Goal: Task Accomplishment & Management: Use online tool/utility

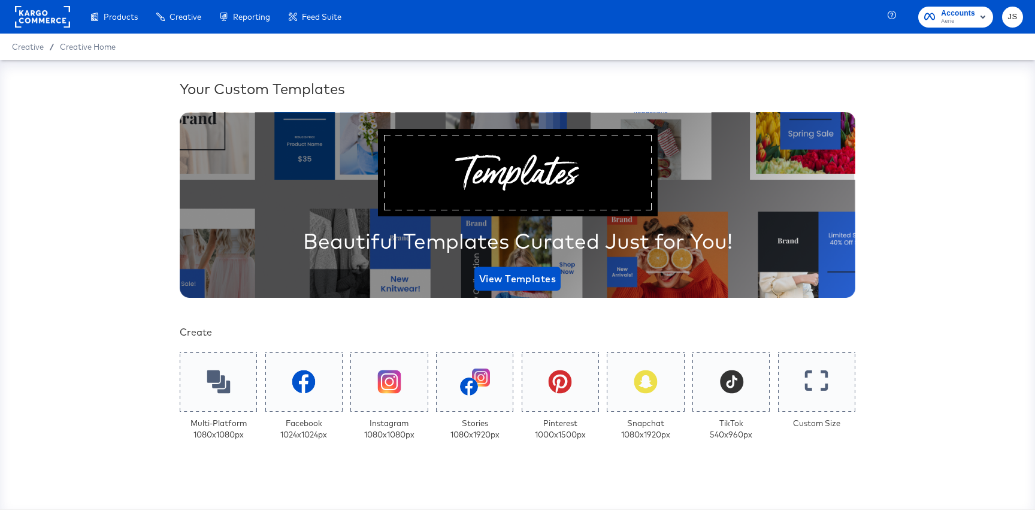
click at [975, 17] on span "Aerie" at bounding box center [958, 22] width 34 height 10
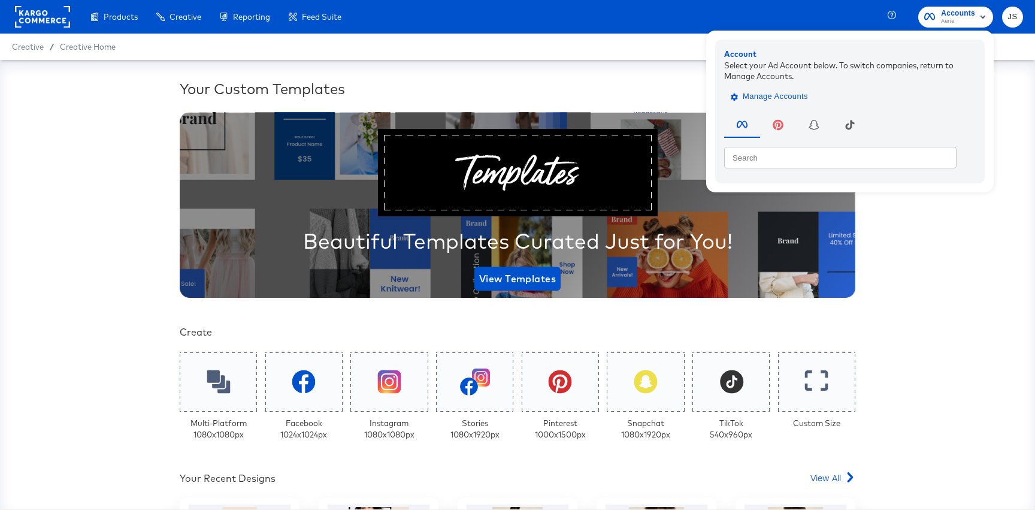
click at [786, 99] on span "Manage Accounts" at bounding box center [770, 97] width 75 height 14
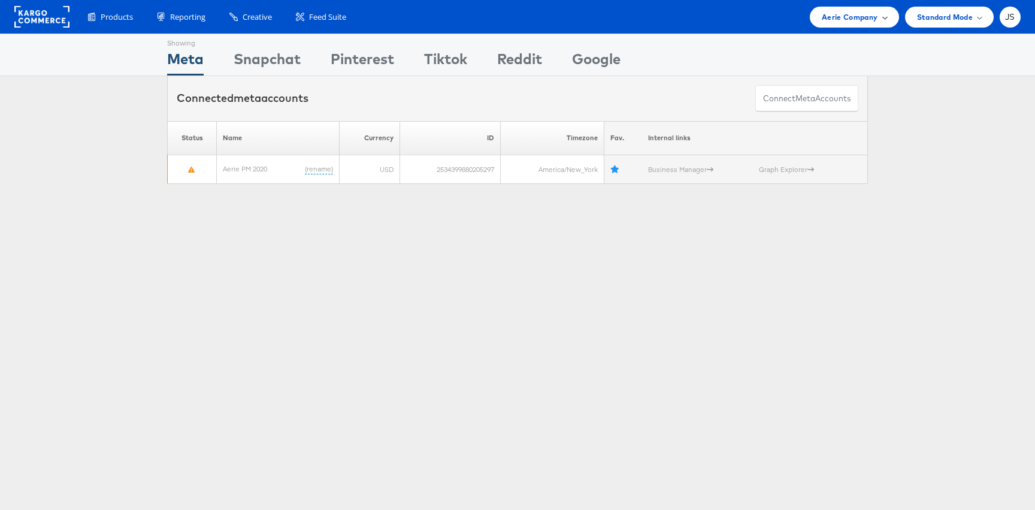
click at [859, 23] on span "Aerie Company" at bounding box center [850, 17] width 56 height 13
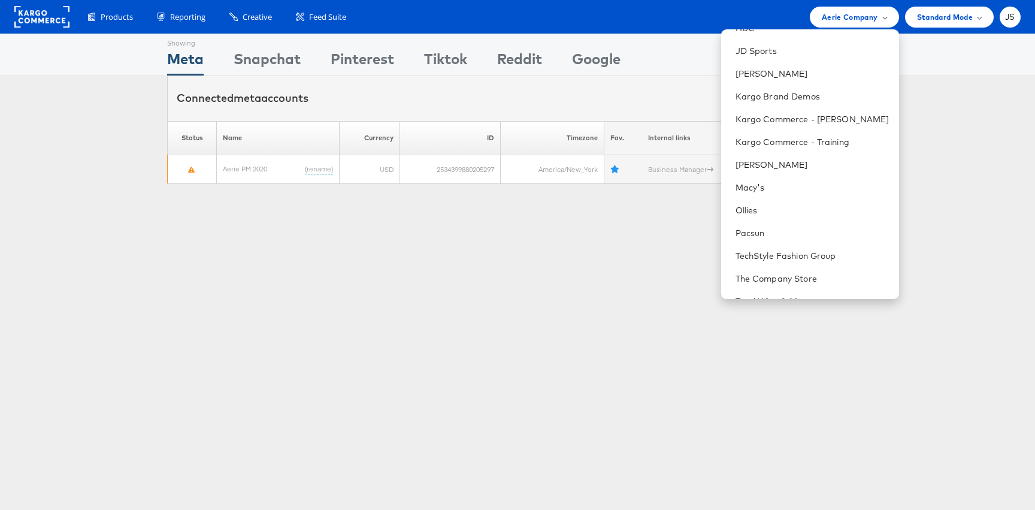
scroll to position [267, 0]
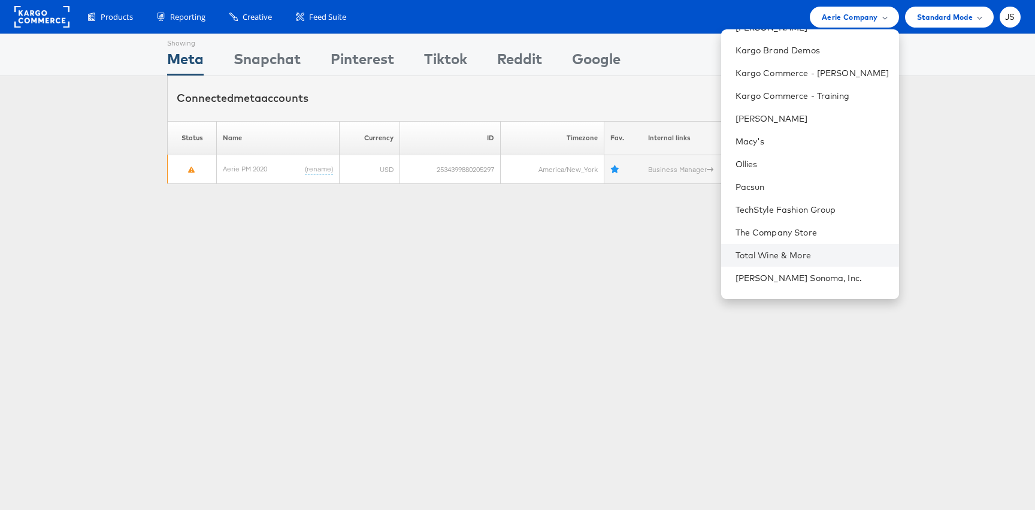
click at [802, 246] on li "Total Wine & More" at bounding box center [810, 255] width 178 height 23
click at [802, 244] on li "Total Wine & More" at bounding box center [810, 255] width 178 height 23
click at [798, 259] on link "Total Wine & More" at bounding box center [813, 255] width 154 height 12
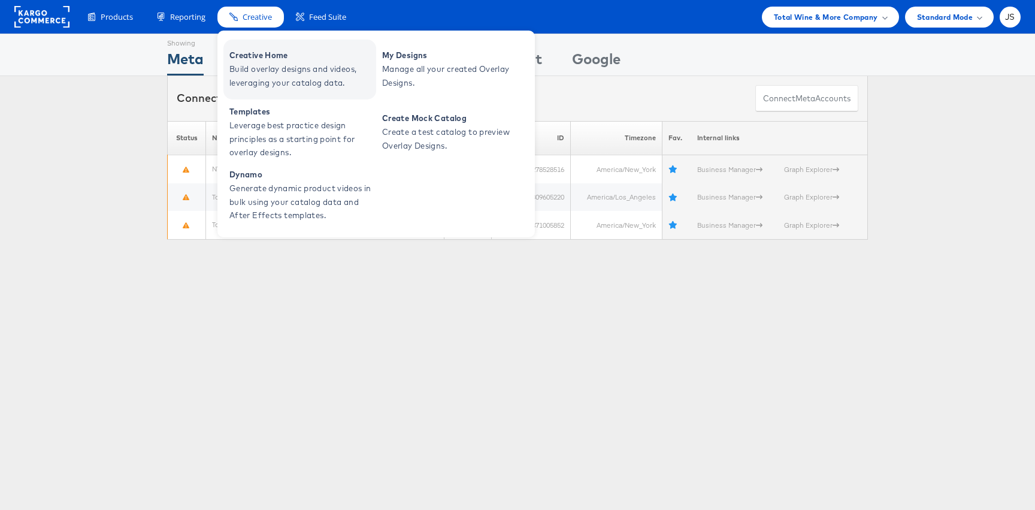
click at [244, 60] on span "Creative Home" at bounding box center [302, 56] width 144 height 14
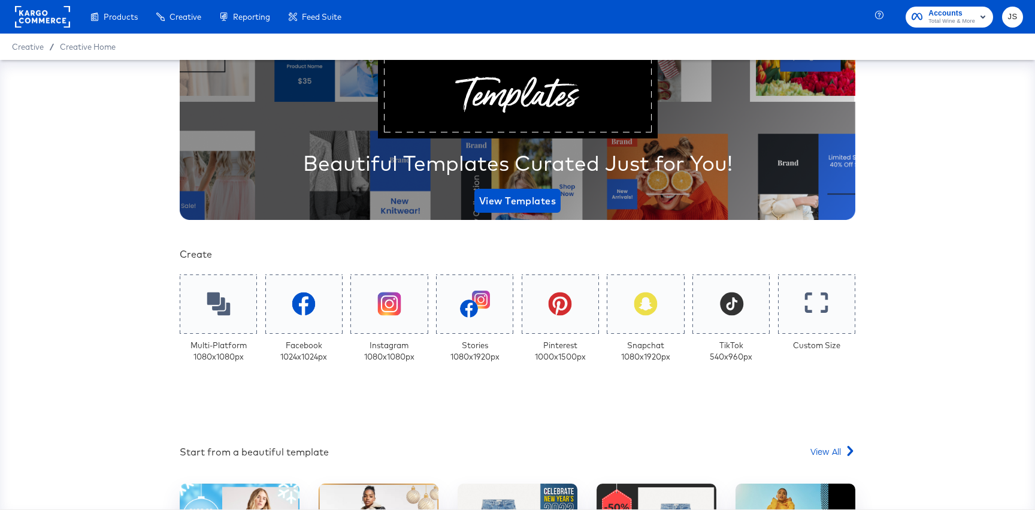
scroll to position [238, 0]
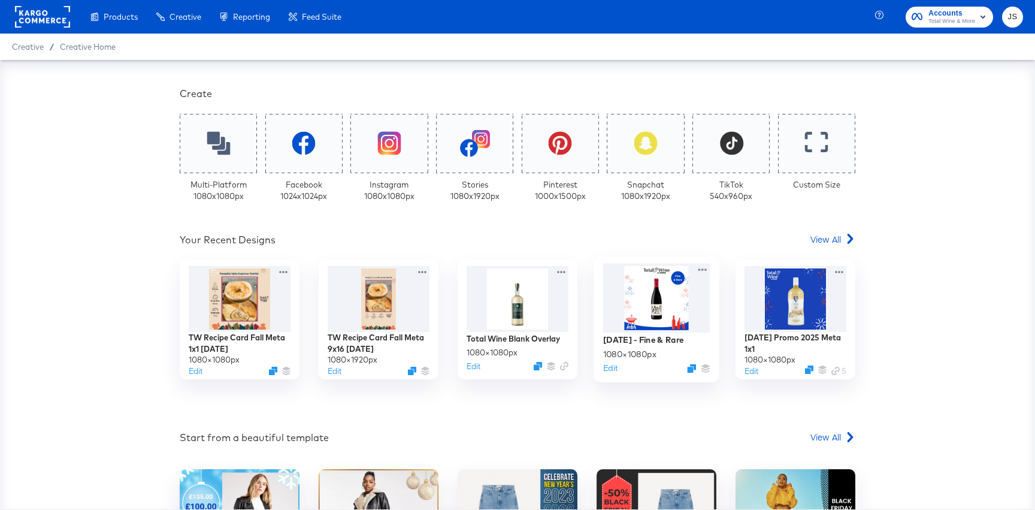
click at [700, 303] on div at bounding box center [656, 298] width 107 height 69
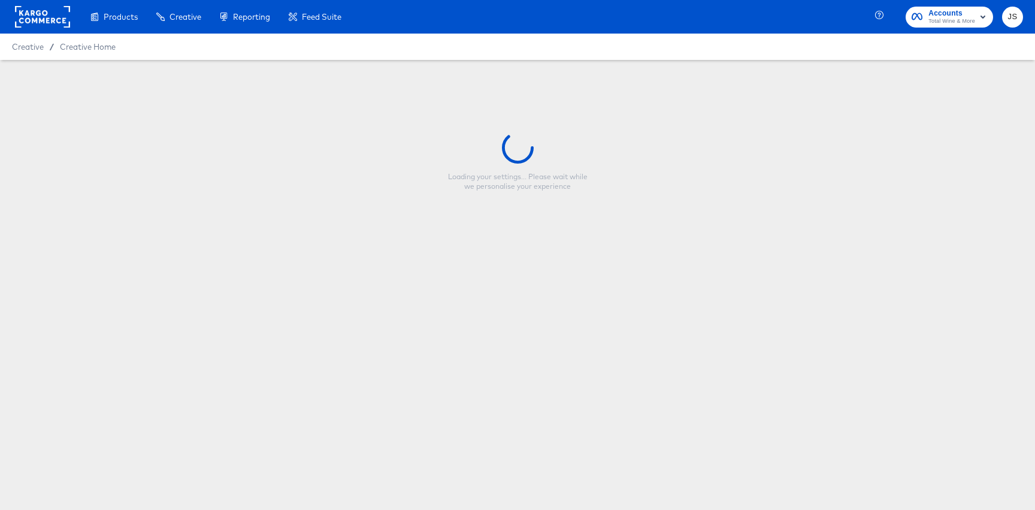
type input "4th of July - Fine & Rare"
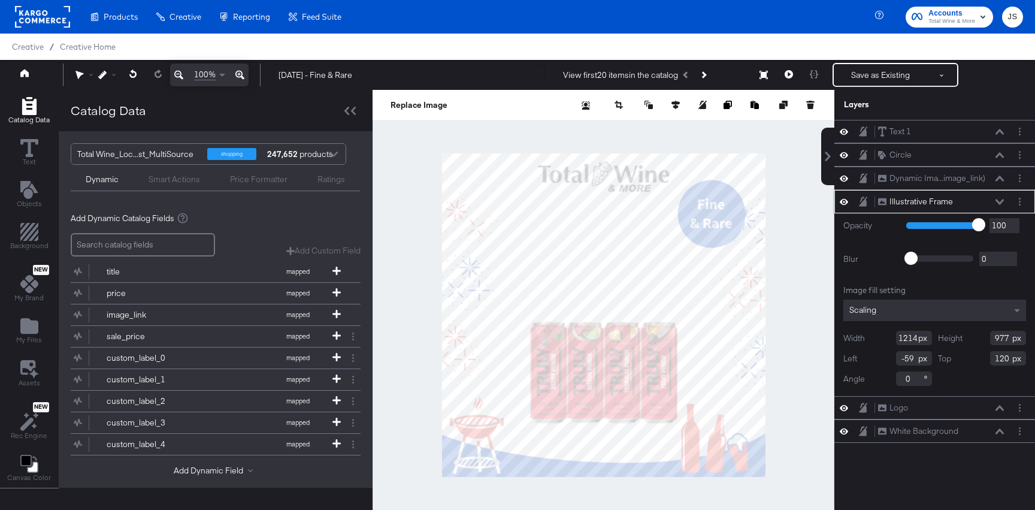
click at [1000, 203] on icon at bounding box center [1000, 201] width 8 height 5
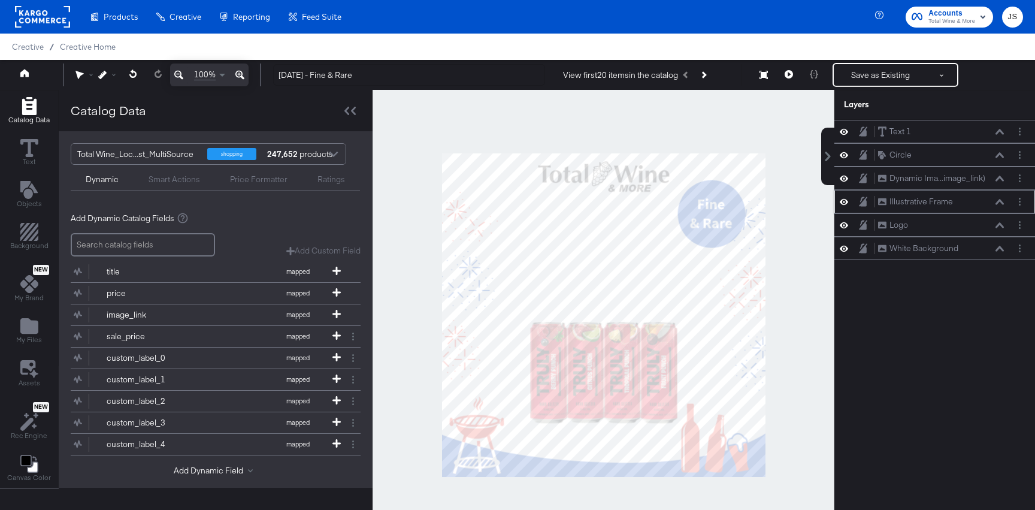
click at [997, 200] on icon at bounding box center [1000, 202] width 8 height 6
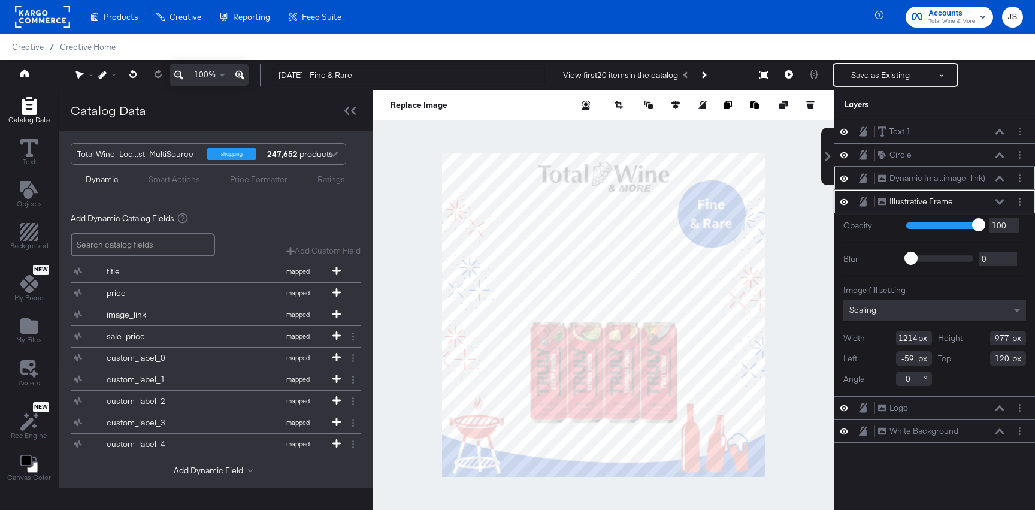
click at [997, 177] on icon at bounding box center [1000, 179] width 8 height 6
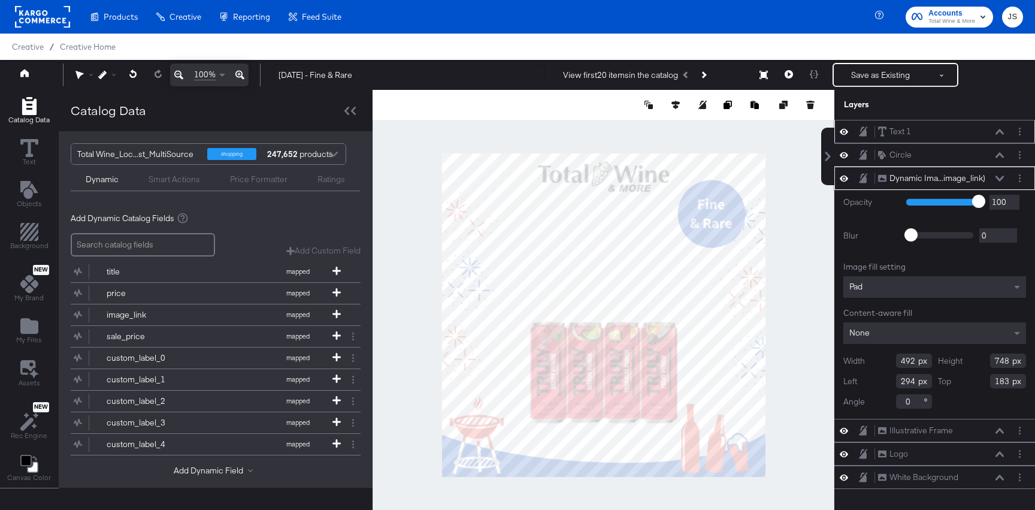
click at [998, 128] on button at bounding box center [1000, 131] width 10 height 7
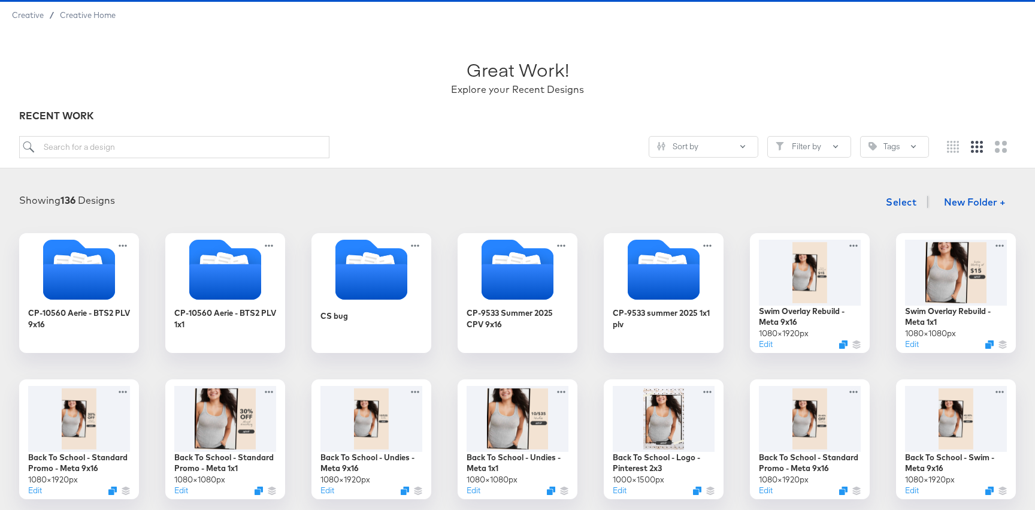
scroll to position [33, 0]
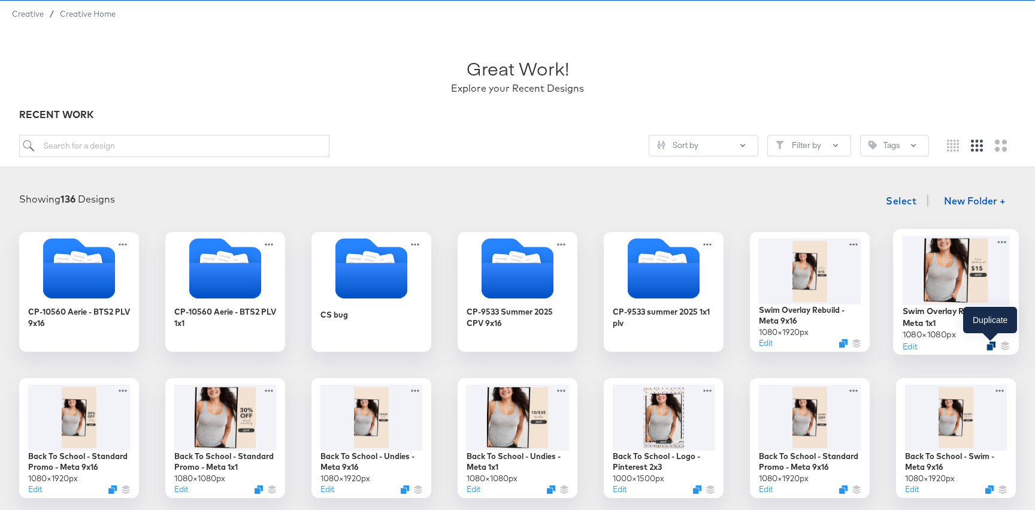
click at [989, 348] on icon "Duplicate" at bounding box center [991, 346] width 9 height 9
click at [931, 203] on div "Failed to duplicate design. Please try again." at bounding box center [904, 233] width 242 height 445
click at [991, 342] on div "Failed to duplicate design. Please try again." at bounding box center [904, 233] width 242 height 445
click at [988, 343] on div "Failed to duplicate design. Please try again." at bounding box center [904, 233] width 242 height 445
click at [1022, 319] on div "Failed to duplicate design. Please try again." at bounding box center [904, 233] width 242 height 445
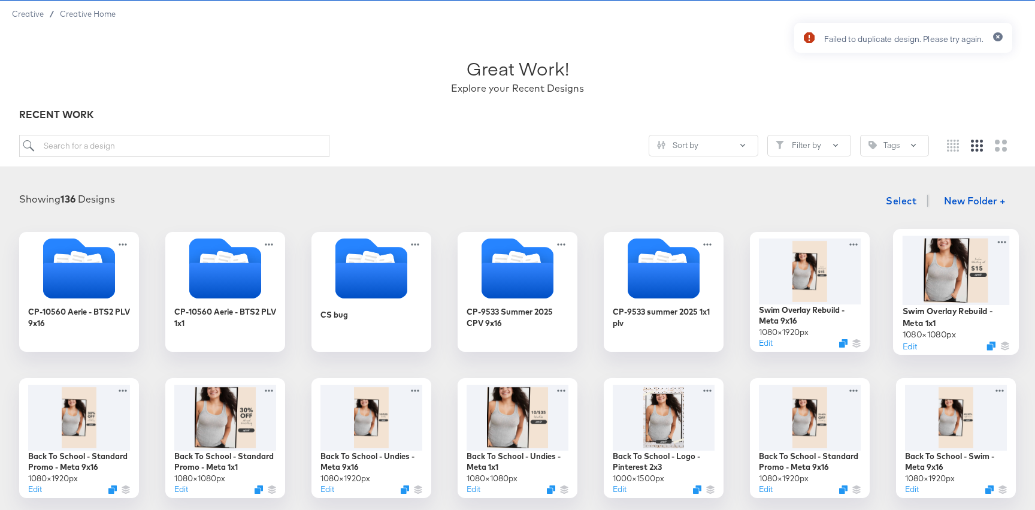
click at [988, 344] on div "Failed to duplicate design. Please try again." at bounding box center [904, 233] width 242 height 445
click at [999, 32] on div "Failed to duplicate design. Please try again." at bounding box center [904, 38] width 218 height 30
click at [995, 47] on div at bounding box center [993, 42] width 19 height 20
click at [996, 34] on icon "button" at bounding box center [998, 37] width 5 height 7
click at [992, 340] on div "Edit" at bounding box center [956, 345] width 107 height 11
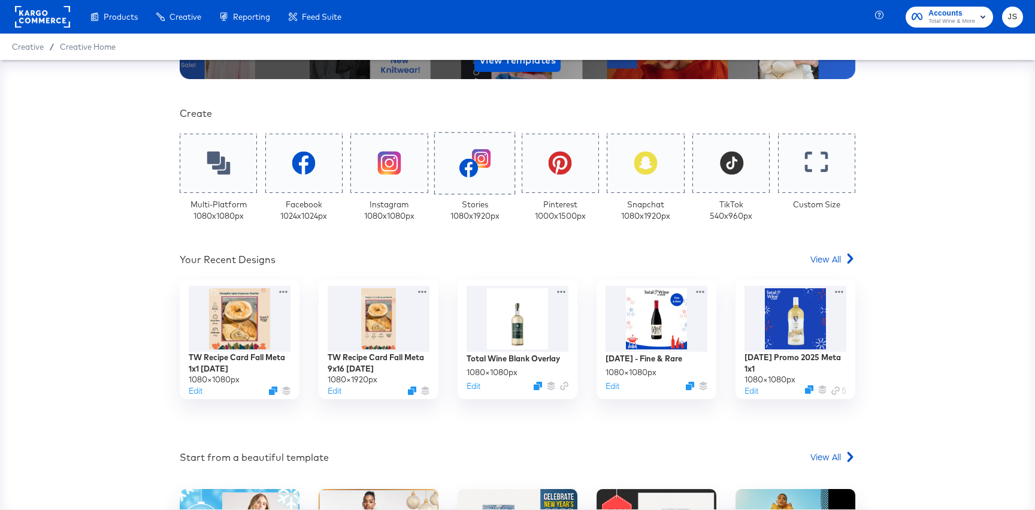
scroll to position [223, 0]
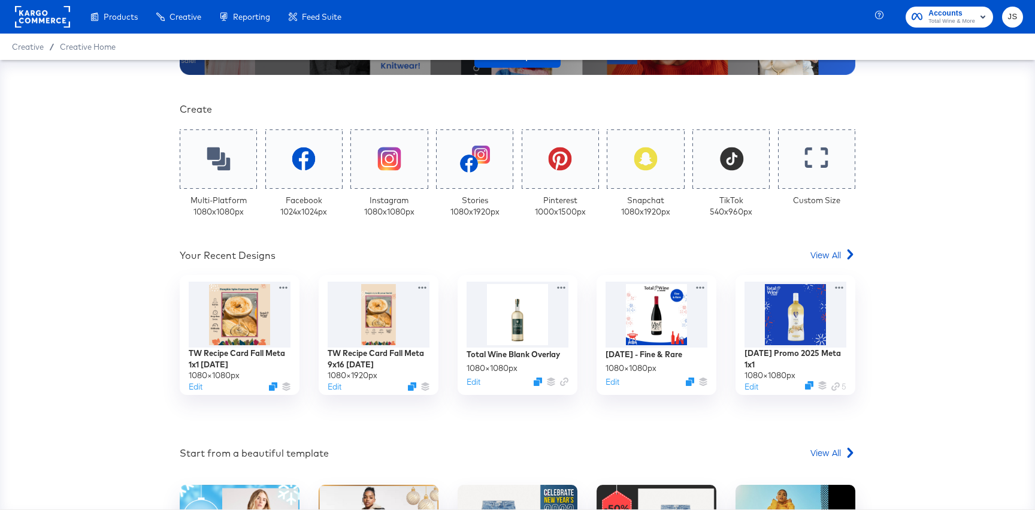
click at [958, 15] on span "Accounts" at bounding box center [952, 13] width 47 height 13
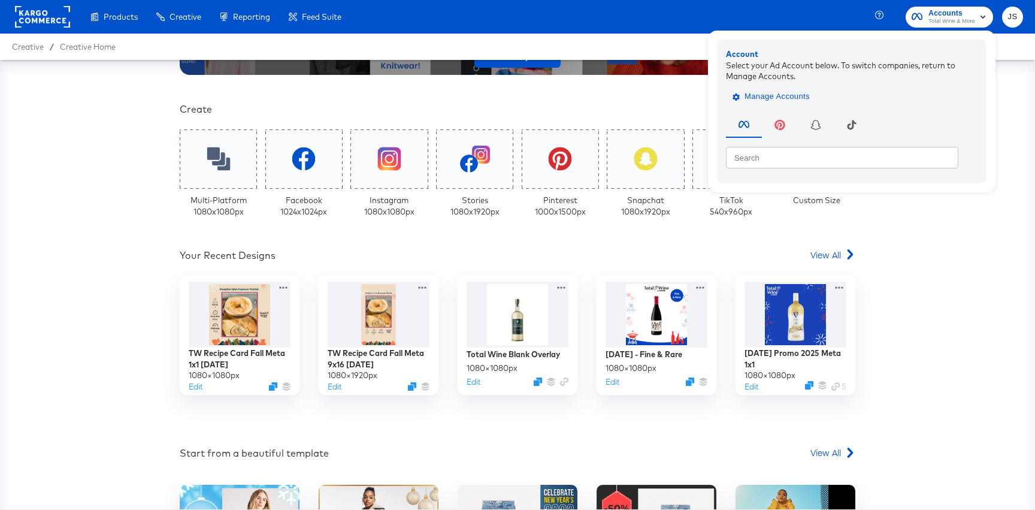
click at [787, 95] on span "Manage Accounts" at bounding box center [772, 97] width 75 height 14
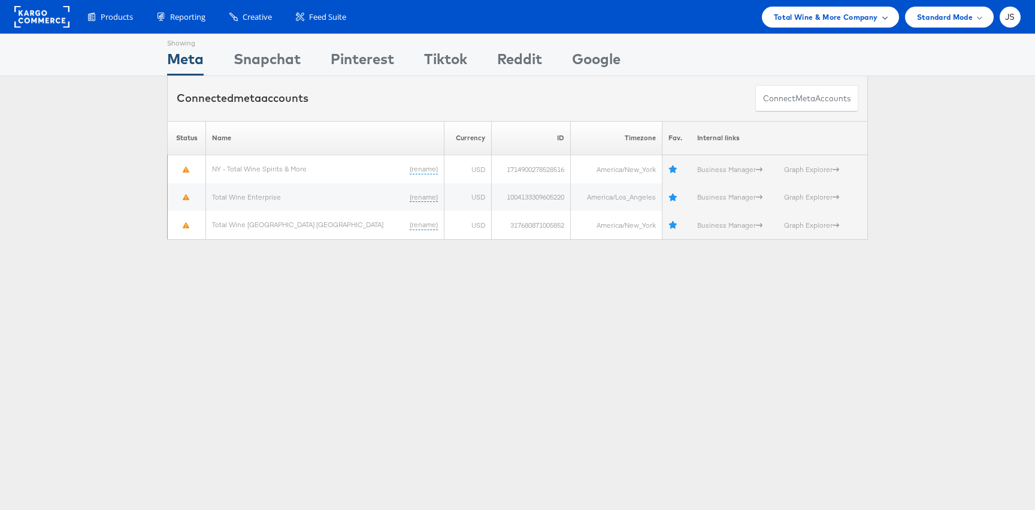
click at [863, 13] on span "Total Wine & More Company" at bounding box center [826, 17] width 104 height 13
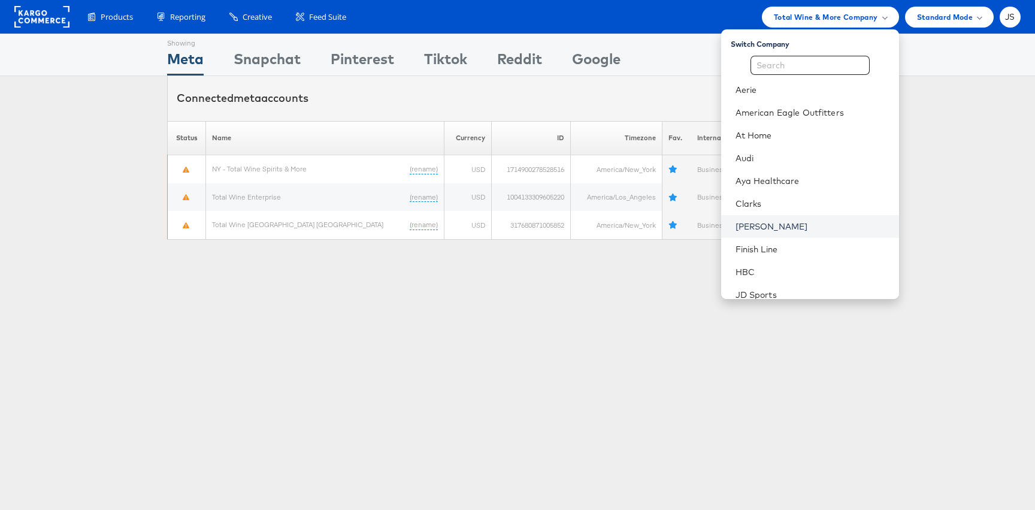
scroll to position [34, 0]
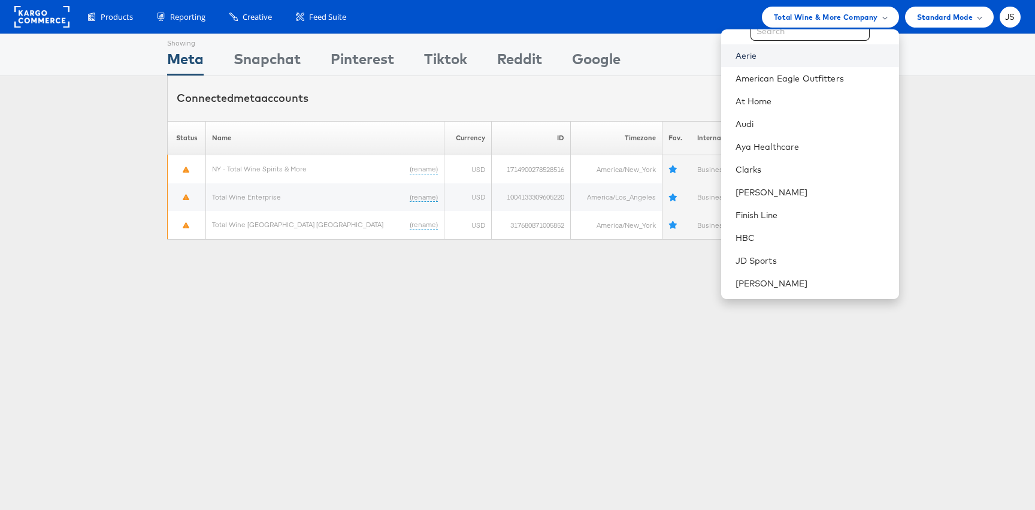
click at [787, 52] on link "Aerie" at bounding box center [813, 56] width 154 height 12
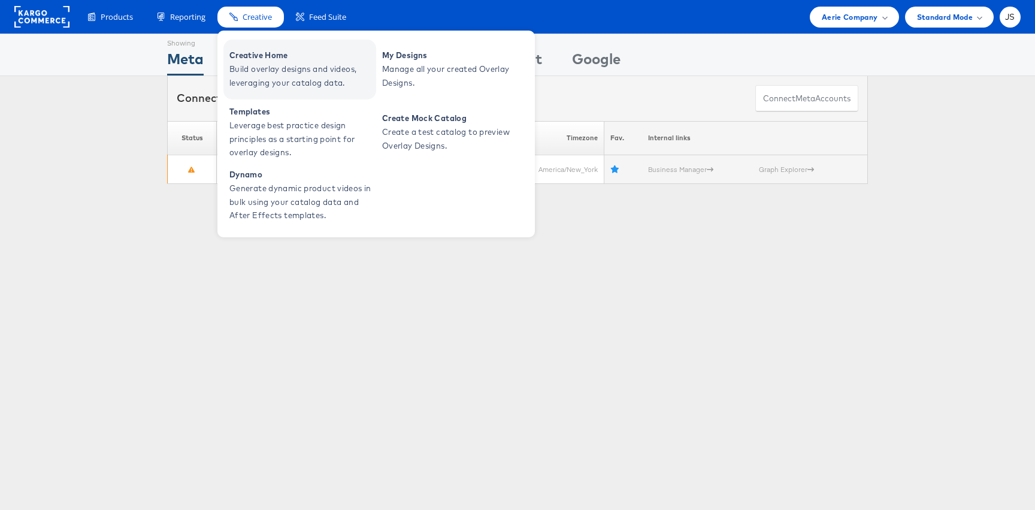
click at [262, 77] on span "Build overlay designs and videos, leveraging your catalog data." at bounding box center [302, 76] width 144 height 28
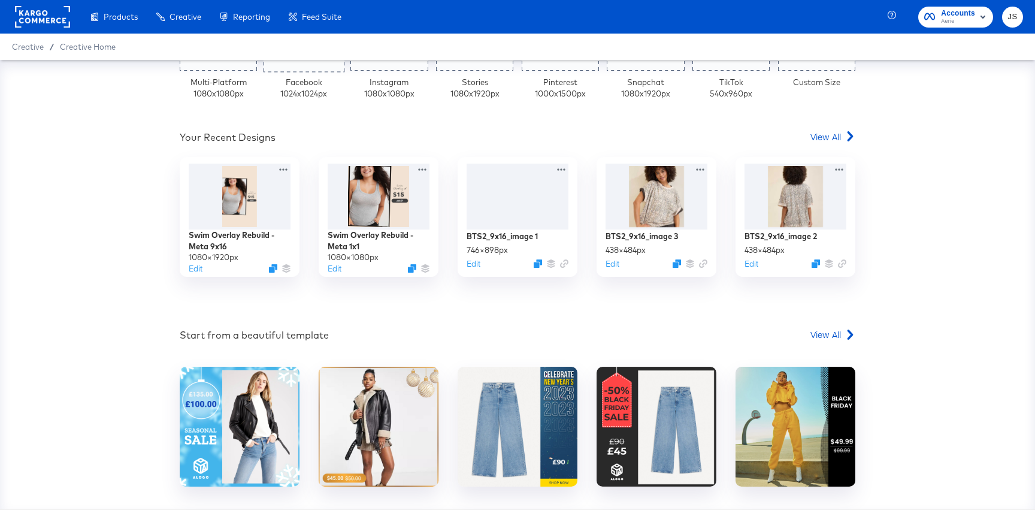
scroll to position [361, 0]
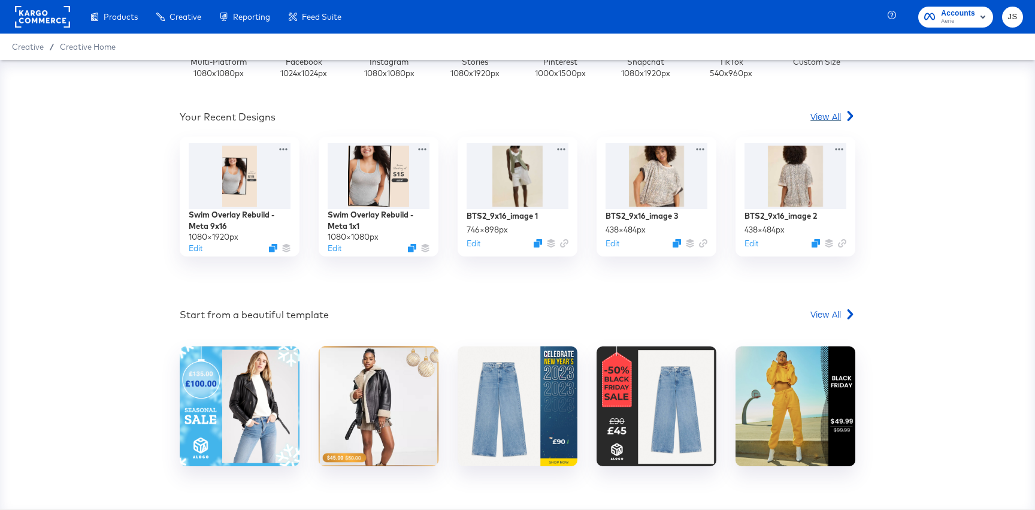
click at [835, 119] on span "View All" at bounding box center [826, 116] width 31 height 12
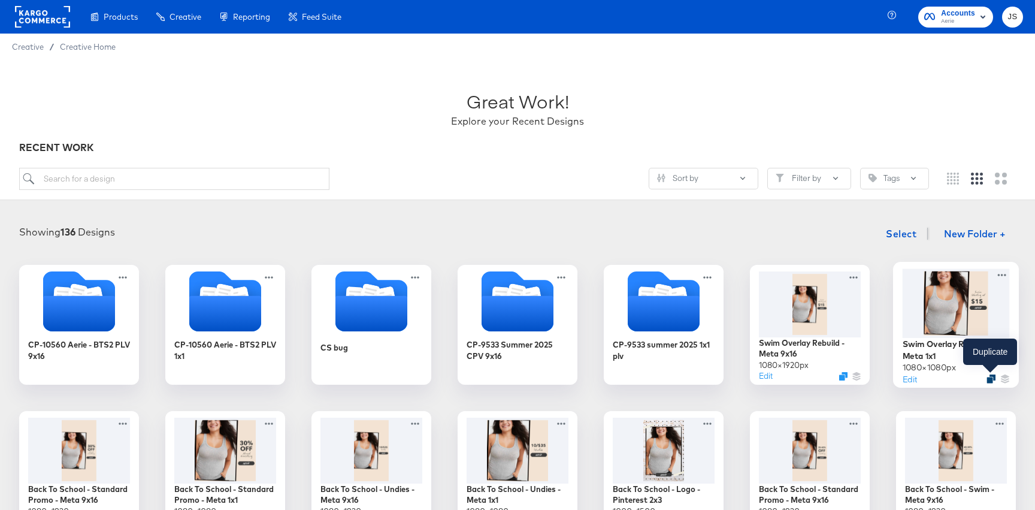
click at [989, 378] on icon "Duplicate" at bounding box center [991, 379] width 9 height 9
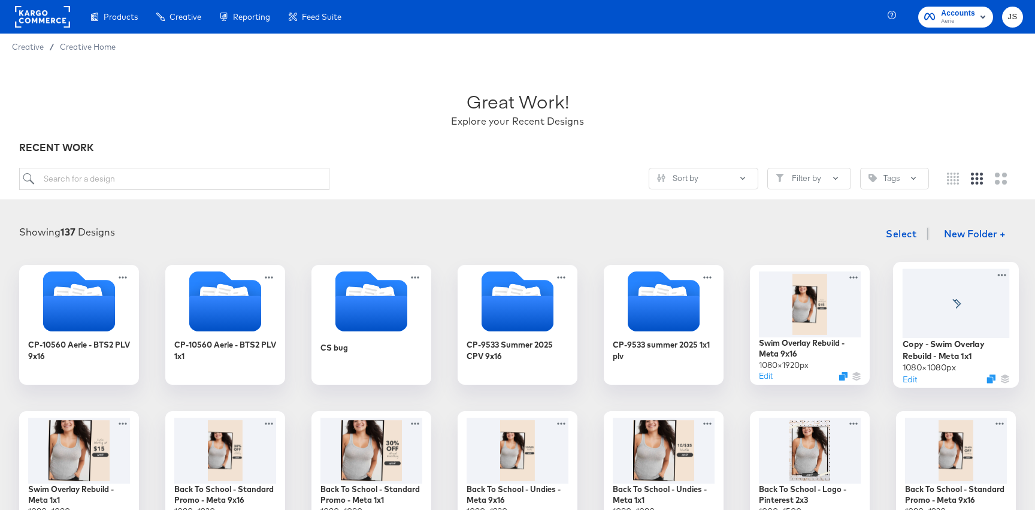
click at [971, 304] on div at bounding box center [956, 302] width 107 height 69
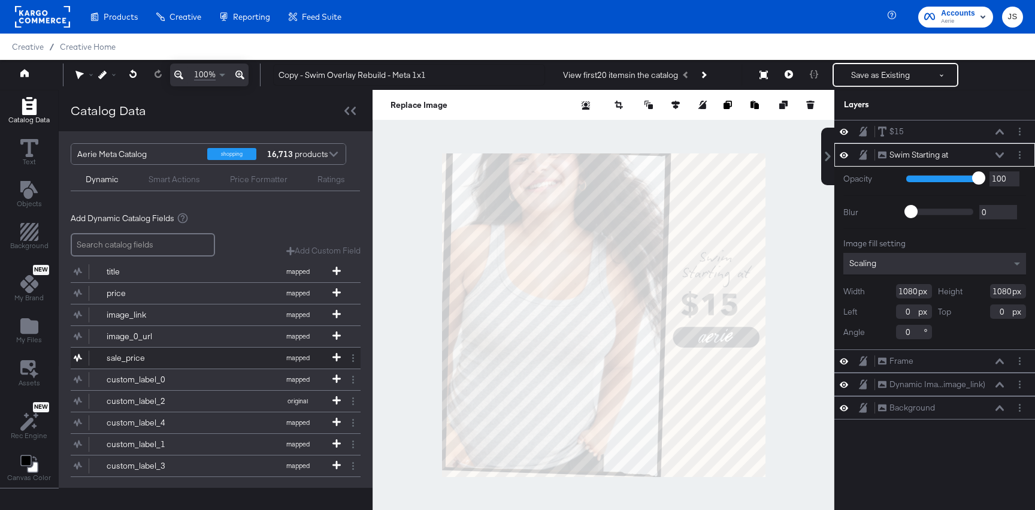
scroll to position [36, 0]
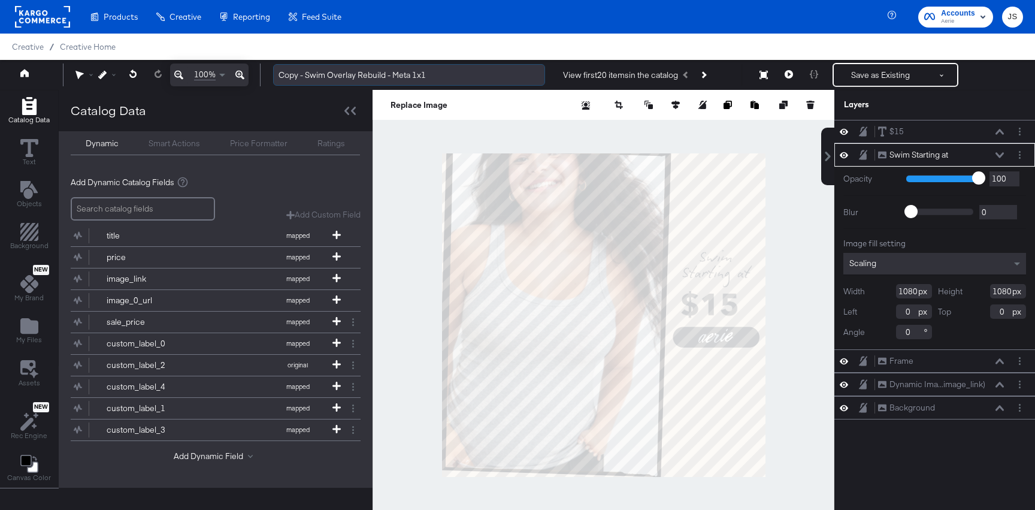
click at [312, 80] on input "Copy - Swim Overlay Rebuild - Meta 1x1" at bounding box center [409, 75] width 272 height 22
drag, startPoint x: 325, startPoint y: 76, endPoint x: 281, endPoint y: 74, distance: 44.4
click at [281, 74] on input "Copy - Swim Overlay Rebuild - Meta 1x1" at bounding box center [409, 75] width 272 height 22
type input "Undies Overlay Rebuild - Meta 1x1"
click at [849, 153] on div at bounding box center [848, 154] width 17 height 11
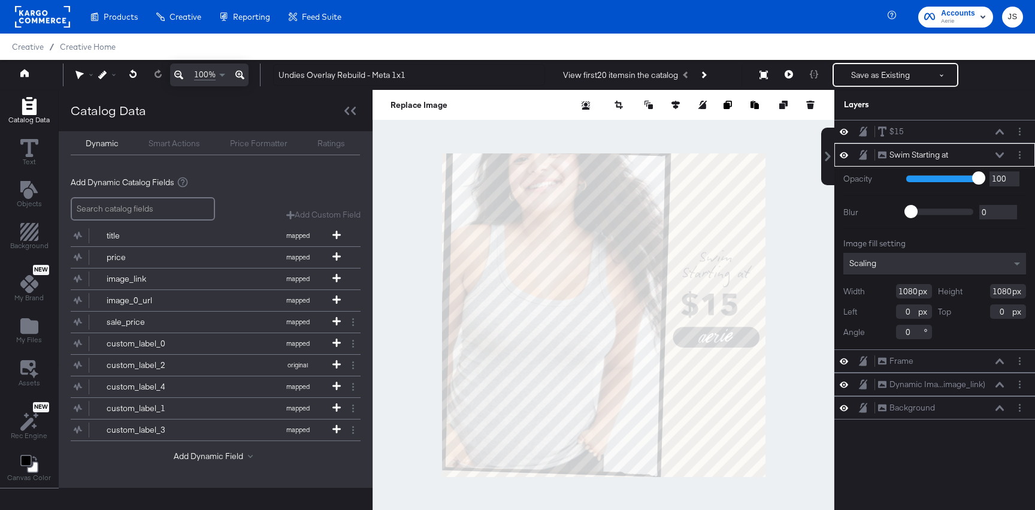
click at [845, 150] on button at bounding box center [845, 154] width 10 height 11
click at [846, 150] on div at bounding box center [848, 155] width 17 height 10
click at [846, 153] on icon at bounding box center [844, 155] width 8 height 8
click at [1020, 155] on circle "Layer Options" at bounding box center [1020, 155] width 2 height 2
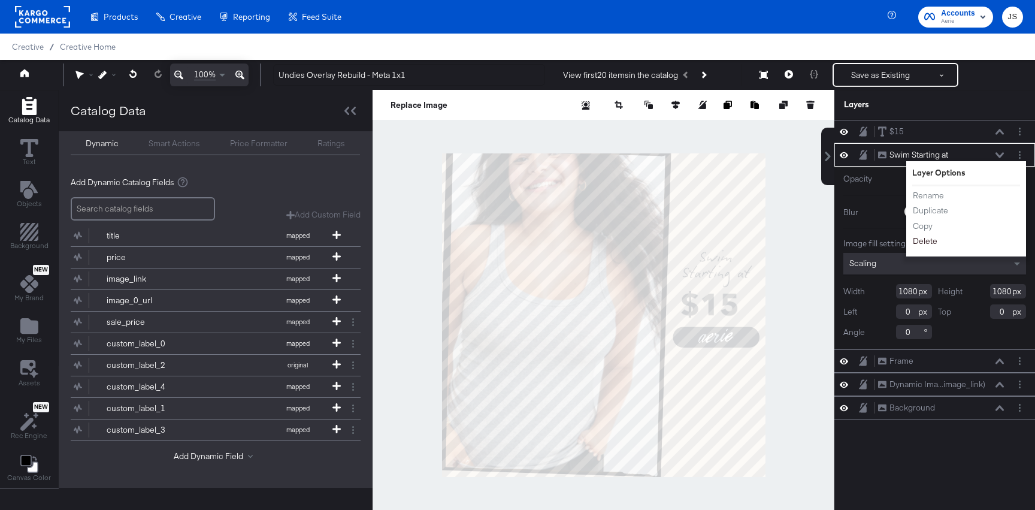
click at [928, 241] on button "Delete" at bounding box center [926, 241] width 26 height 13
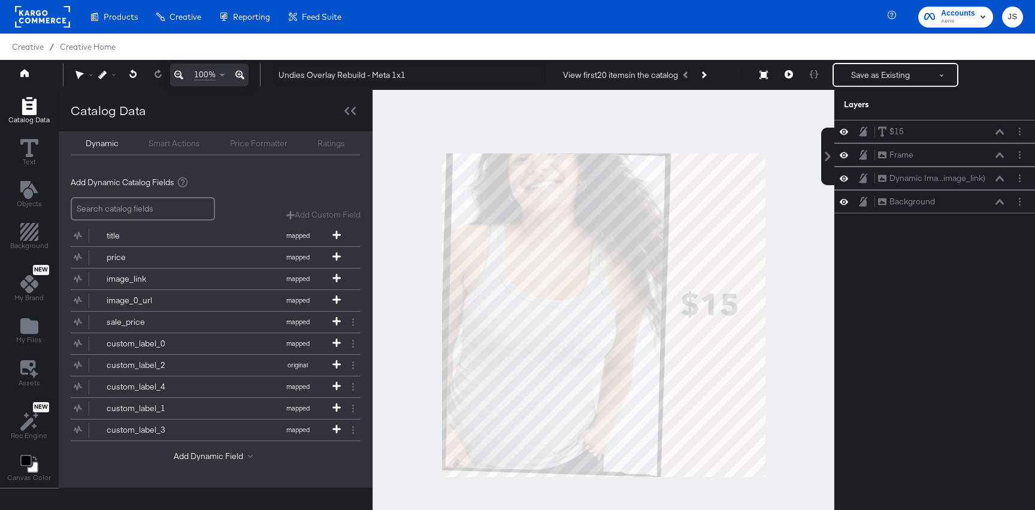
click at [8, 339] on div "Catalog Data Text Objects Background New My Brand My Files Assets New Rec Engin…" at bounding box center [29, 290] width 58 height 400
click at [27, 332] on icon "Add Files" at bounding box center [29, 326] width 18 height 16
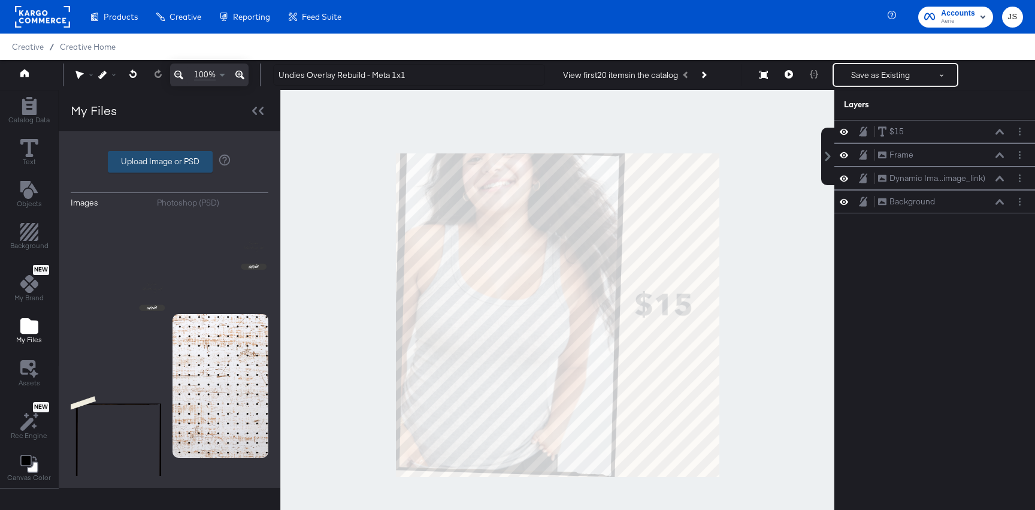
click at [174, 170] on label "Upload Image or PSD" at bounding box center [160, 162] width 104 height 20
click at [170, 162] on input "Upload Image or PSD" at bounding box center [170, 162] width 0 height 0
type input "C:\fakepath\Undies 1_1_Rebuild.png"
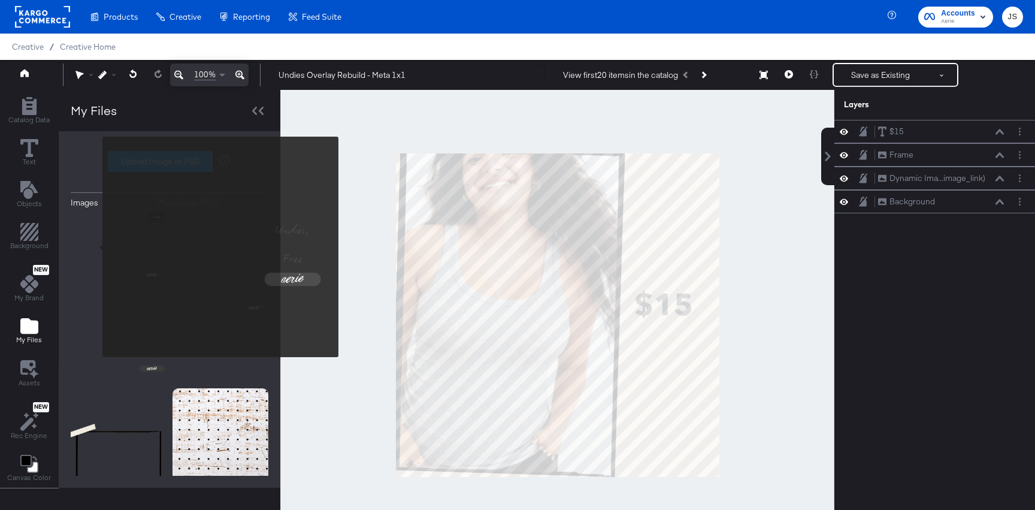
click at [95, 247] on img at bounding box center [119, 260] width 96 height 96
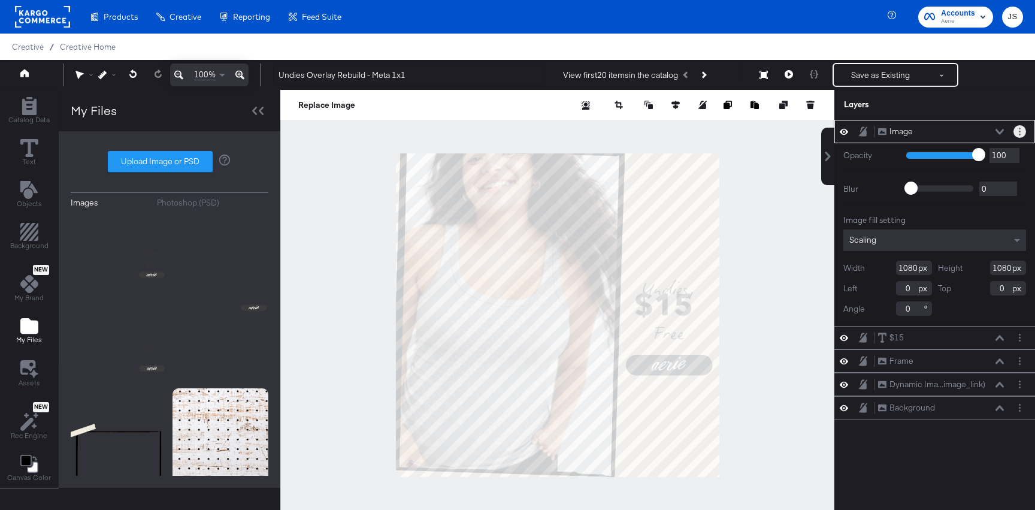
click at [1023, 133] on button "Layer Options" at bounding box center [1020, 131] width 13 height 13
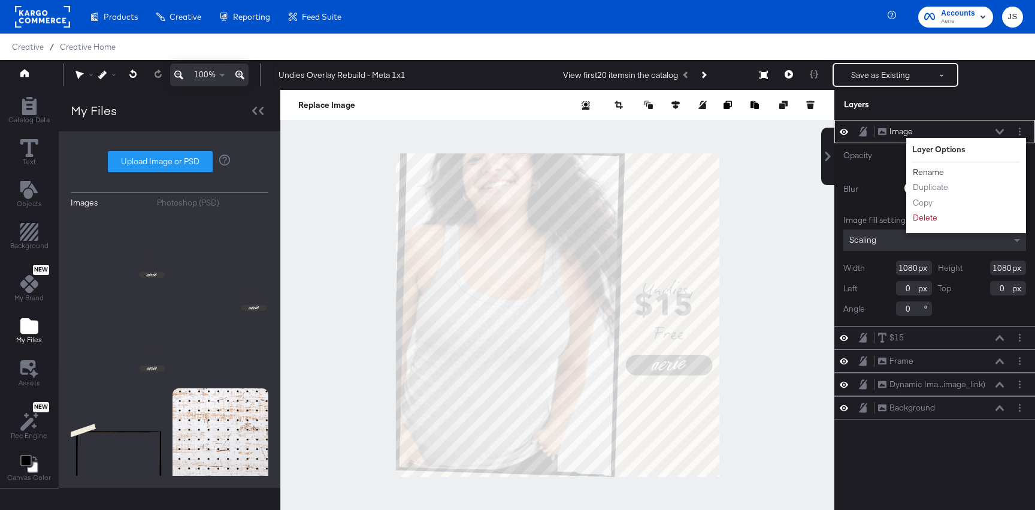
click at [934, 170] on button "Rename" at bounding box center [929, 172] width 32 height 13
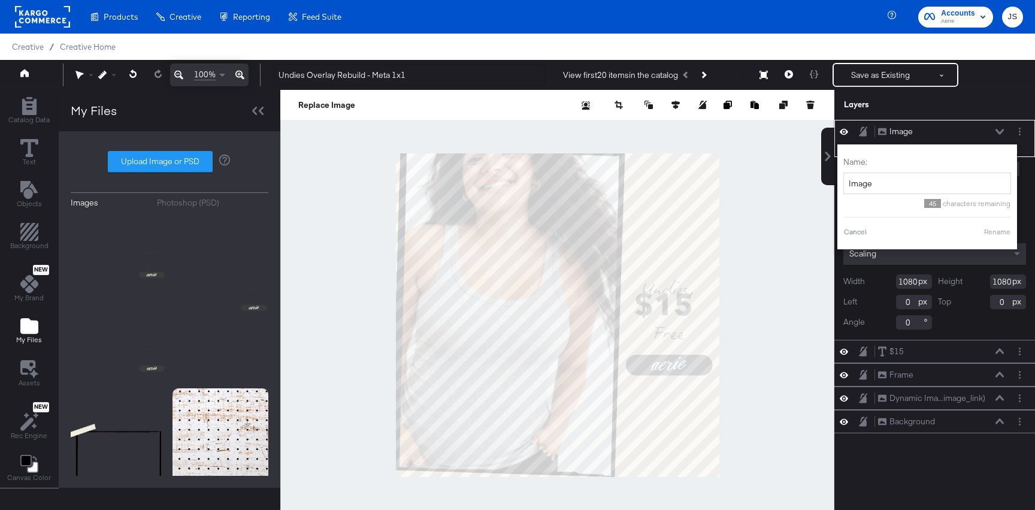
click at [897, 171] on div "Name: Image" at bounding box center [928, 175] width 168 height 38
click at [897, 174] on input "Image" at bounding box center [928, 184] width 168 height 22
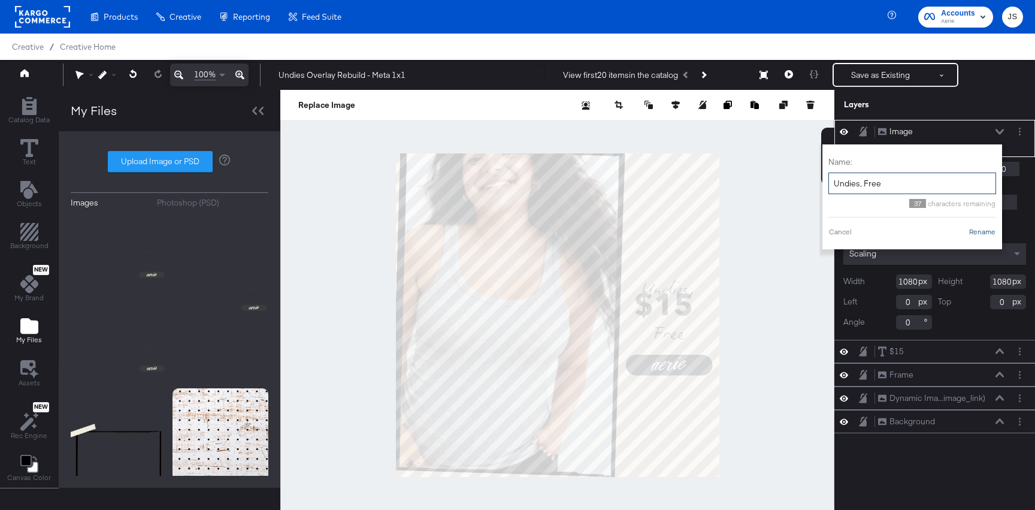
type input "Undies, Free"
click at [982, 232] on button "Rename" at bounding box center [983, 232] width 28 height 11
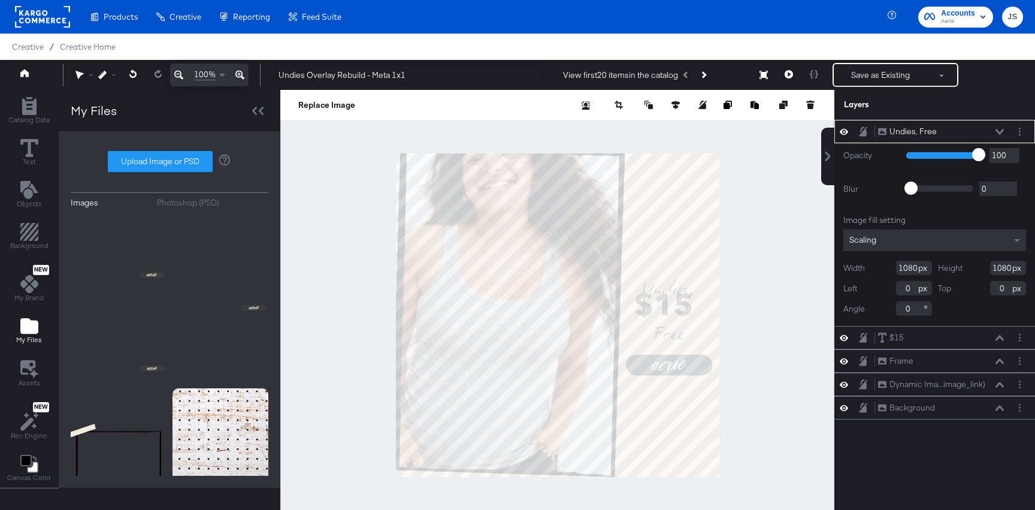
click at [997, 128] on div "Undies, Free Undies, Free" at bounding box center [941, 131] width 127 height 13
click at [998, 132] on icon at bounding box center [1000, 131] width 8 height 5
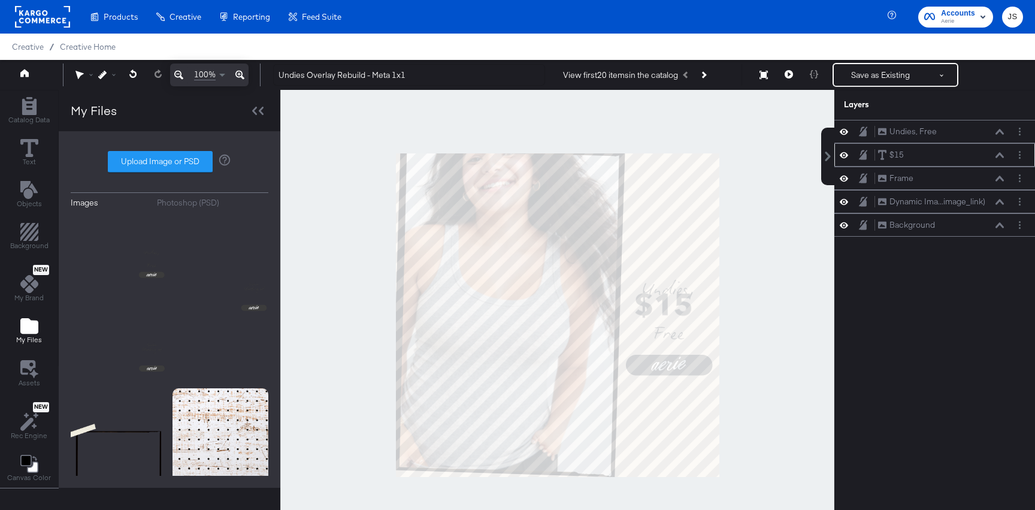
click at [927, 159] on div "$15 $15" at bounding box center [941, 155] width 127 height 13
click at [1000, 179] on icon at bounding box center [1000, 179] width 8 height 6
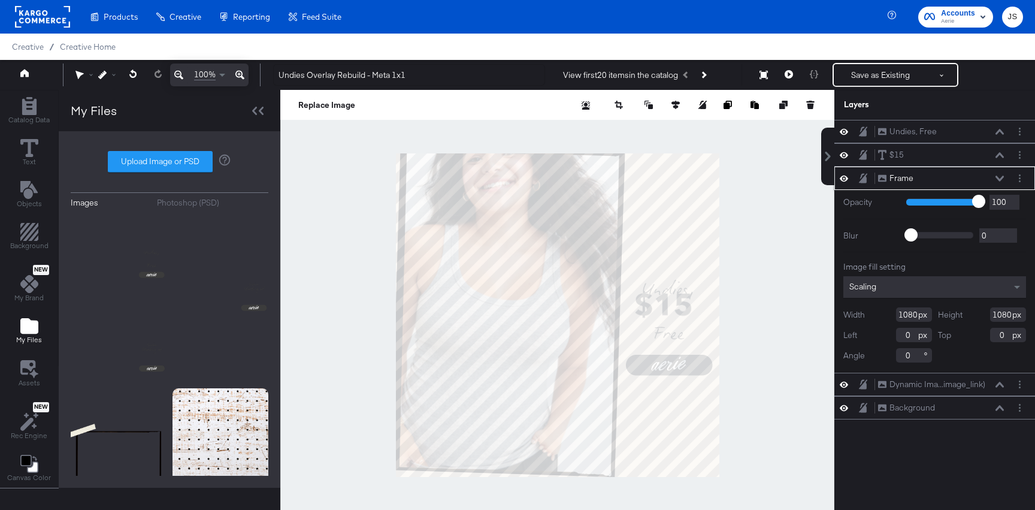
click at [1000, 179] on icon at bounding box center [1000, 178] width 8 height 5
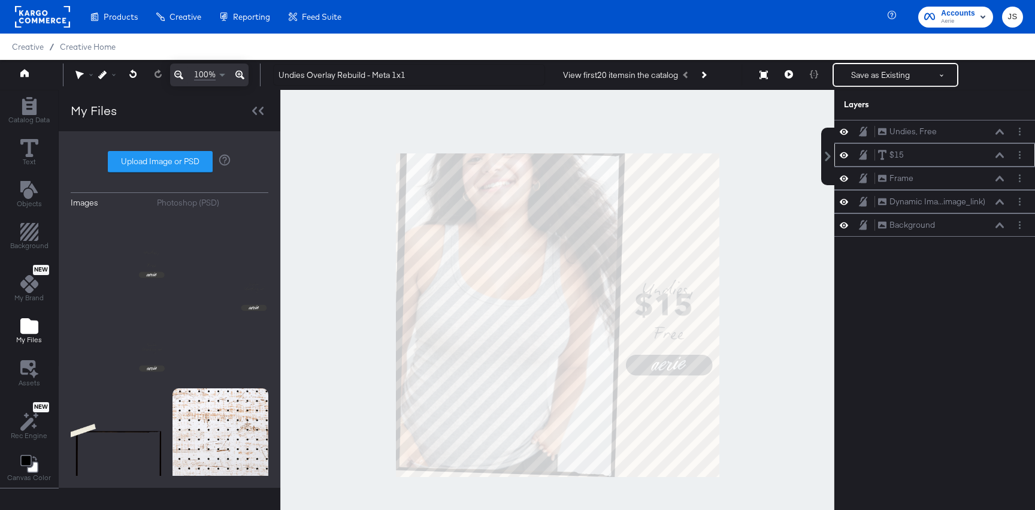
click at [1002, 159] on div "$15 $15" at bounding box center [941, 155] width 127 height 13
click at [991, 153] on div "$15 $15" at bounding box center [941, 155] width 127 height 13
click at [996, 156] on icon at bounding box center [1000, 155] width 8 height 6
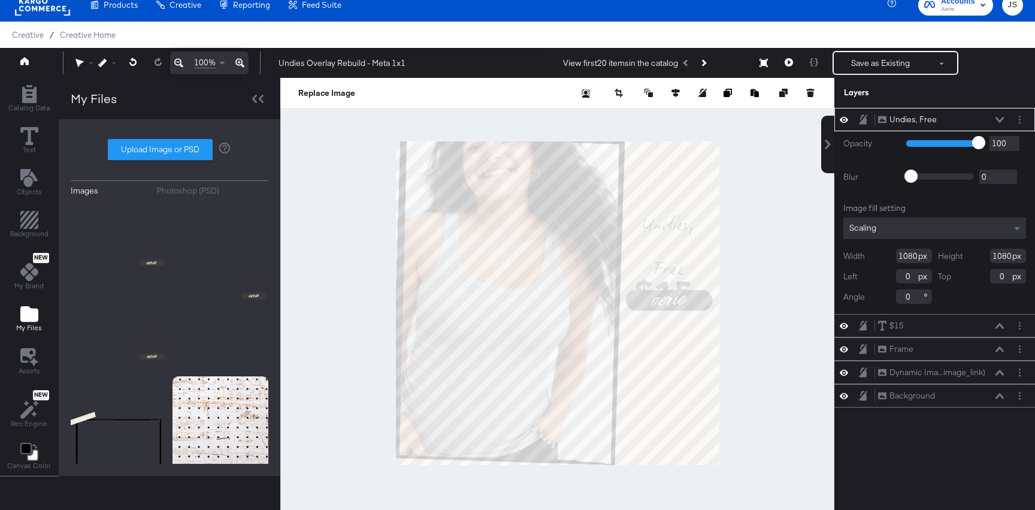
type input "-174"
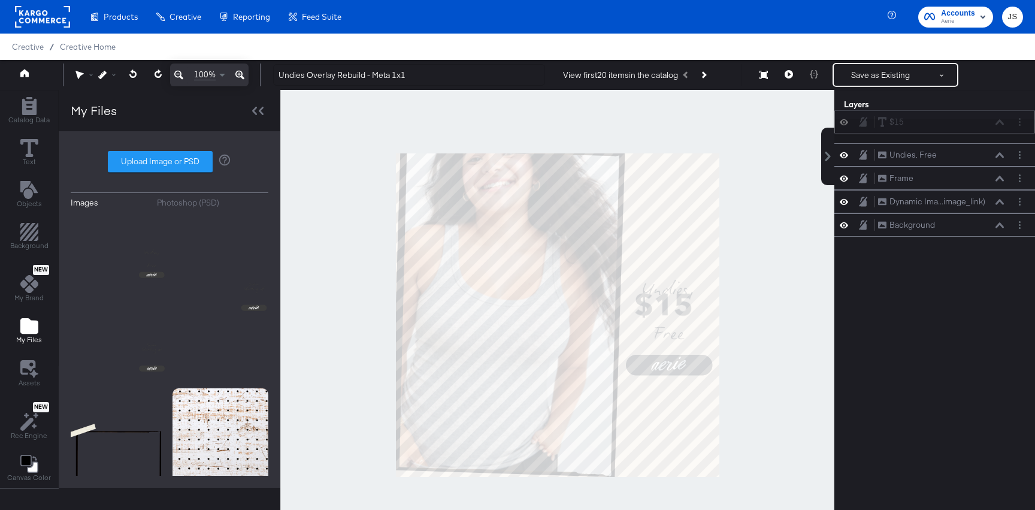
drag, startPoint x: 963, startPoint y: 141, endPoint x: 963, endPoint y: 116, distance: 24.6
click at [963, 116] on div "$15 $15" at bounding box center [941, 122] width 127 height 13
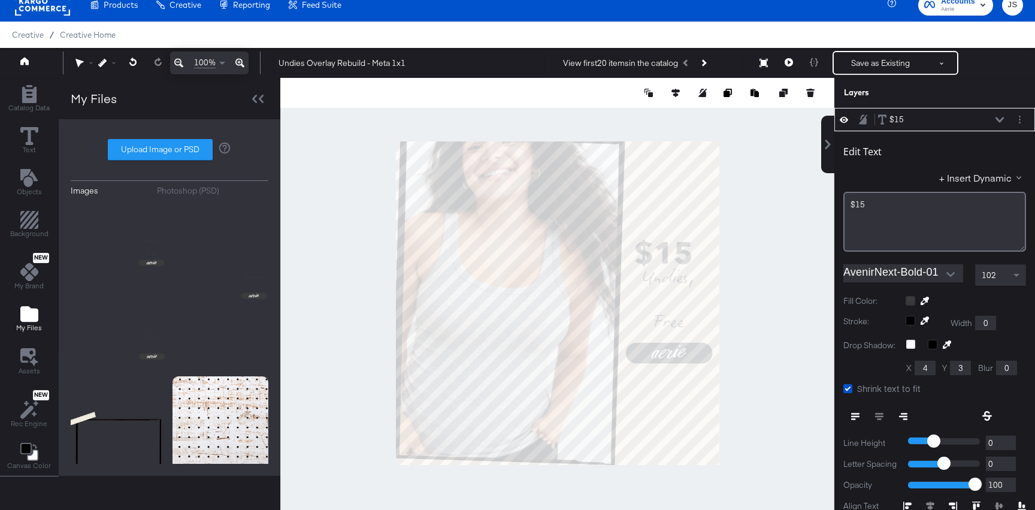
type input "306"
click at [926, 225] on div "$15﻿" at bounding box center [935, 222] width 183 height 60
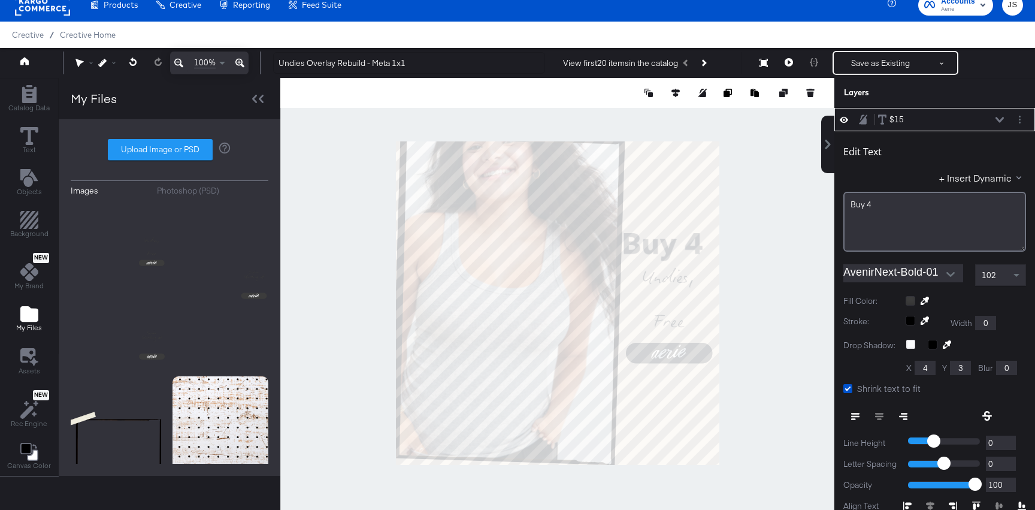
click at [1002, 281] on div "102" at bounding box center [1001, 275] width 50 height 20
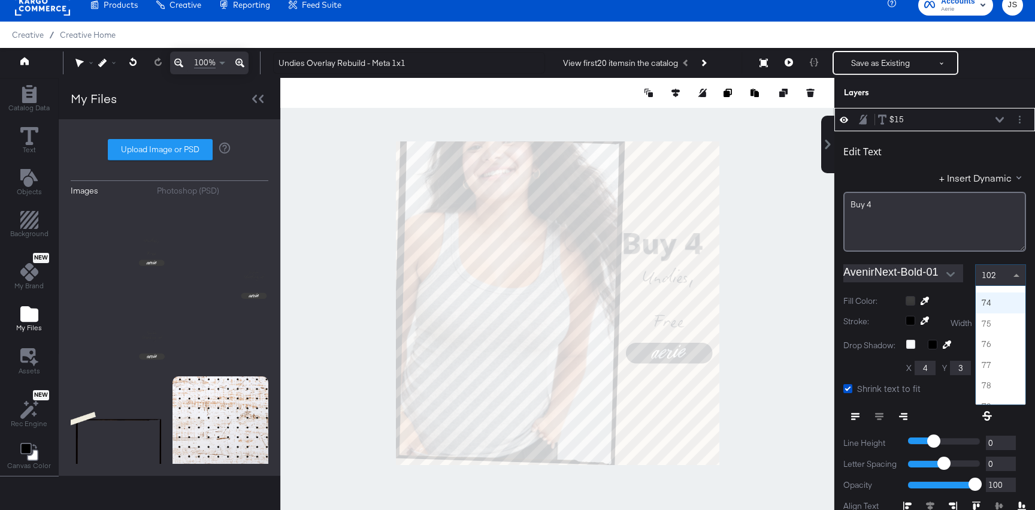
scroll to position [1484, 0]
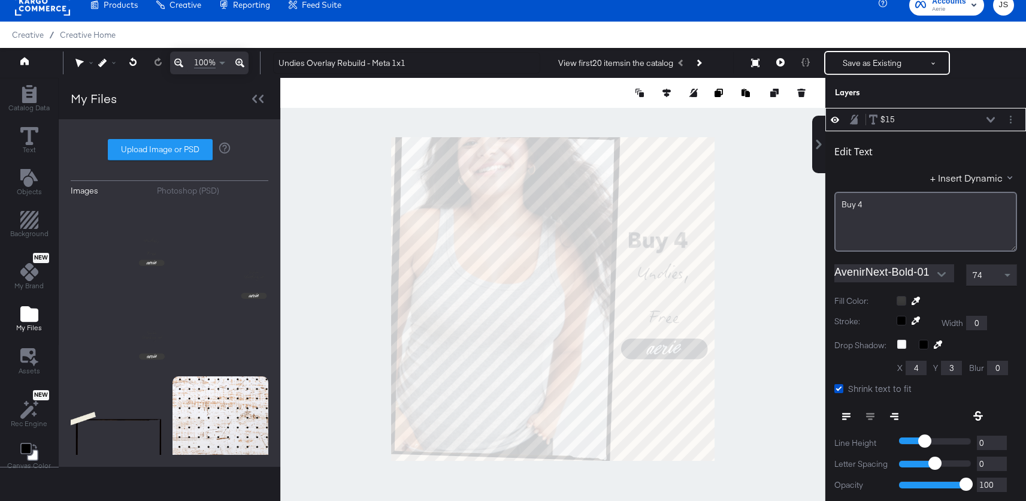
type input "235"
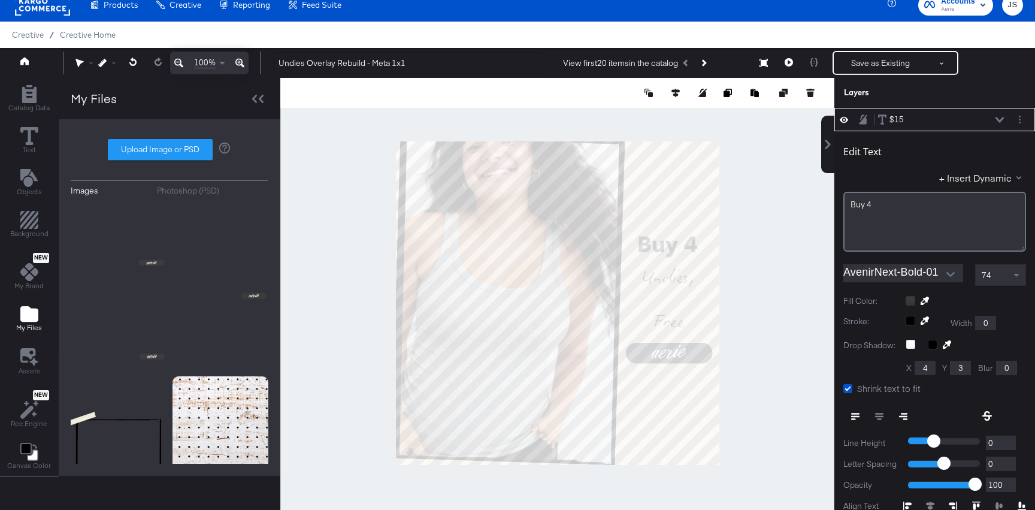
type input "786"
type input "318"
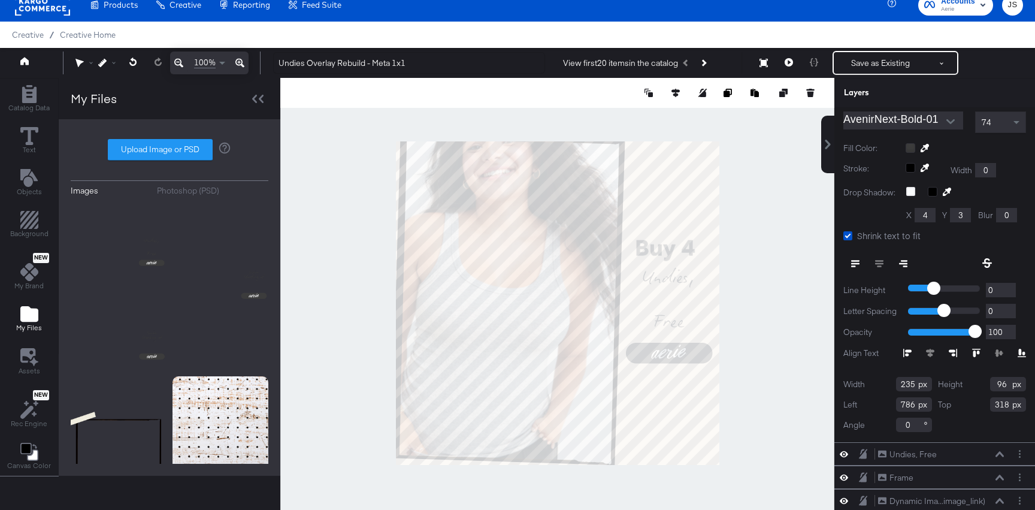
scroll to position [162, 0]
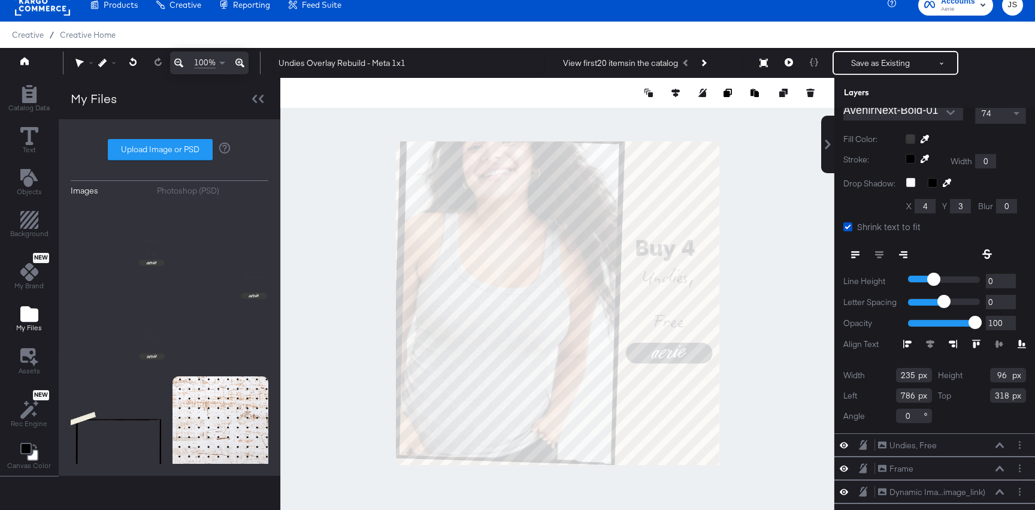
drag, startPoint x: 916, startPoint y: 378, endPoint x: 897, endPoint y: 378, distance: 19.2
click at [897, 378] on input "235" at bounding box center [914, 375] width 36 height 14
type input "255"
drag, startPoint x: 1009, startPoint y: 375, endPoint x: 978, endPoint y: 375, distance: 31.2
click at [978, 375] on div "Height 96" at bounding box center [982, 375] width 89 height 14
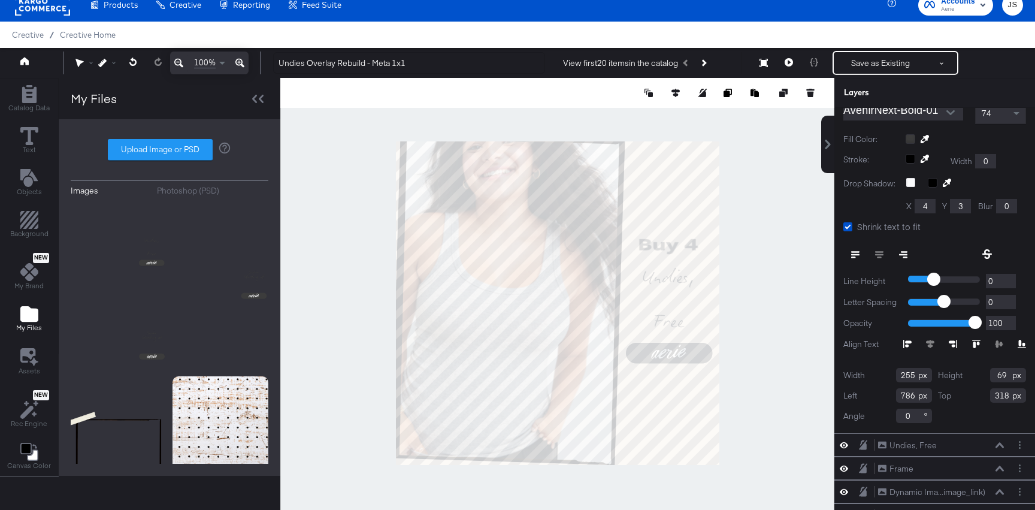
type input "69"
click at [916, 395] on input "786" at bounding box center [914, 395] width 36 height 14
type input "785"
drag, startPoint x: 1009, startPoint y: 397, endPoint x: 970, endPoint y: 397, distance: 38.9
click at [970, 397] on div "Top 318" at bounding box center [982, 395] width 89 height 14
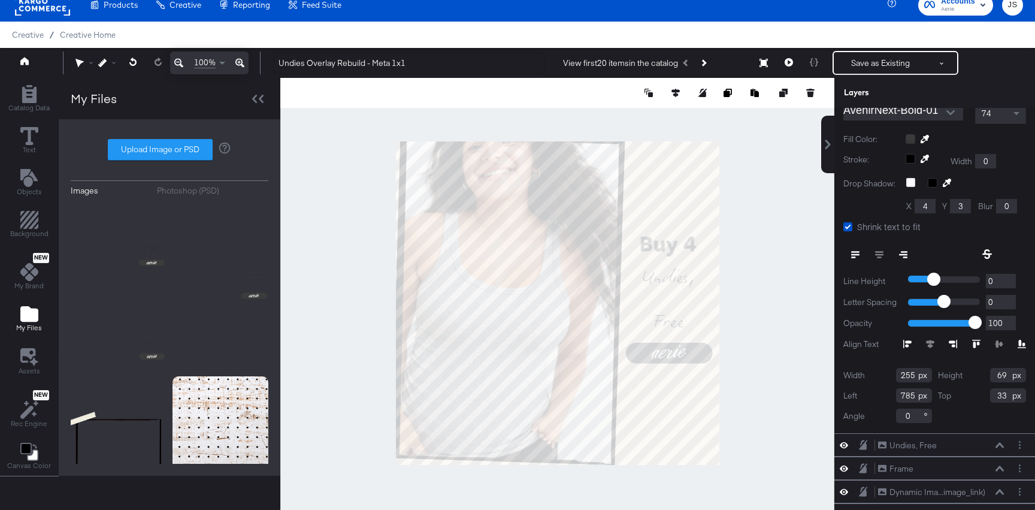
type input "337"
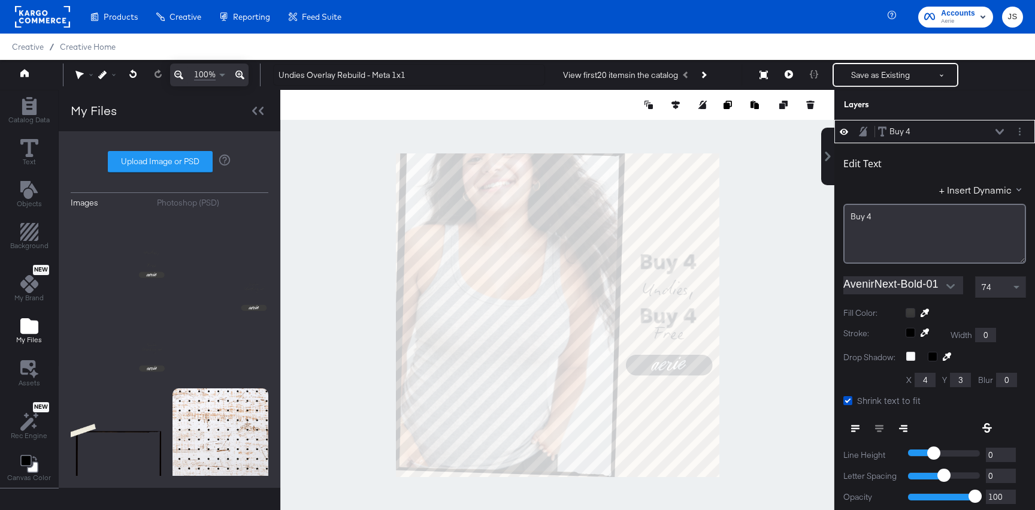
scroll to position [12, 0]
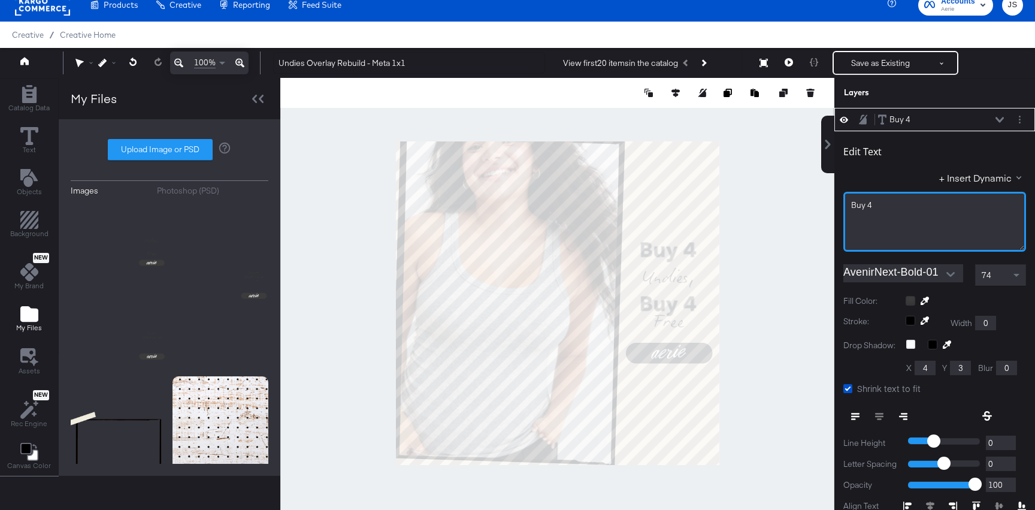
click at [870, 218] on div "Buy 4" at bounding box center [935, 222] width 183 height 60
drag, startPoint x: 1019, startPoint y: 122, endPoint x: 977, endPoint y: 137, distance: 44.5
click at [1019, 122] on button "Layer Options" at bounding box center [1020, 119] width 13 height 13
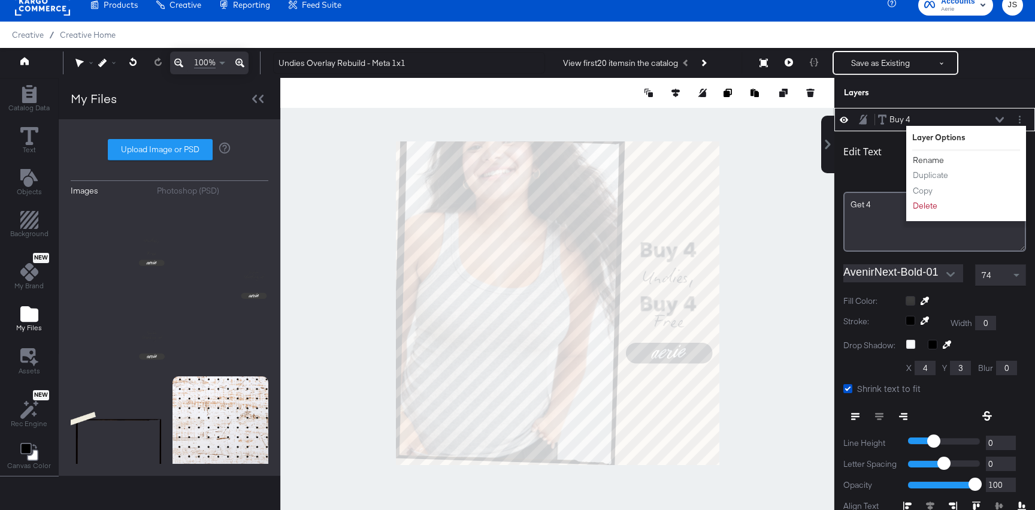
click at [930, 161] on button "Rename" at bounding box center [929, 160] width 32 height 13
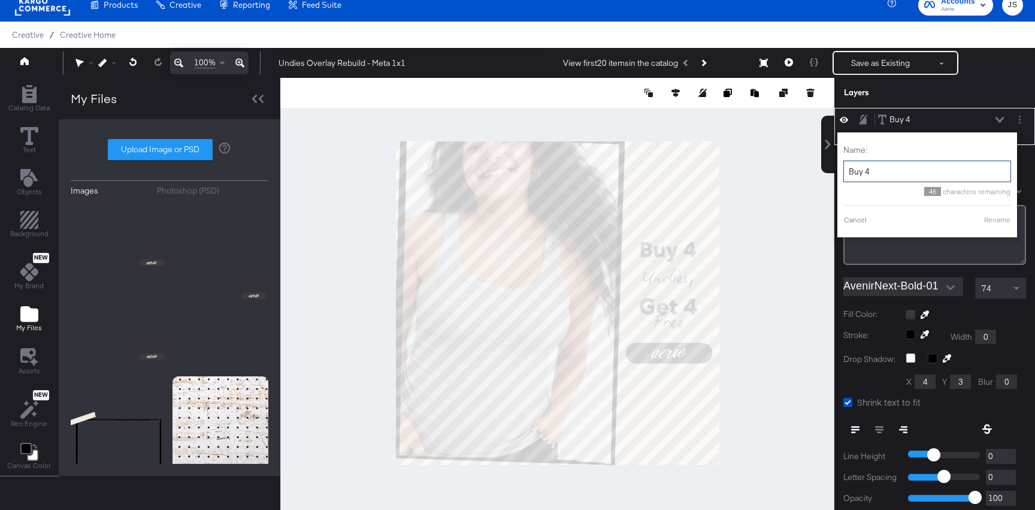
drag, startPoint x: 859, startPoint y: 171, endPoint x: 844, endPoint y: 171, distance: 15.0
click at [844, 171] on input "Buy 4" at bounding box center [928, 172] width 168 height 22
drag, startPoint x: 863, startPoint y: 171, endPoint x: 840, endPoint y: 171, distance: 24.0
click at [840, 171] on div "Name: Buy 4 45 characters remaining Cancel Rename" at bounding box center [928, 184] width 180 height 105
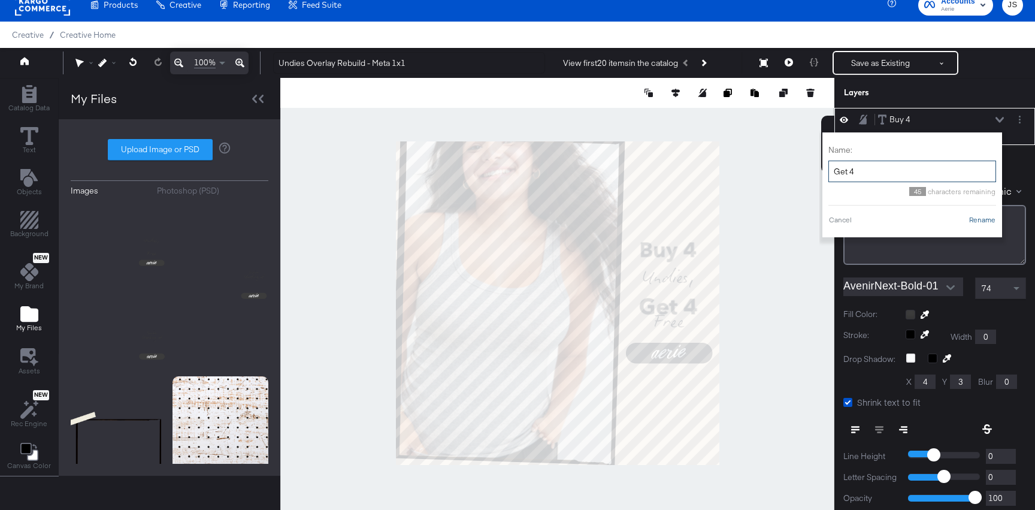
type input "Get 4"
click at [975, 218] on button "Rename" at bounding box center [983, 220] width 28 height 11
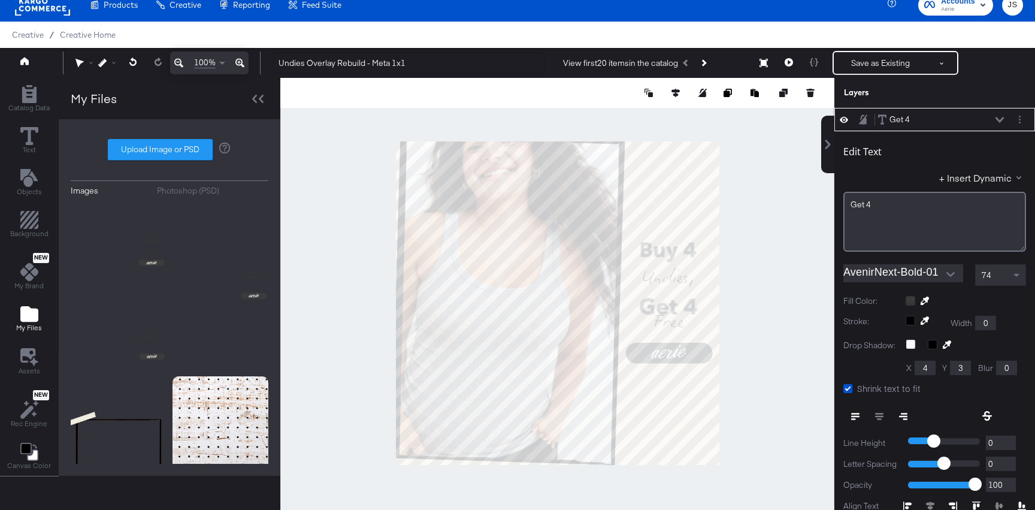
click at [1003, 117] on icon at bounding box center [1000, 119] width 8 height 5
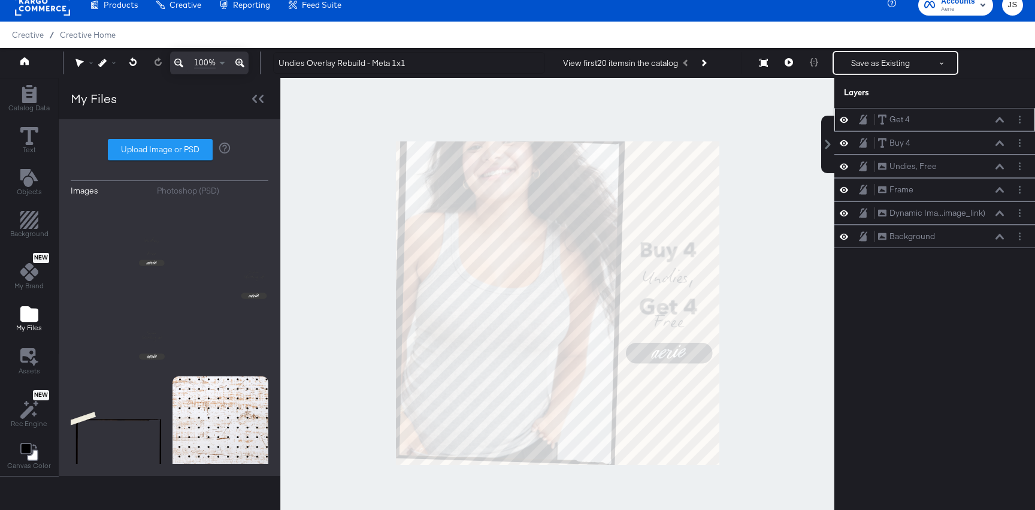
click at [999, 119] on icon at bounding box center [1000, 119] width 8 height 5
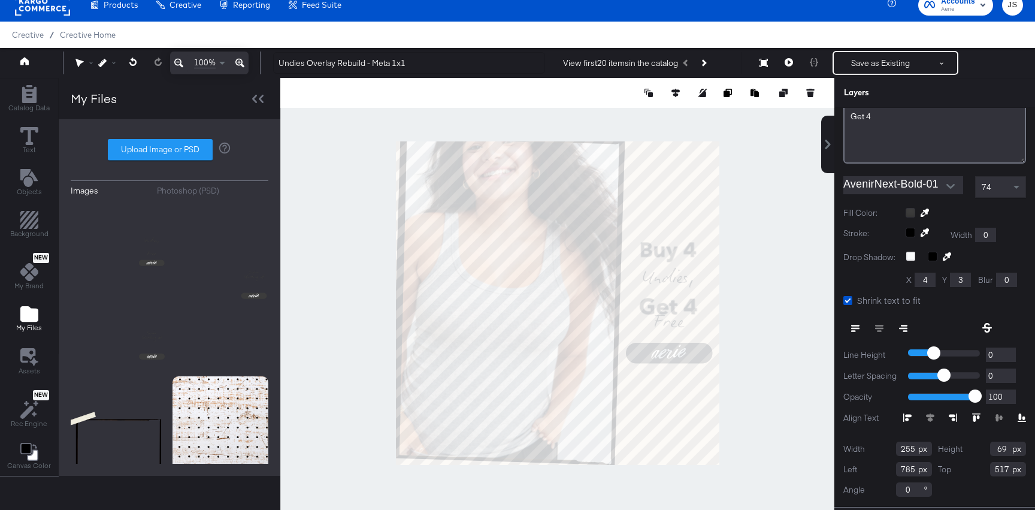
scroll to position [100, 0]
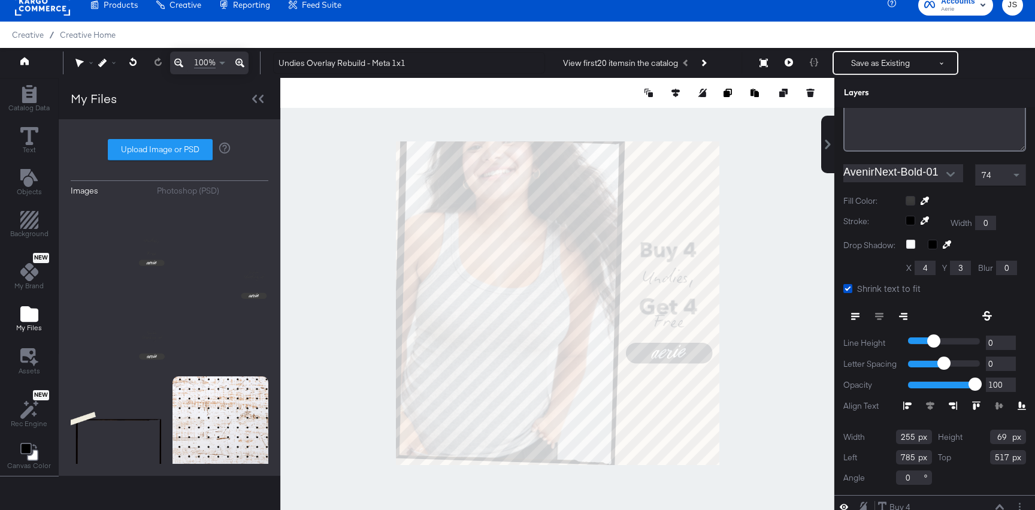
drag, startPoint x: 914, startPoint y: 456, endPoint x: 886, endPoint y: 456, distance: 27.6
click at [886, 456] on div "Left 785" at bounding box center [888, 457] width 89 height 14
drag, startPoint x: 1009, startPoint y: 455, endPoint x: 962, endPoint y: 455, distance: 46.7
click at [962, 455] on div "Top 517" at bounding box center [982, 457] width 89 height 14
type input "498"
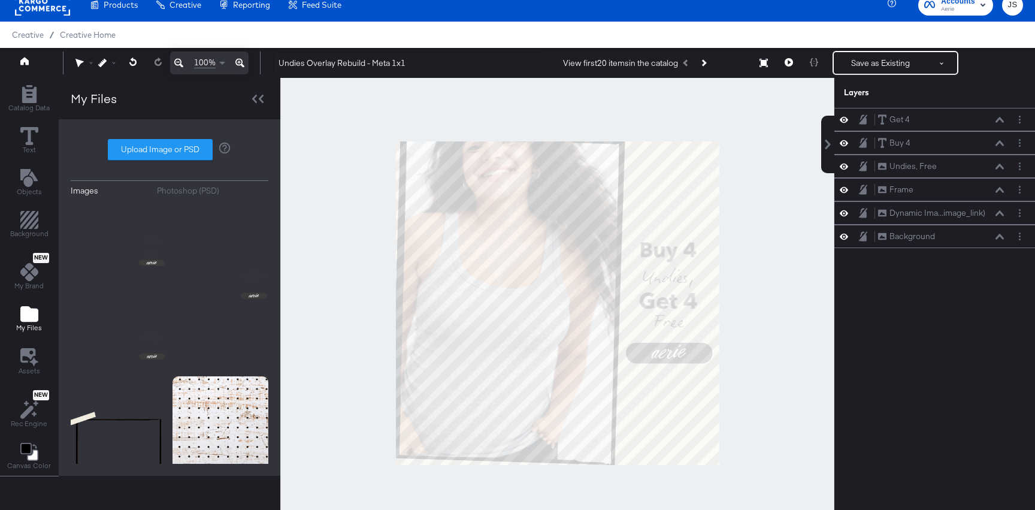
click at [721, 460] on div at bounding box center [557, 303] width 554 height 451
click at [793, 65] on button at bounding box center [789, 63] width 25 height 24
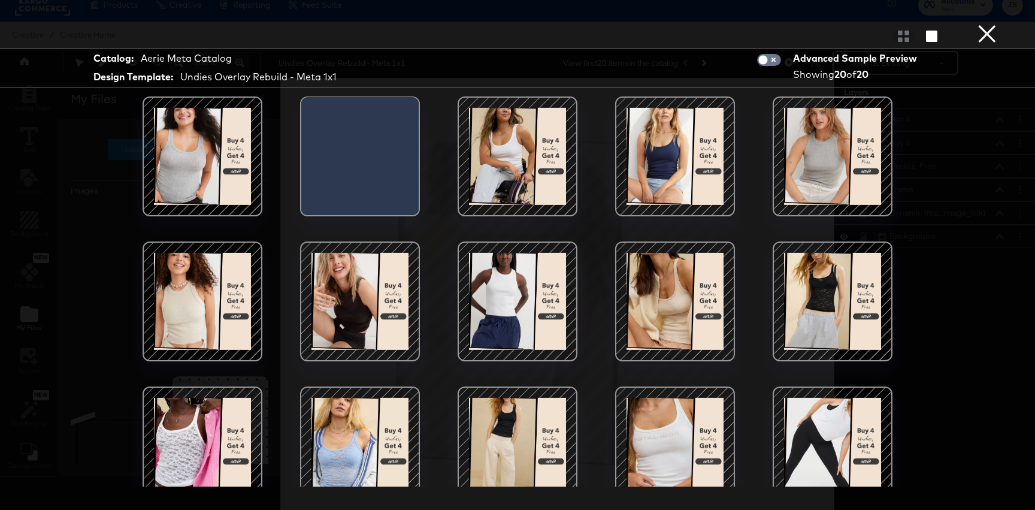
click at [238, 298] on div at bounding box center [203, 301] width 102 height 102
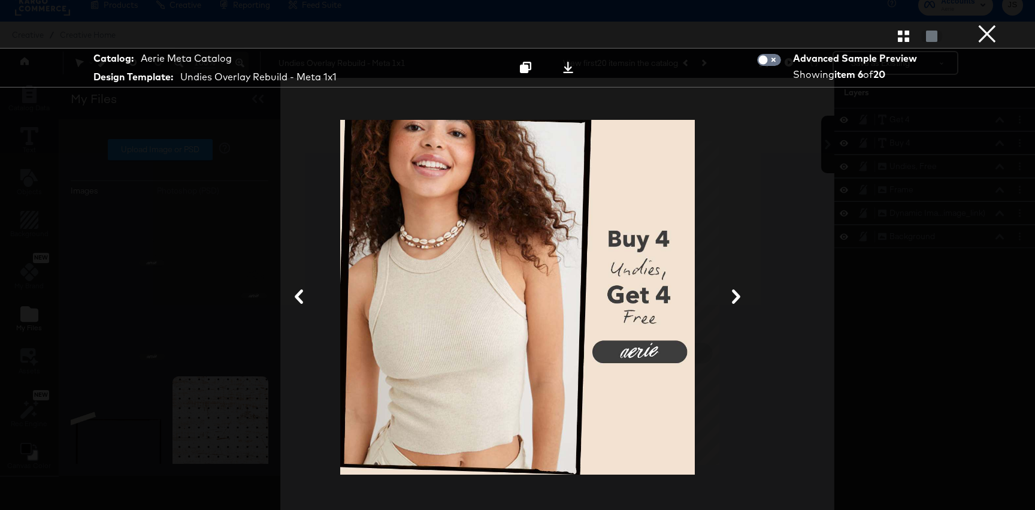
click at [981, 24] on button "×" at bounding box center [988, 12] width 24 height 24
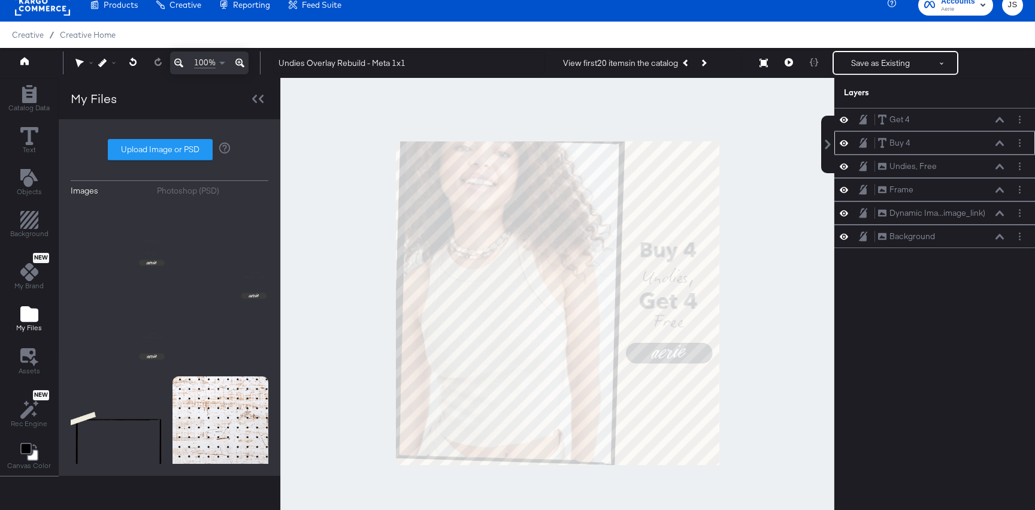
click at [1002, 142] on icon at bounding box center [1000, 142] width 8 height 5
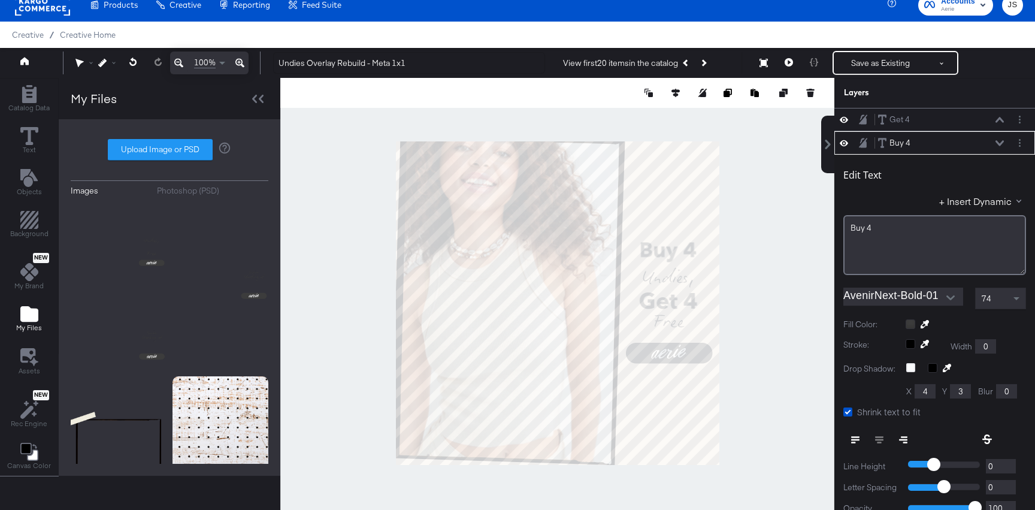
scroll to position [23, 0]
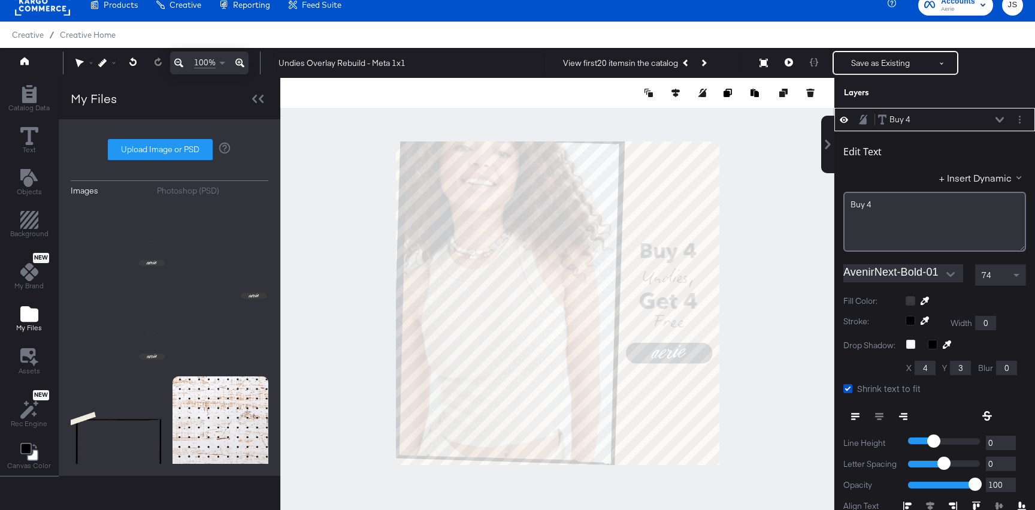
type input "343"
click at [776, 252] on div at bounding box center [557, 303] width 554 height 451
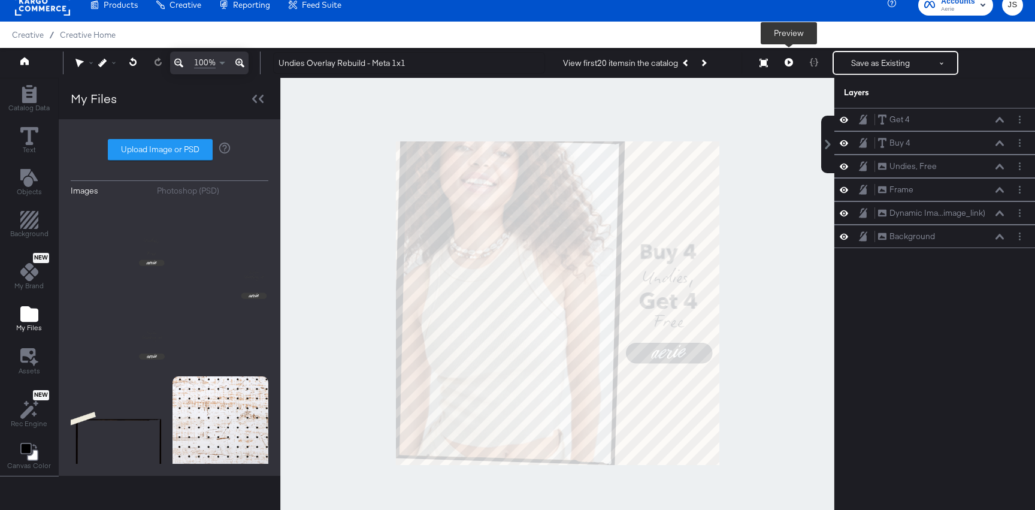
click at [785, 64] on icon at bounding box center [789, 62] width 8 height 8
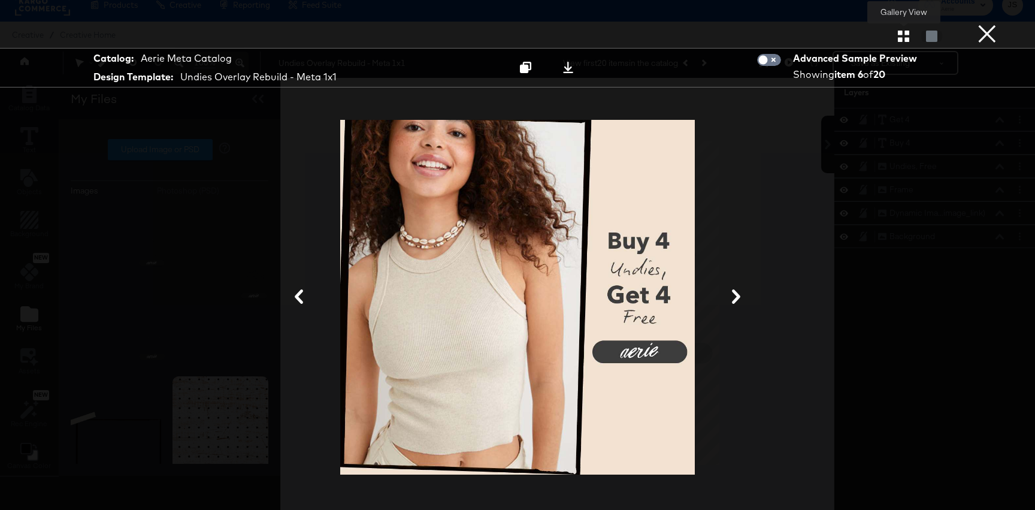
click at [904, 41] on icon "button" at bounding box center [903, 36] width 11 height 11
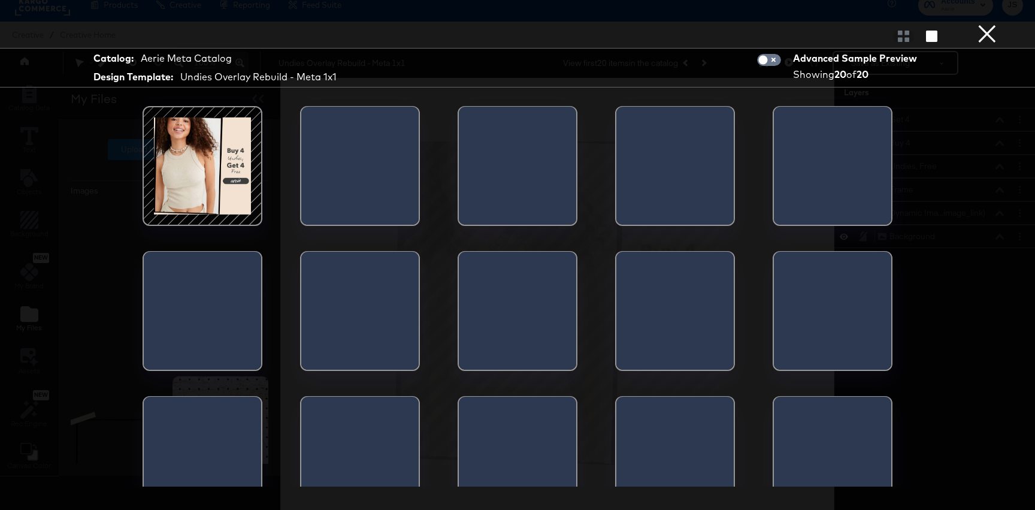
scroll to position [145, 0]
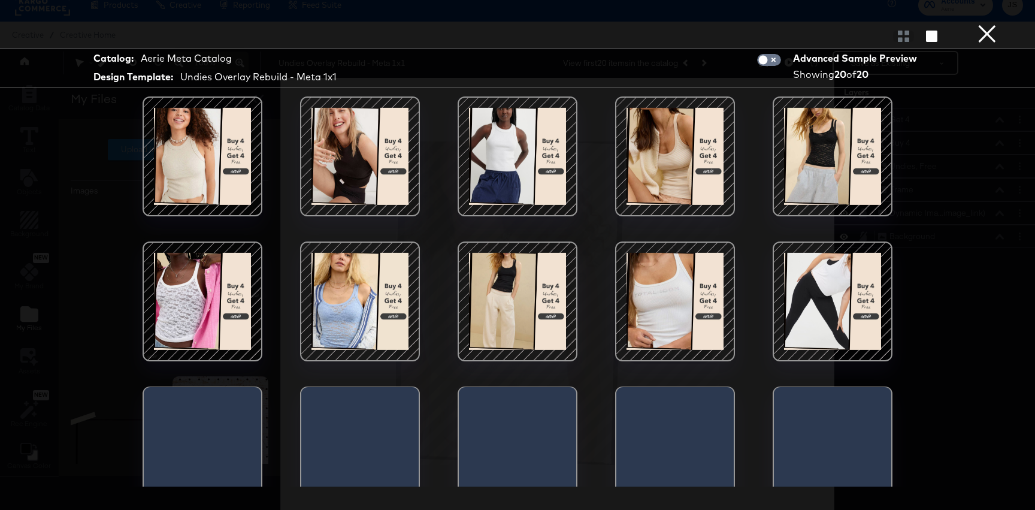
click at [514, 313] on div at bounding box center [518, 301] width 102 height 102
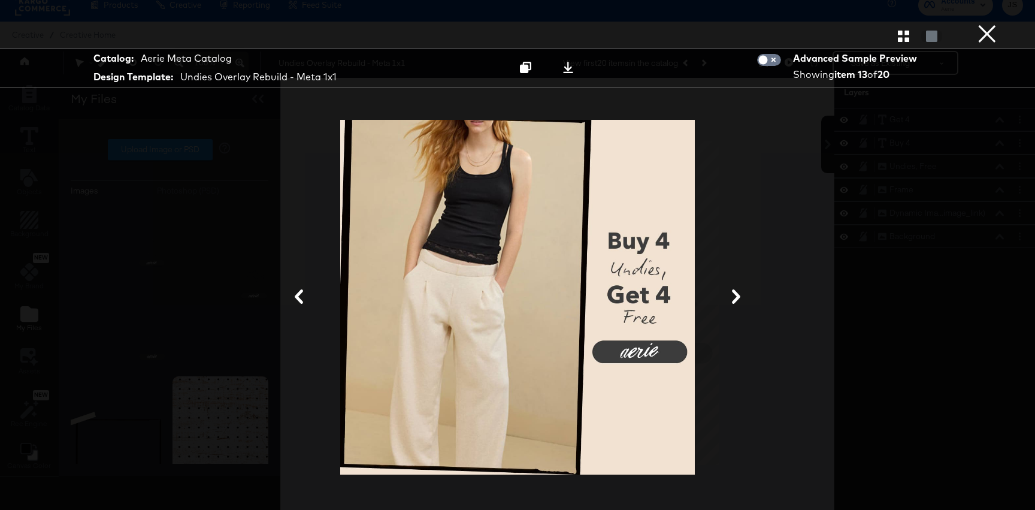
click at [296, 297] on icon at bounding box center [299, 296] width 8 height 14
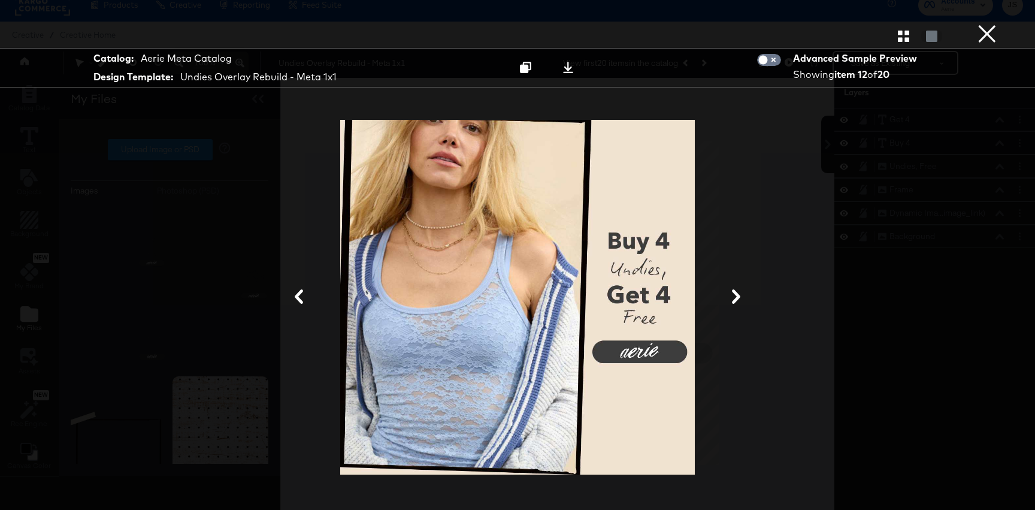
click at [730, 294] on icon at bounding box center [736, 296] width 14 height 14
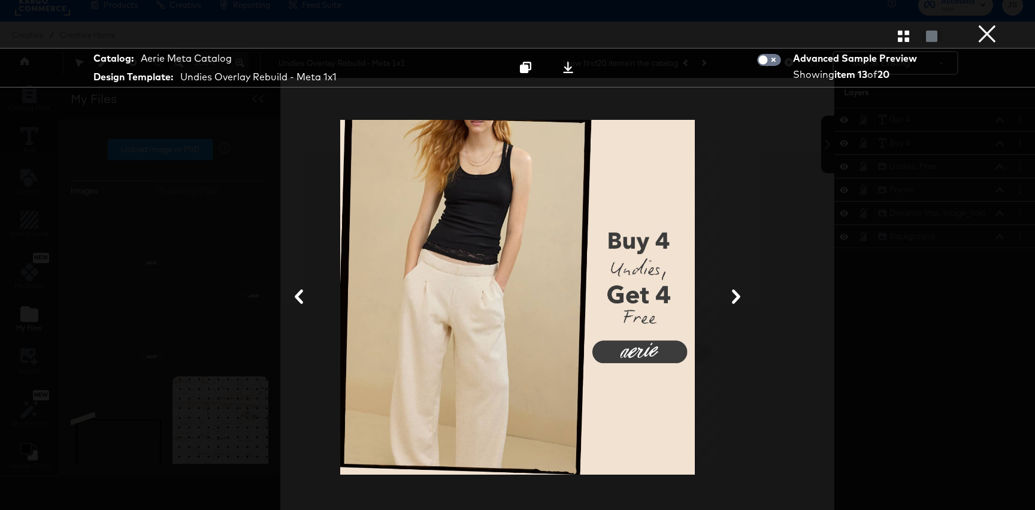
click at [986, 24] on button "×" at bounding box center [988, 12] width 24 height 24
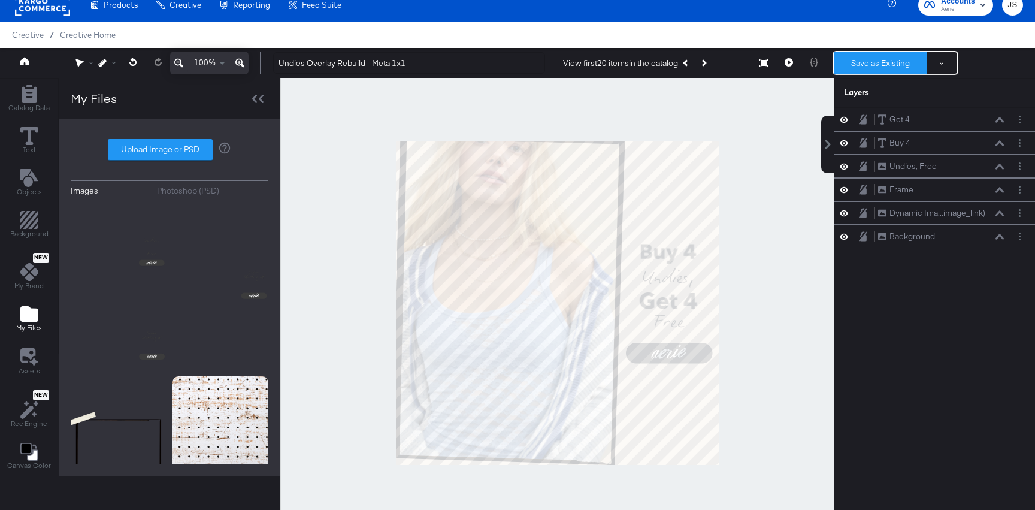
click at [861, 59] on button "Save as Existing" at bounding box center [880, 63] width 93 height 22
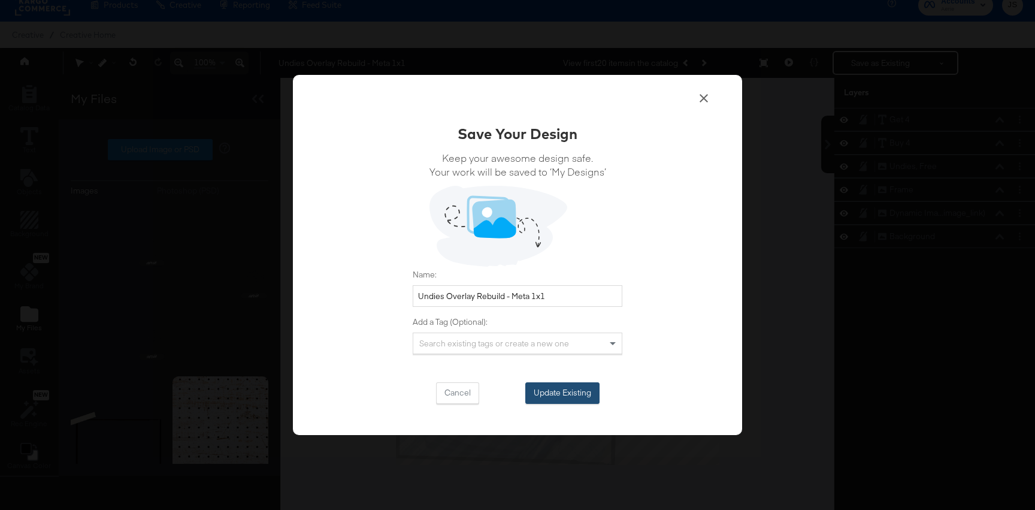
click at [558, 386] on button "Update Existing" at bounding box center [563, 393] width 74 height 22
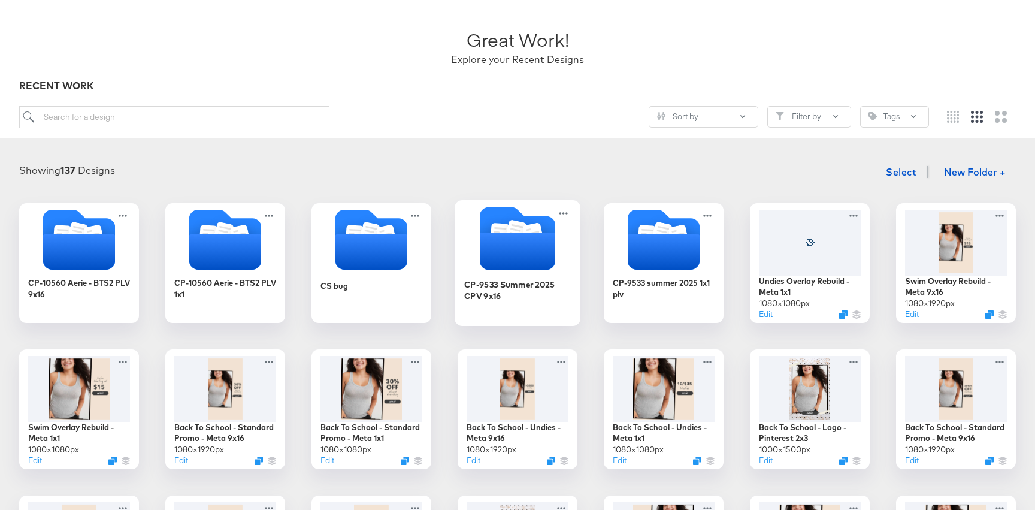
scroll to position [64, 0]
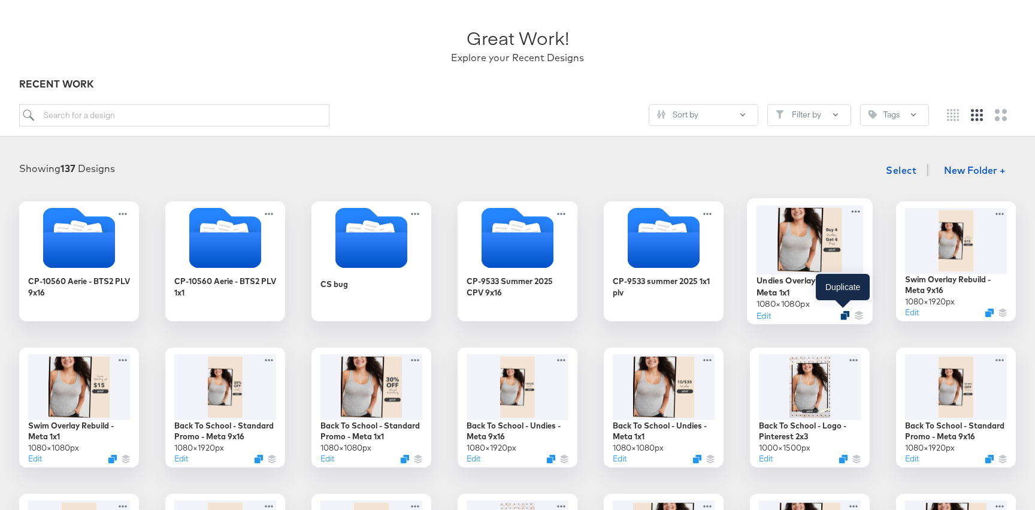
click at [842, 315] on icon "Duplicate" at bounding box center [845, 315] width 9 height 9
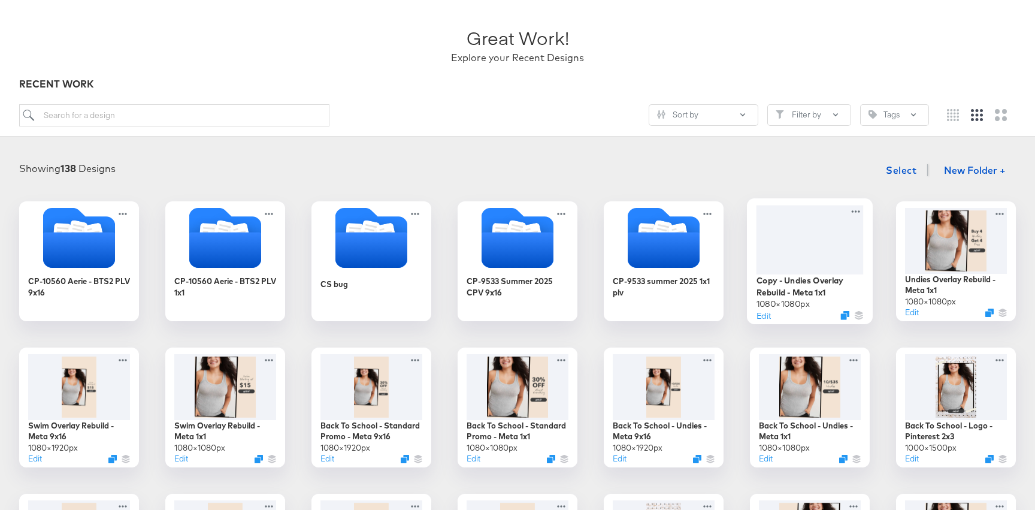
click at [820, 249] on div at bounding box center [810, 239] width 107 height 69
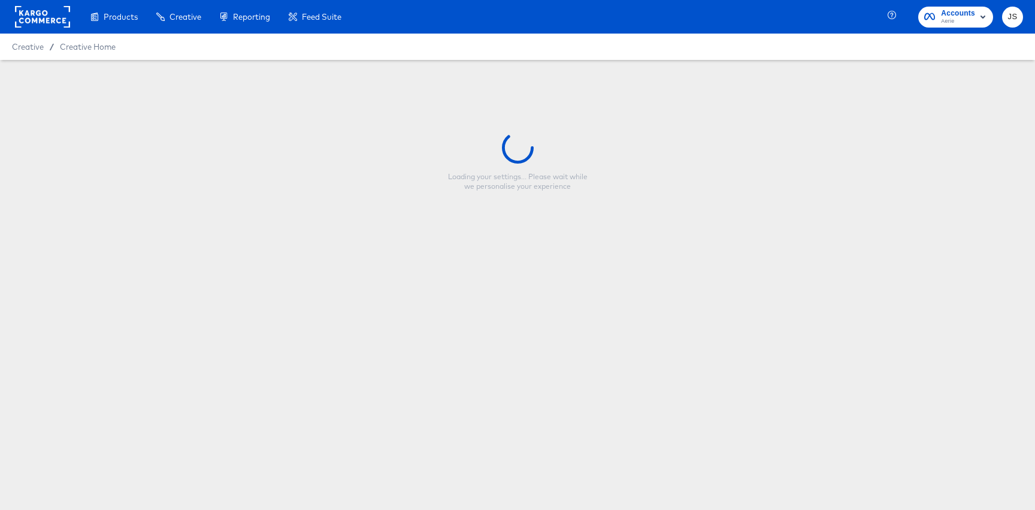
type input "Copy - Undies Overlay Rebuild - Meta 1x1"
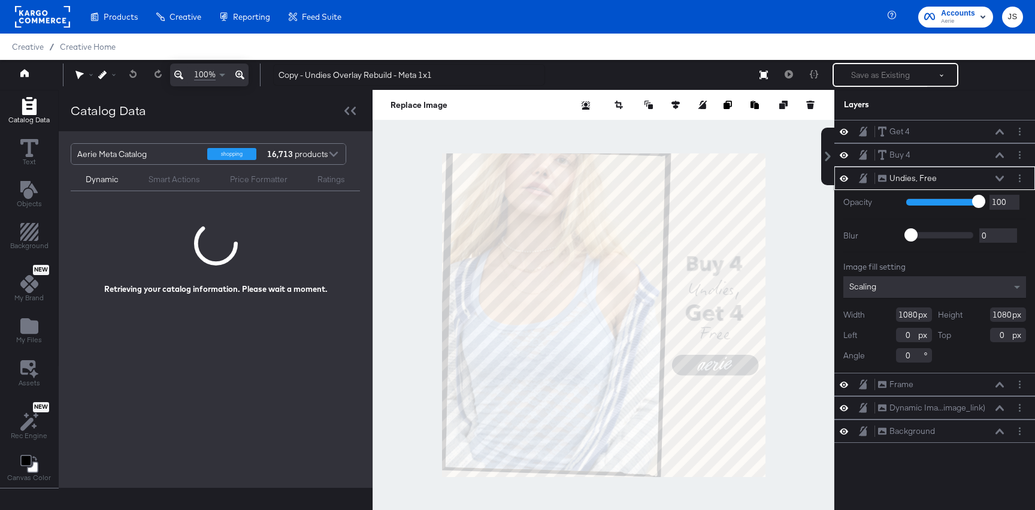
click at [998, 177] on icon at bounding box center [1000, 178] width 8 height 5
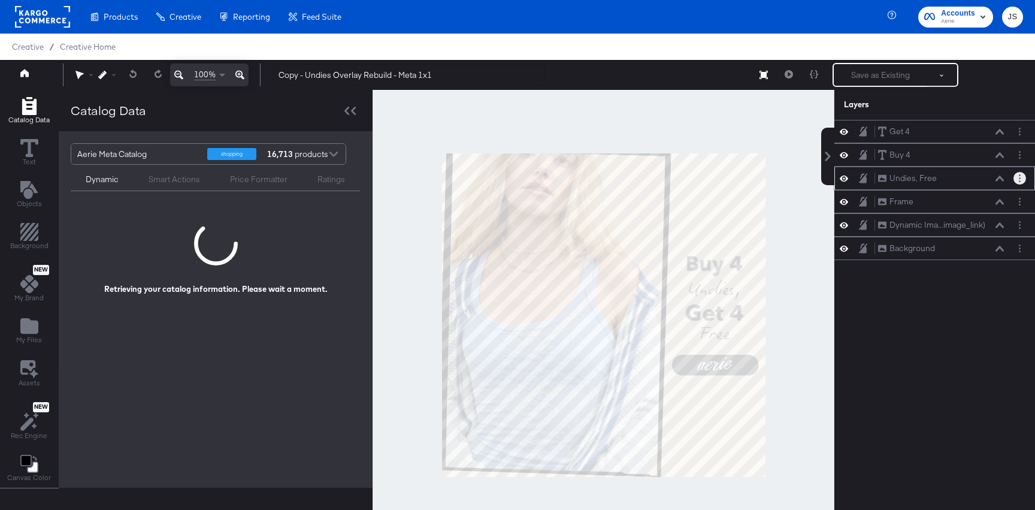
click at [1023, 182] on button "Layer Options" at bounding box center [1020, 178] width 13 height 13
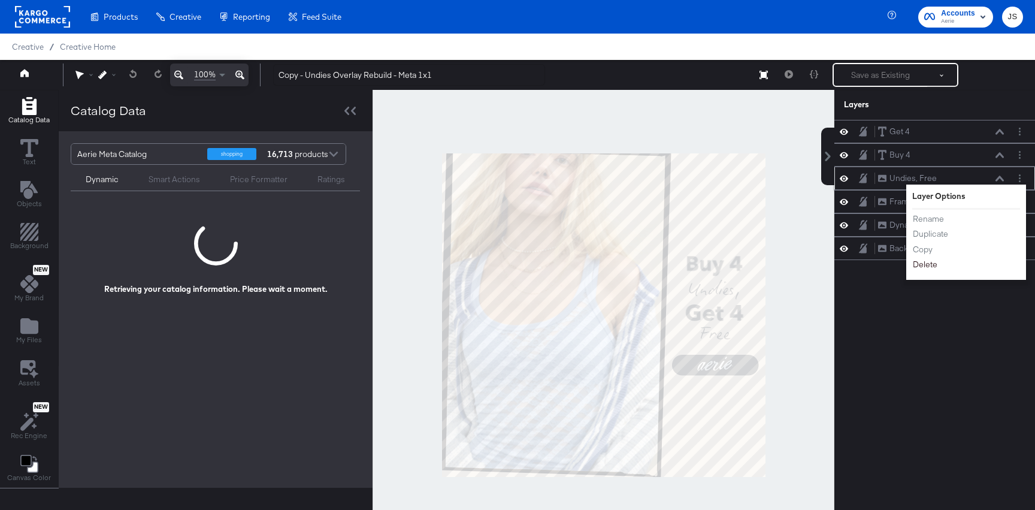
click at [928, 265] on button "Delete" at bounding box center [926, 264] width 26 height 13
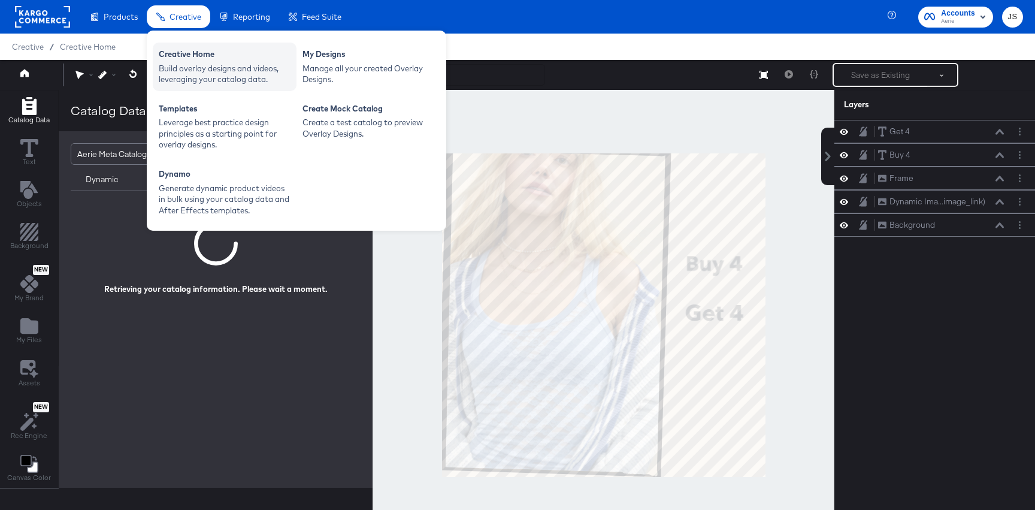
click at [205, 66] on div "Build overlay designs and videos, leveraging your catalog data." at bounding box center [225, 74] width 132 height 22
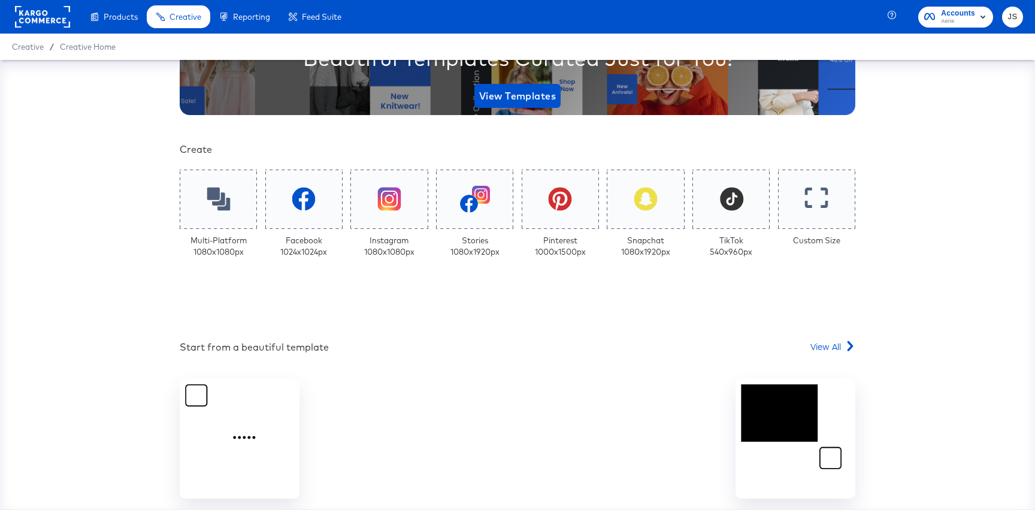
scroll to position [191, 0]
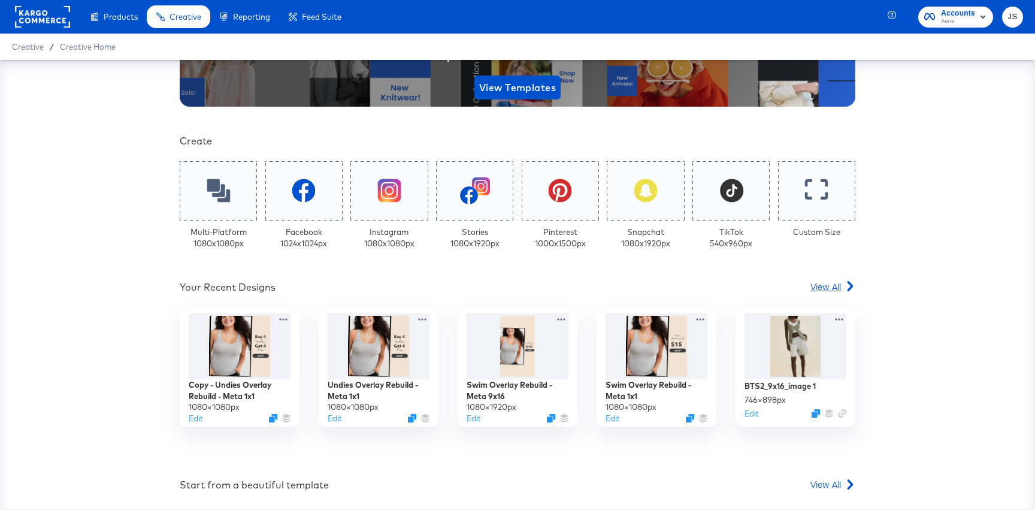
click at [823, 288] on span "View All" at bounding box center [826, 286] width 31 height 12
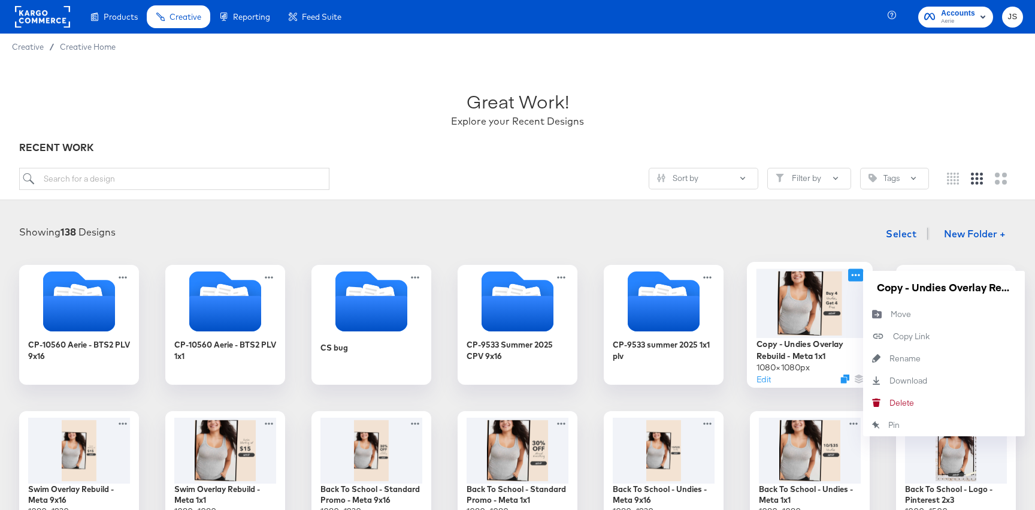
click at [863, 268] on icon at bounding box center [855, 274] width 15 height 13
click at [887, 398] on div "Delete Delete" at bounding box center [876, 403] width 26 height 22
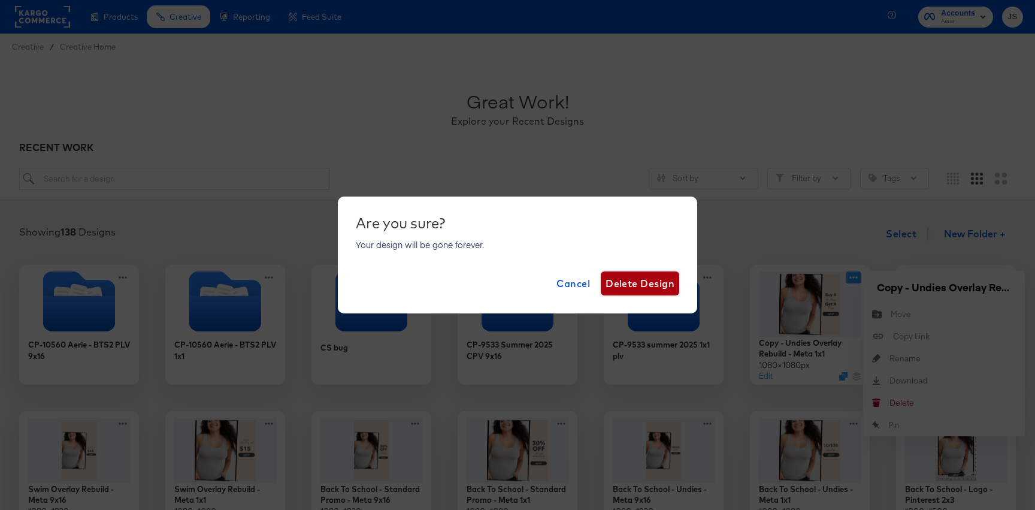
click at [651, 289] on span "Delete Design" at bounding box center [640, 283] width 69 height 17
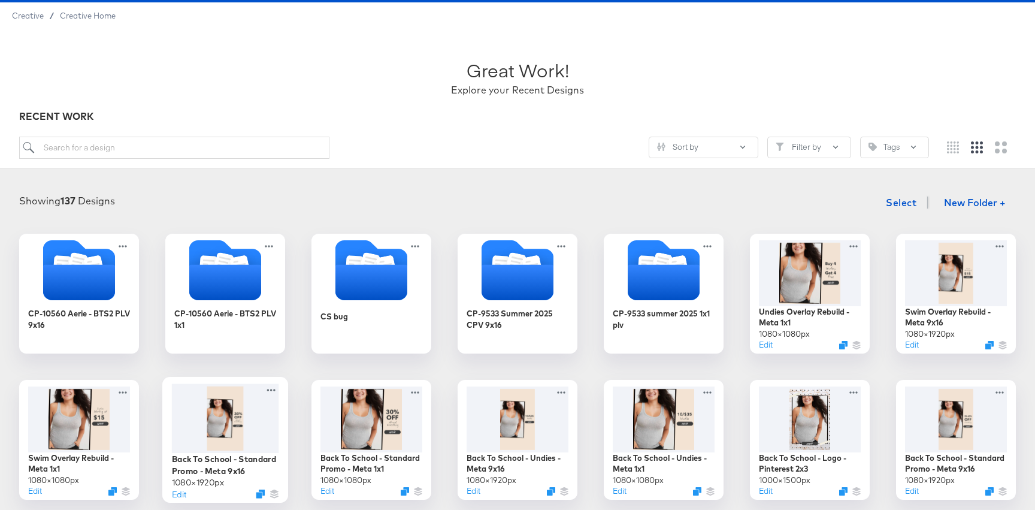
scroll to position [32, 0]
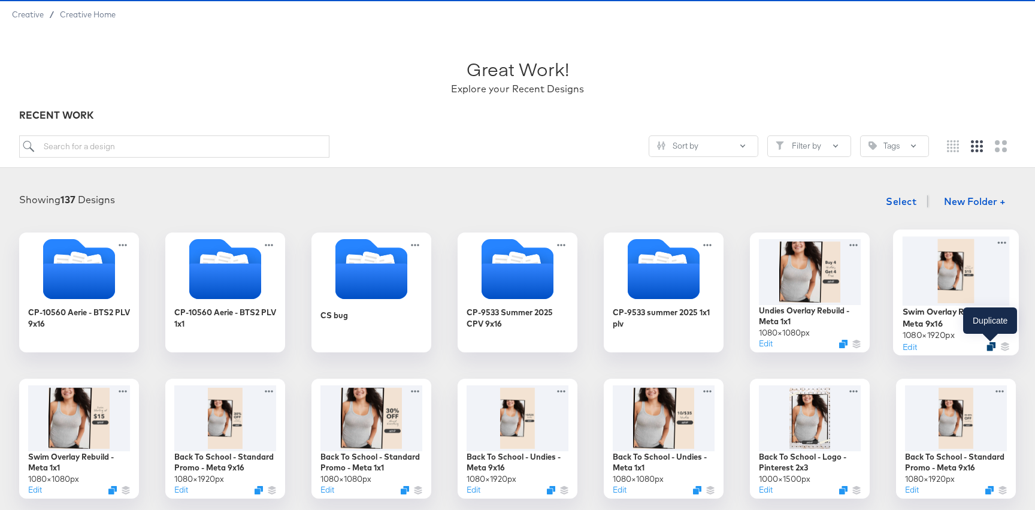
click at [992, 343] on icon "Duplicate" at bounding box center [991, 346] width 9 height 9
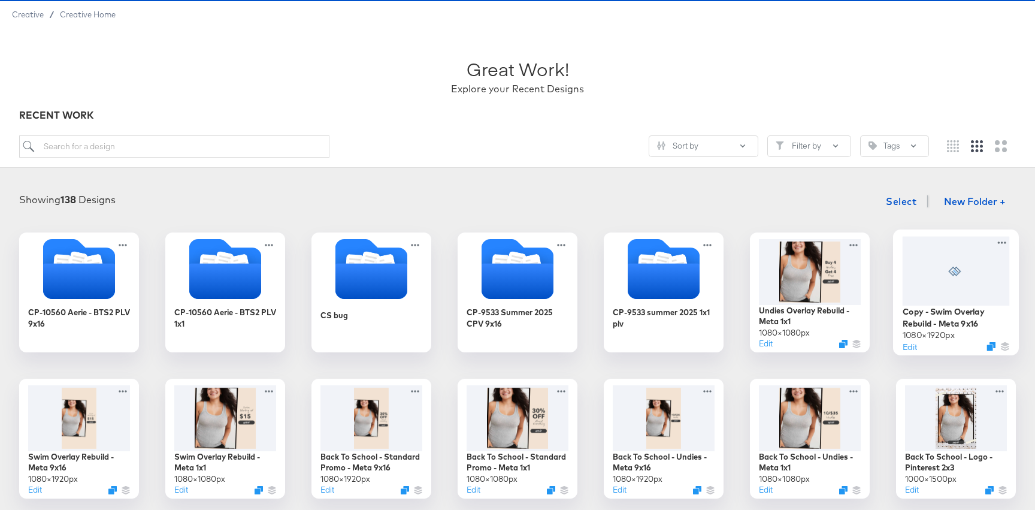
click at [944, 267] on div at bounding box center [956, 270] width 107 height 69
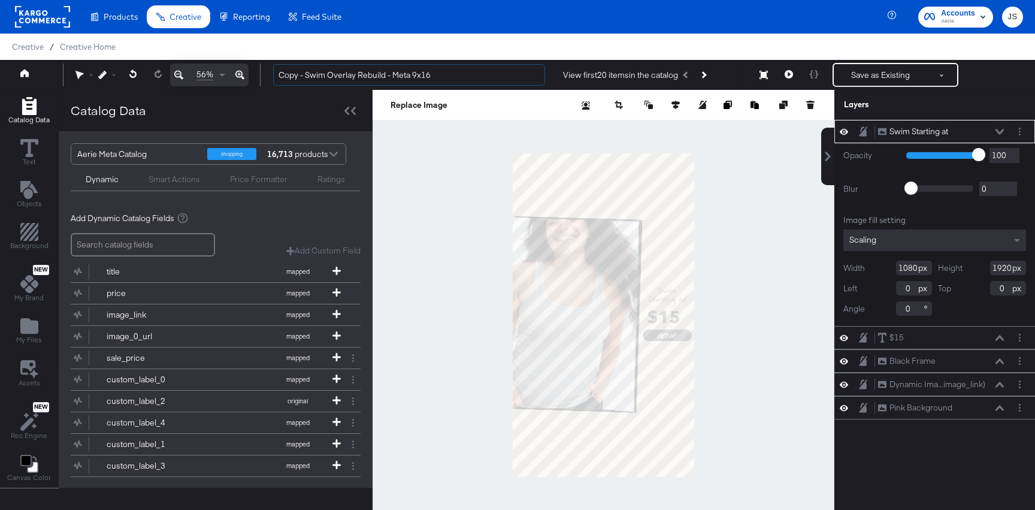
drag, startPoint x: 326, startPoint y: 77, endPoint x: 261, endPoint y: 77, distance: 65.3
click at [261, 77] on div "56% Copy - Swim Overlay Rebuild - Meta 9x16 View first 20 items in the catalog …" at bounding box center [517, 75] width 1035 height 30
type input "Undies Overlay Rebuild - Meta 9x16"
click at [1002, 129] on icon at bounding box center [1000, 132] width 8 height 6
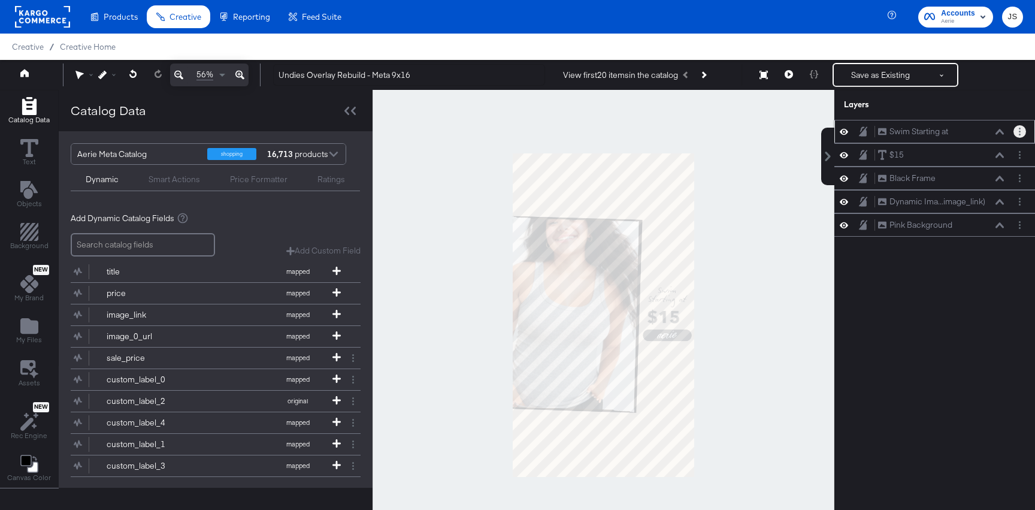
click at [1017, 129] on button "Layer Options" at bounding box center [1020, 131] width 13 height 13
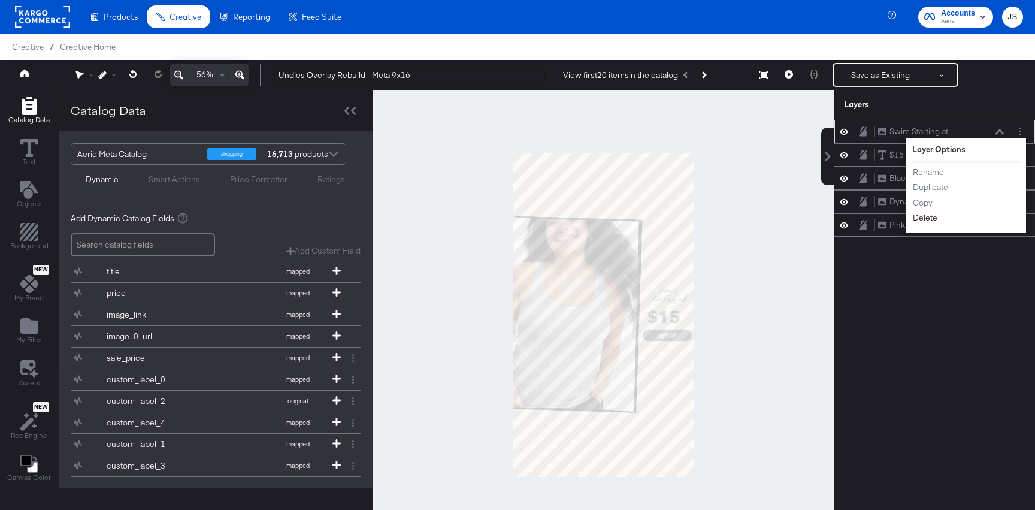
click at [934, 219] on button "Delete" at bounding box center [926, 218] width 26 height 13
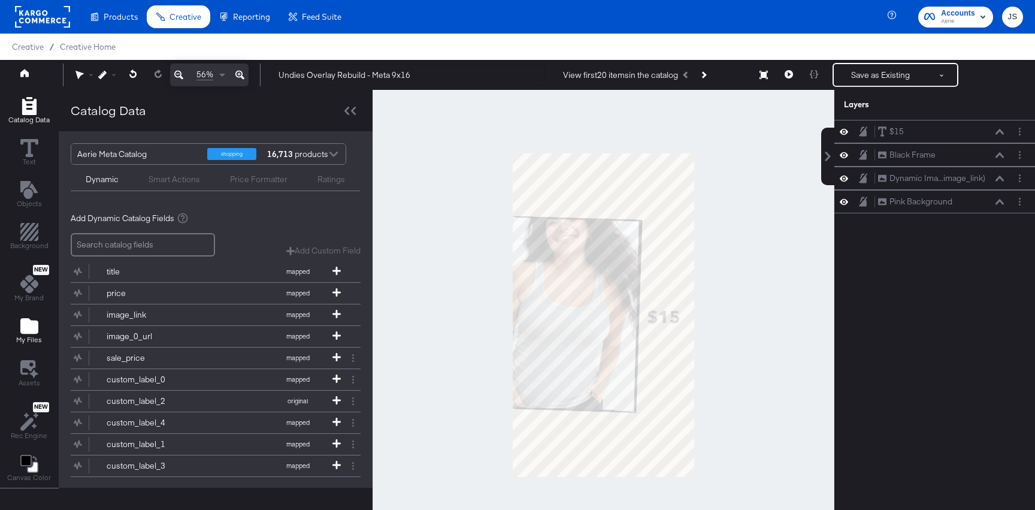
click at [29, 328] on icon "Add Files" at bounding box center [29, 326] width 18 height 16
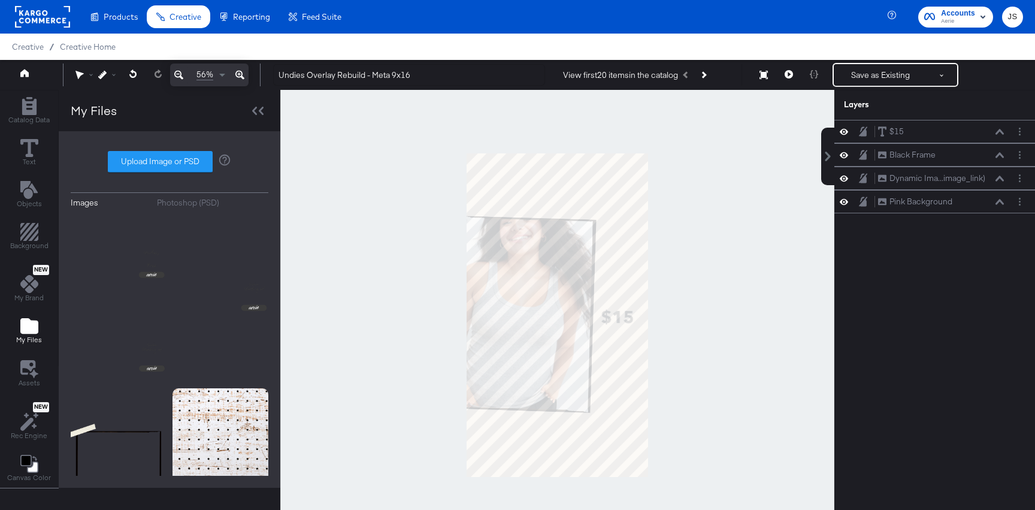
click at [193, 158] on label "Upload Image or PSD" at bounding box center [160, 162] width 104 height 20
click at [170, 162] on input "Upload Image or PSD" at bounding box center [170, 162] width 0 height 0
type input "C:\fakepath\Undies 9_16_Rebuild.png"
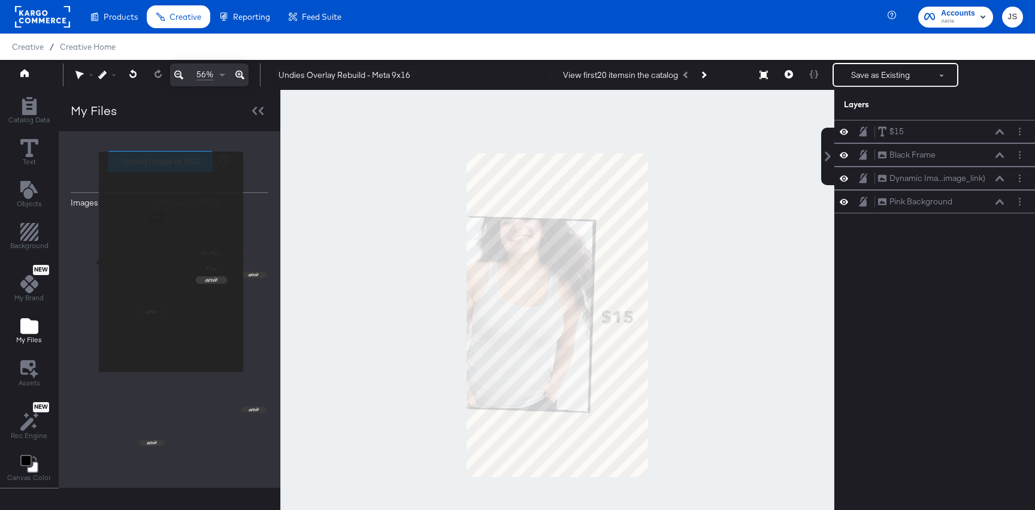
click at [95, 261] on img at bounding box center [119, 297] width 96 height 170
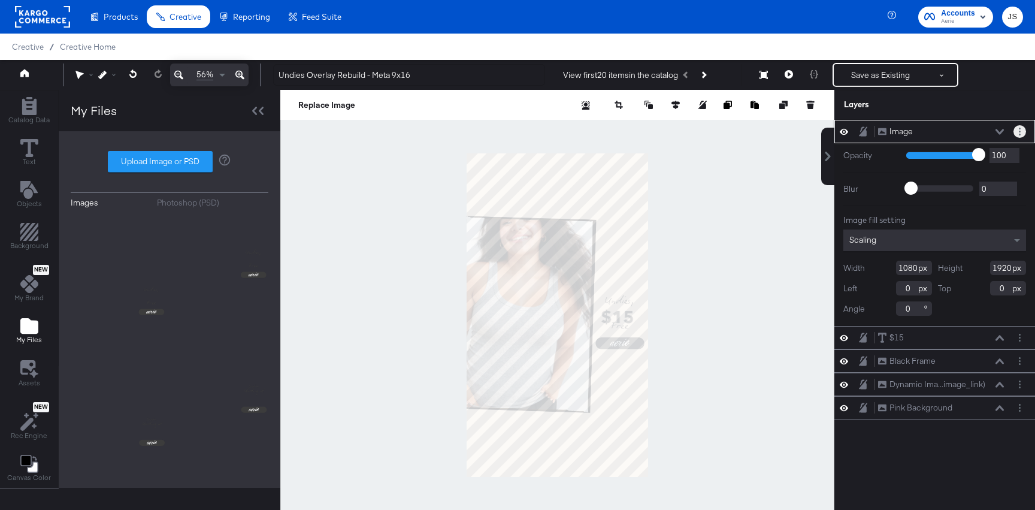
click at [1020, 131] on circle "Layer Options" at bounding box center [1020, 132] width 2 height 2
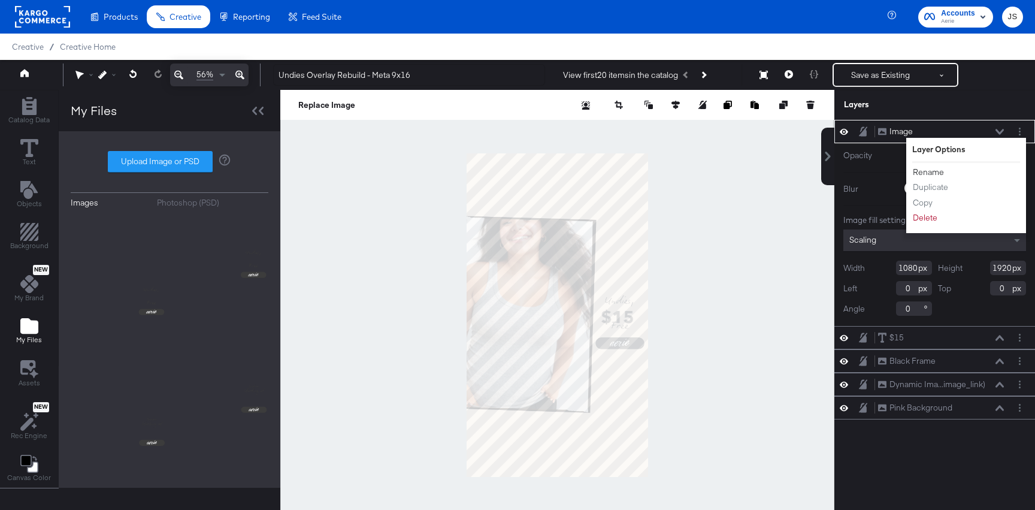
click at [943, 168] on button "Rename" at bounding box center [929, 172] width 32 height 13
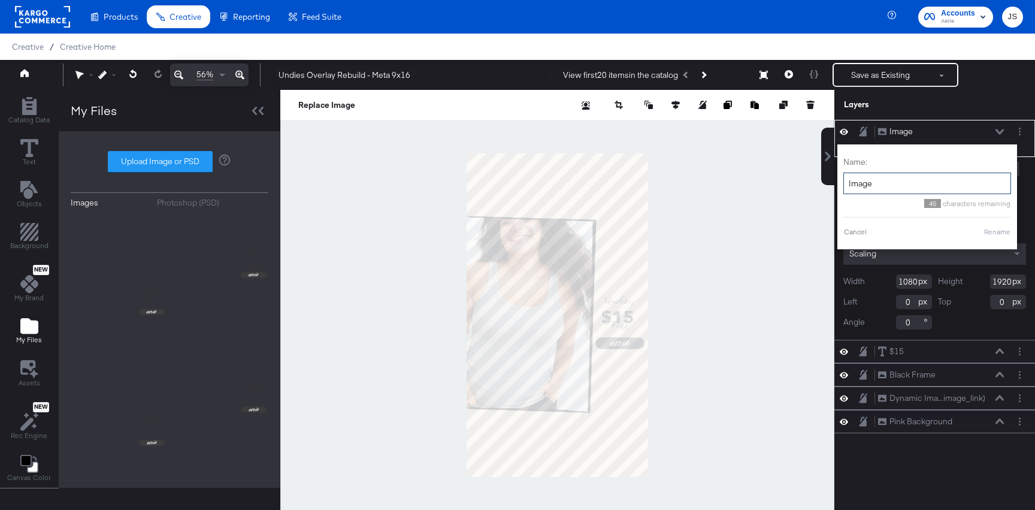
click at [925, 174] on input "Image" at bounding box center [928, 184] width 168 height 22
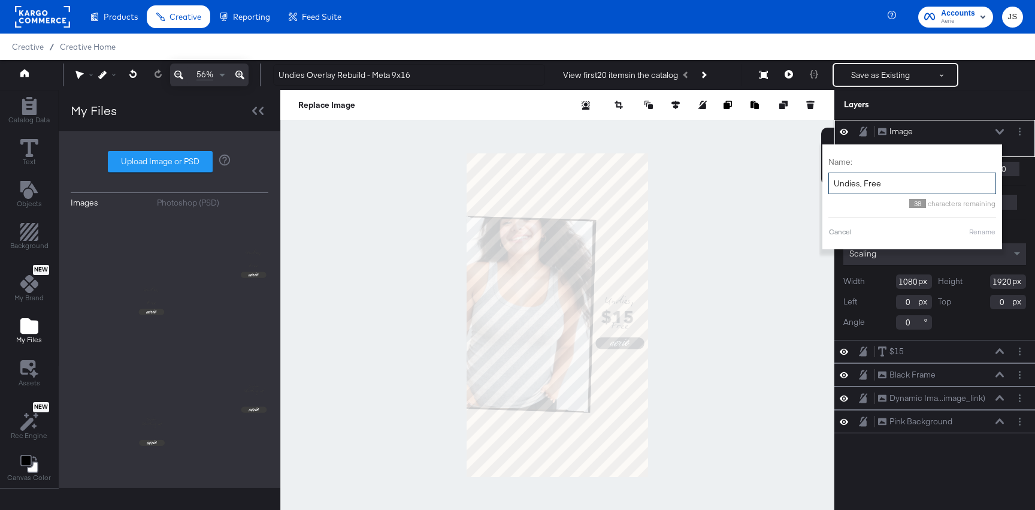
type input "Undies, Free"
click at [1001, 230] on div "Name: Undies, Free 38 characters remaining Cancel Rename" at bounding box center [913, 196] width 180 height 105
click at [990, 226] on div "Name: Undies, Free 38 characters remaining Cancel Rename" at bounding box center [913, 196] width 168 height 93
click at [989, 232] on button "Rename" at bounding box center [983, 232] width 28 height 11
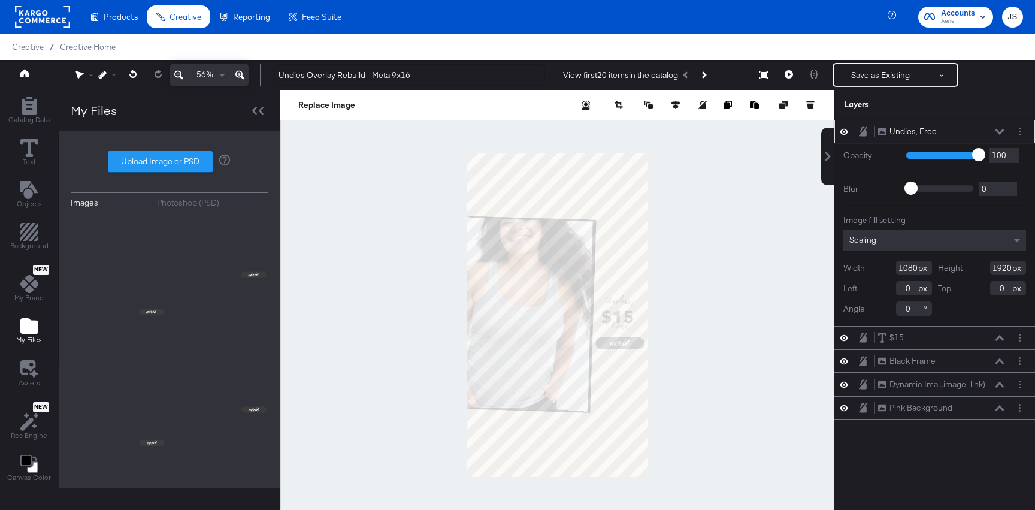
click at [999, 133] on icon at bounding box center [1000, 131] width 8 height 5
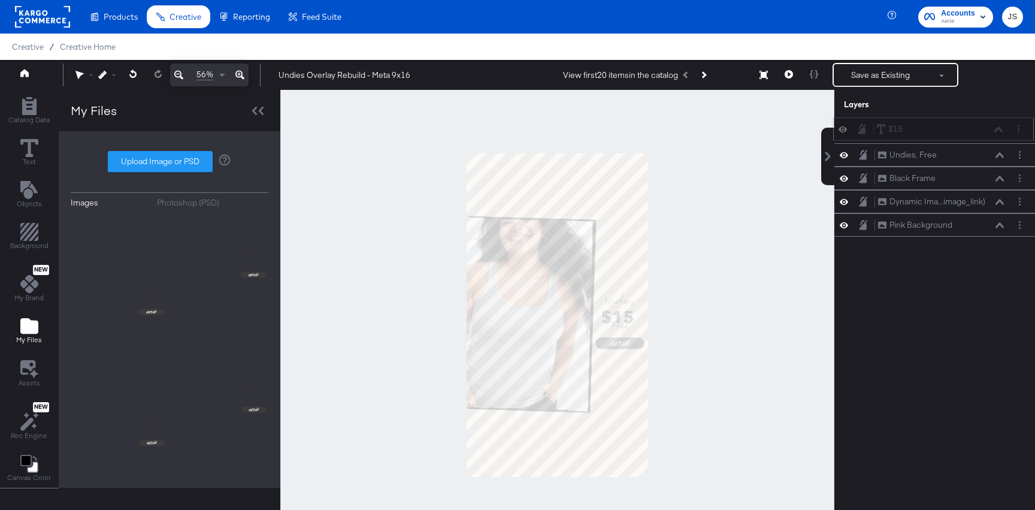
drag, startPoint x: 957, startPoint y: 159, endPoint x: 953, endPoint y: 129, distance: 29.6
click at [953, 129] on div "$15 $15" at bounding box center [940, 129] width 127 height 13
click at [1016, 129] on button "Layer Options" at bounding box center [1020, 131] width 13 height 13
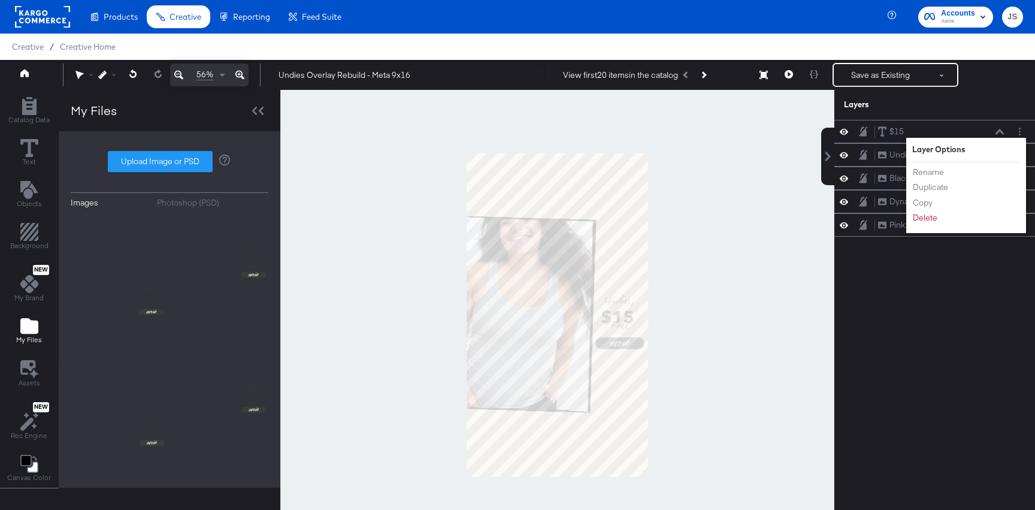
click at [982, 114] on div "Layers" at bounding box center [935, 105] width 201 height 30
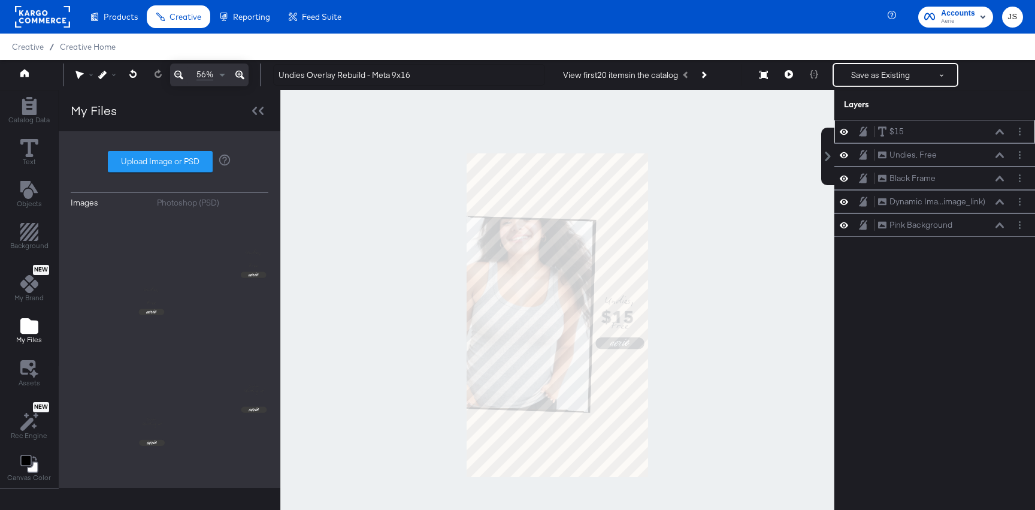
click at [1002, 129] on icon at bounding box center [1000, 132] width 8 height 6
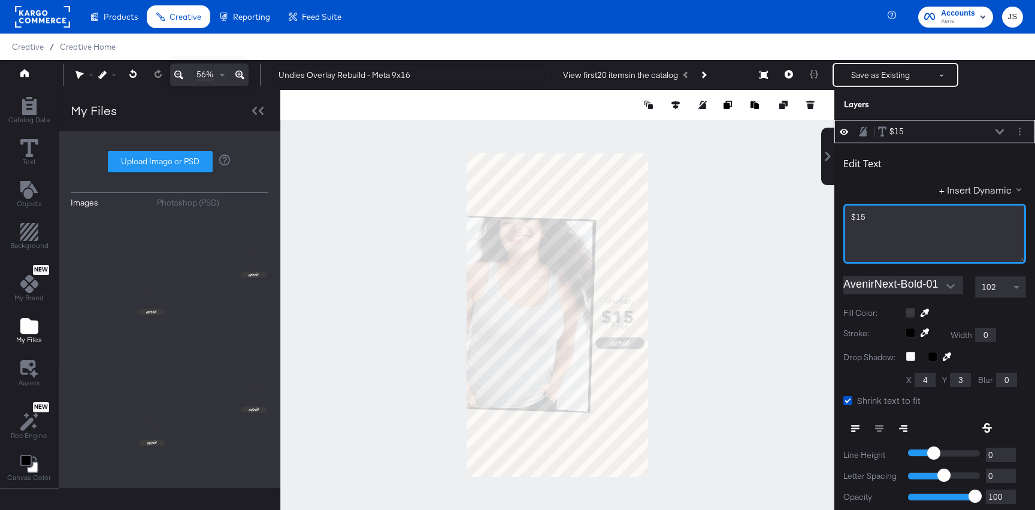
click at [929, 213] on div "$15" at bounding box center [934, 217] width 167 height 11
drag, startPoint x: 906, startPoint y: 225, endPoint x: 820, endPoint y: 225, distance: 86.3
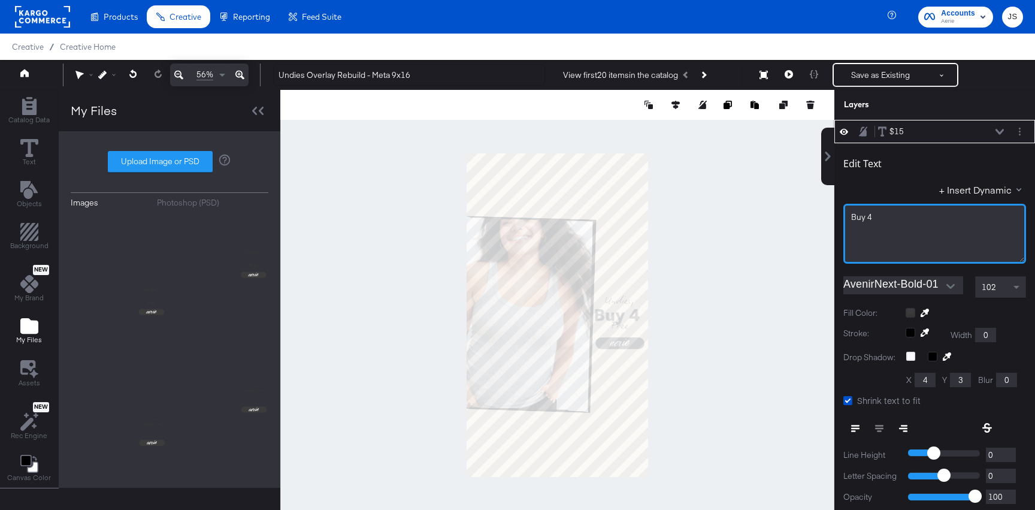
click at [820, 225] on div "$15 $15 Edit Text + Insert Dynamic Buy 4 AvenirNext-Bold-01 102 Fill Color: Red…" at bounding box center [928, 321] width 216 height 402
click at [1029, 129] on div at bounding box center [1022, 131] width 17 height 13
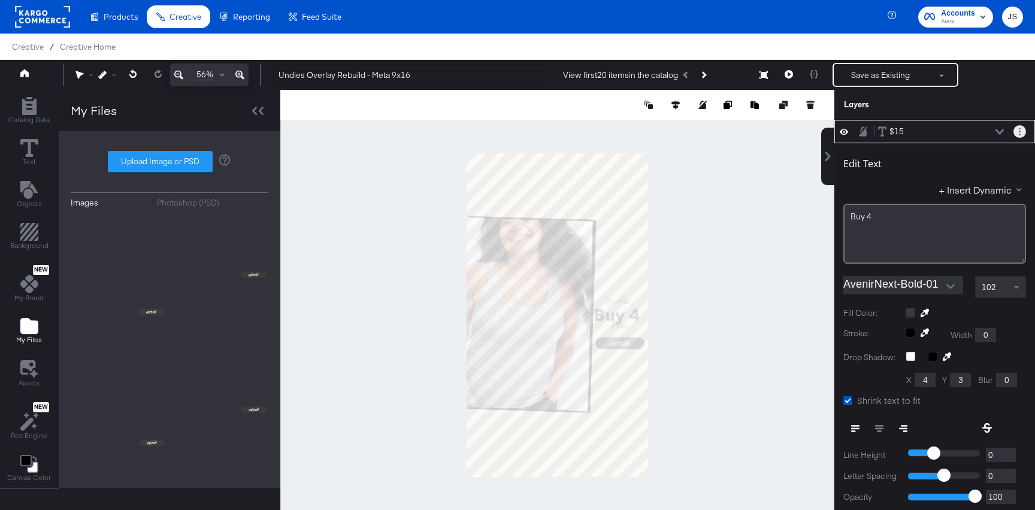
click at [1024, 129] on button "Layer Options" at bounding box center [1020, 131] width 13 height 13
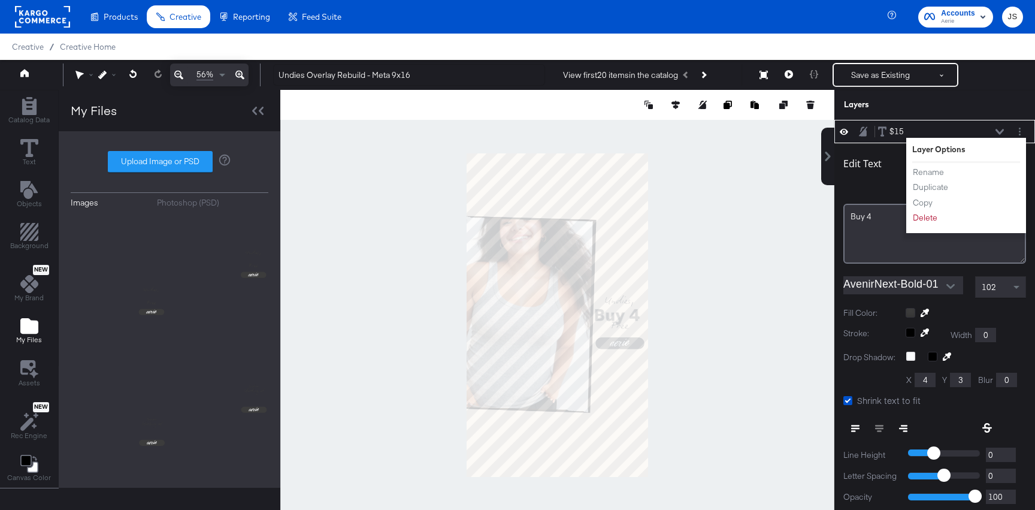
click at [946, 170] on li "Rename" at bounding box center [946, 172] width 66 height 13
click at [928, 171] on button "Rename" at bounding box center [929, 172] width 32 height 13
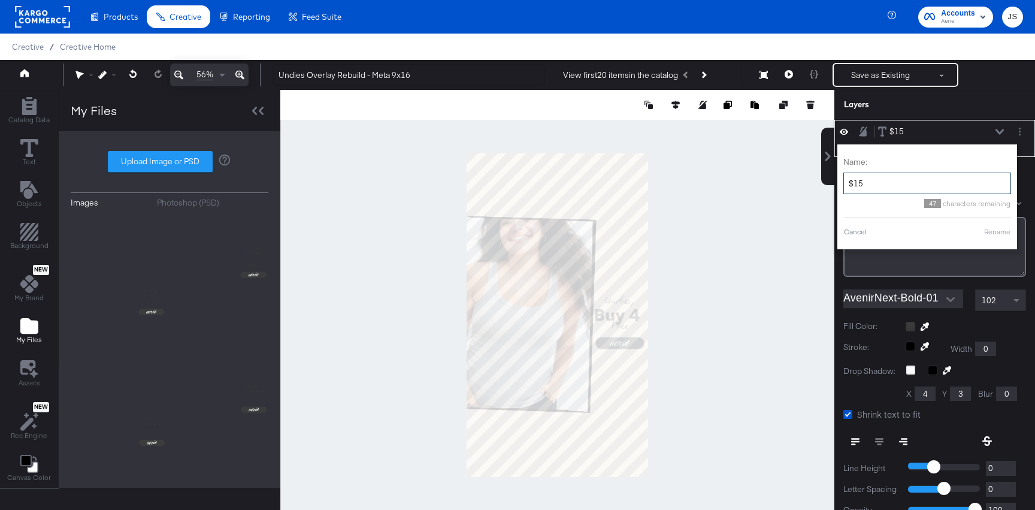
click at [907, 179] on input "$15" at bounding box center [928, 184] width 168 height 22
type input "$"
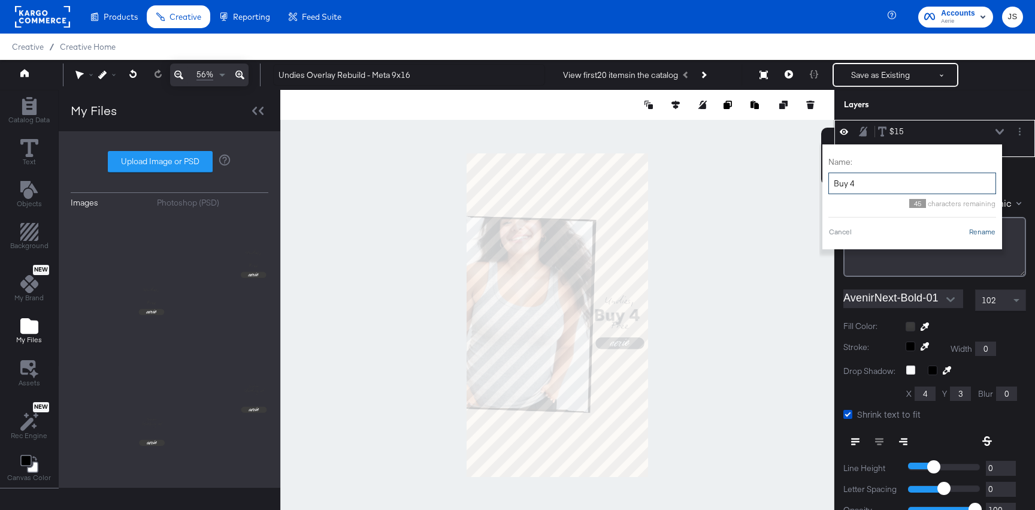
type input "Buy 4"
click at [978, 228] on button "Rename" at bounding box center [983, 232] width 28 height 11
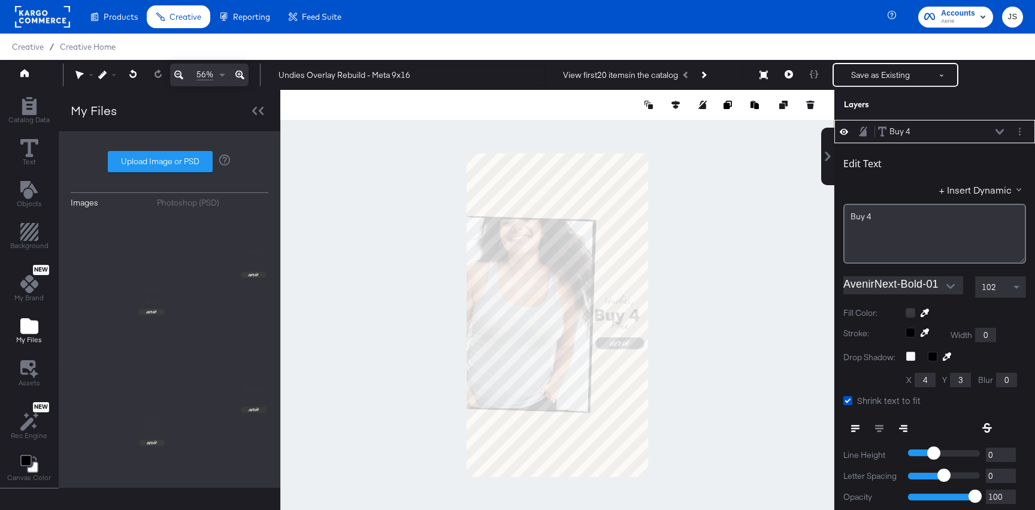
click at [1002, 282] on div "102" at bounding box center [1001, 287] width 50 height 20
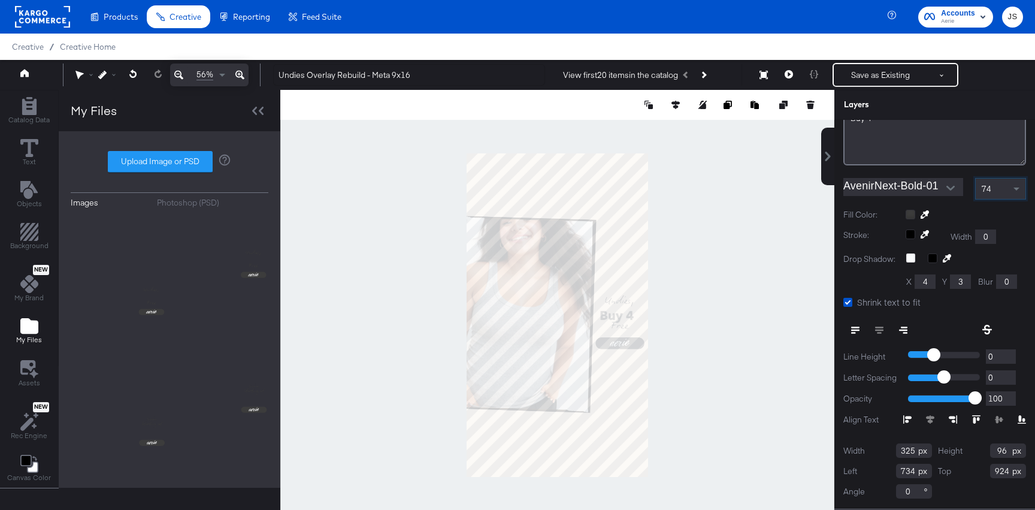
scroll to position [101, 0]
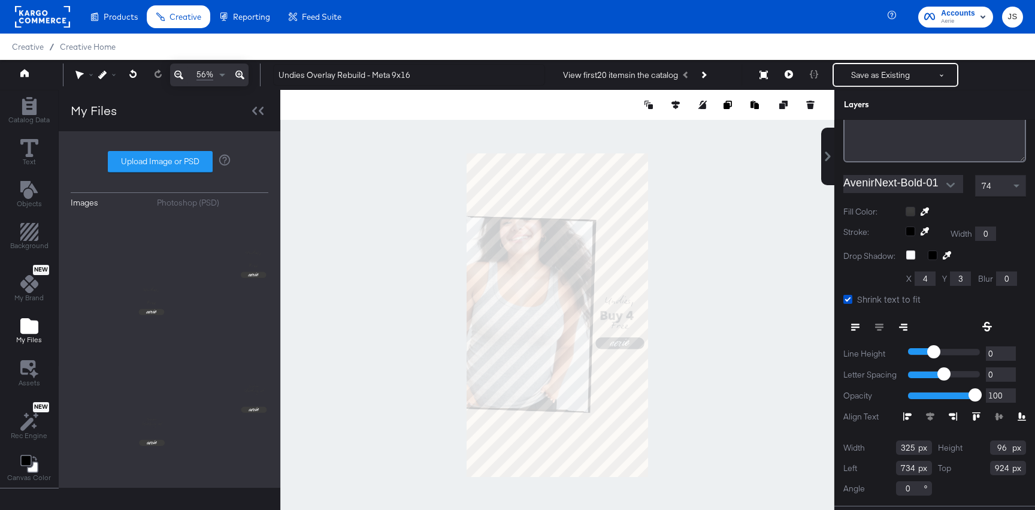
drag, startPoint x: 913, startPoint y: 453, endPoint x: 887, endPoint y: 445, distance: 27.7
click at [887, 445] on div "Width 325" at bounding box center [888, 447] width 89 height 14
type input "255"
drag, startPoint x: 1004, startPoint y: 447, endPoint x: 989, endPoint y: 447, distance: 15.0
click at [989, 447] on div "Height 96" at bounding box center [982, 447] width 89 height 14
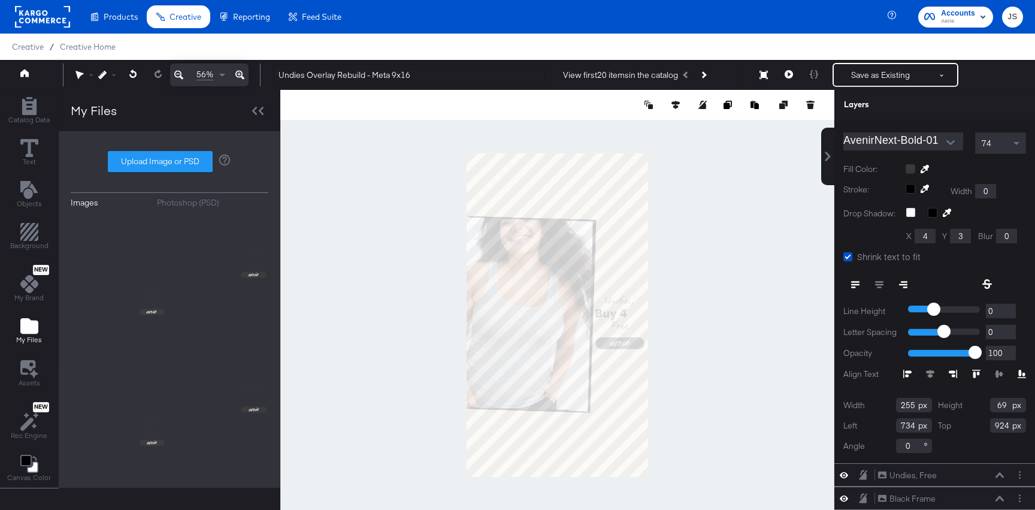
scroll to position [164, 0]
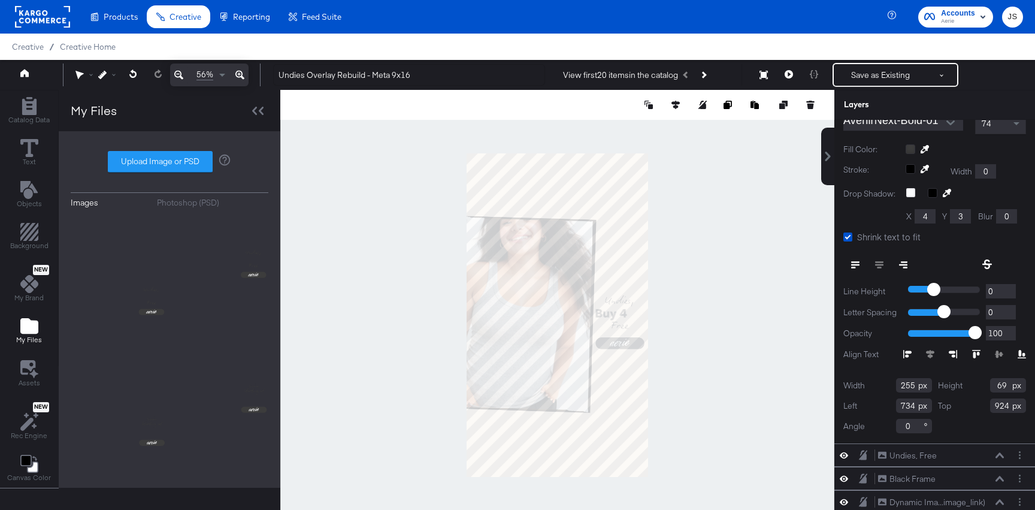
type input "69"
click at [914, 404] on input "734" at bounding box center [914, 405] width 36 height 14
type input "783"
drag, startPoint x: 1006, startPoint y: 406, endPoint x: 993, endPoint y: 406, distance: 13.2
click at [993, 406] on input "924" at bounding box center [1009, 405] width 36 height 14
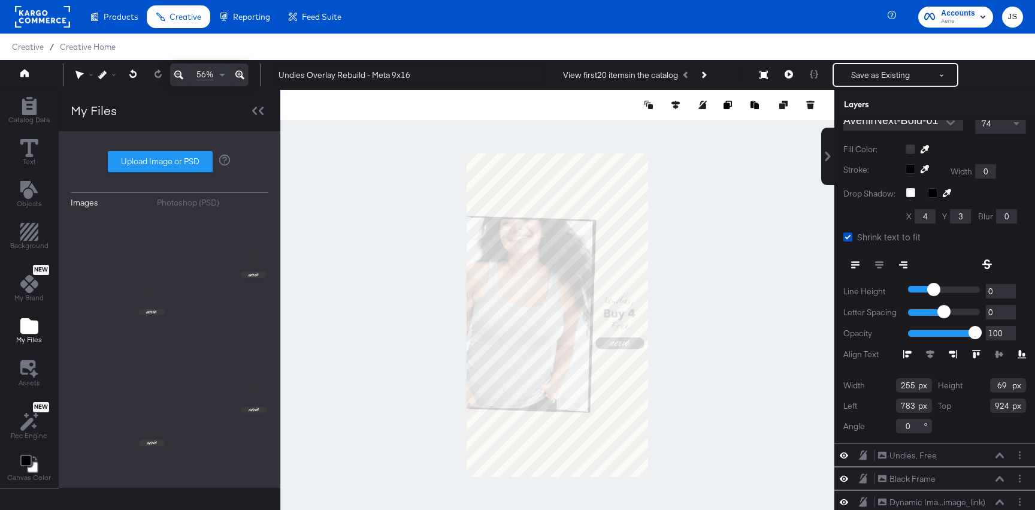
drag, startPoint x: 1004, startPoint y: 404, endPoint x: 983, endPoint y: 404, distance: 21.6
click at [983, 404] on div "Top 924" at bounding box center [982, 405] width 89 height 14
drag, startPoint x: 1011, startPoint y: 404, endPoint x: 985, endPoint y: 404, distance: 25.8
click at [985, 404] on div "Top 924" at bounding box center [982, 405] width 89 height 14
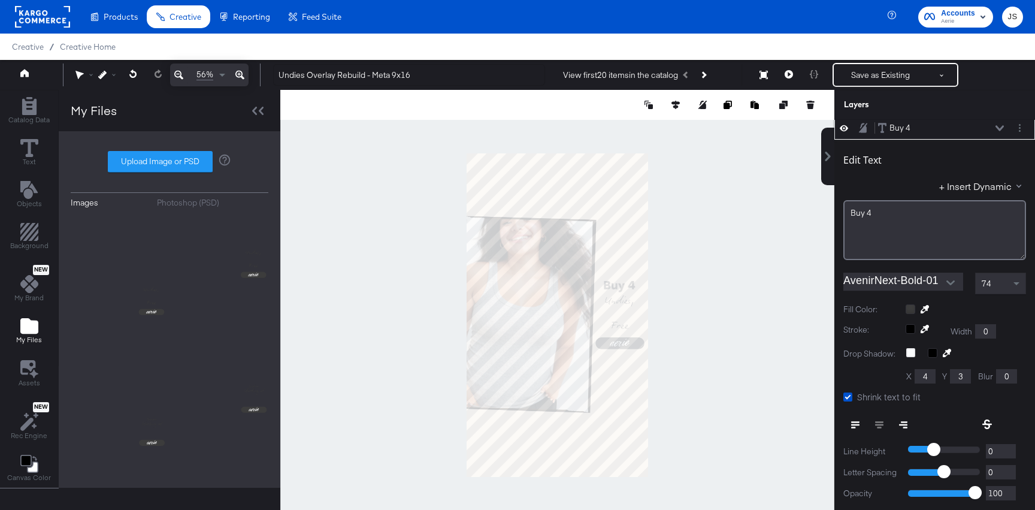
scroll to position [0, 0]
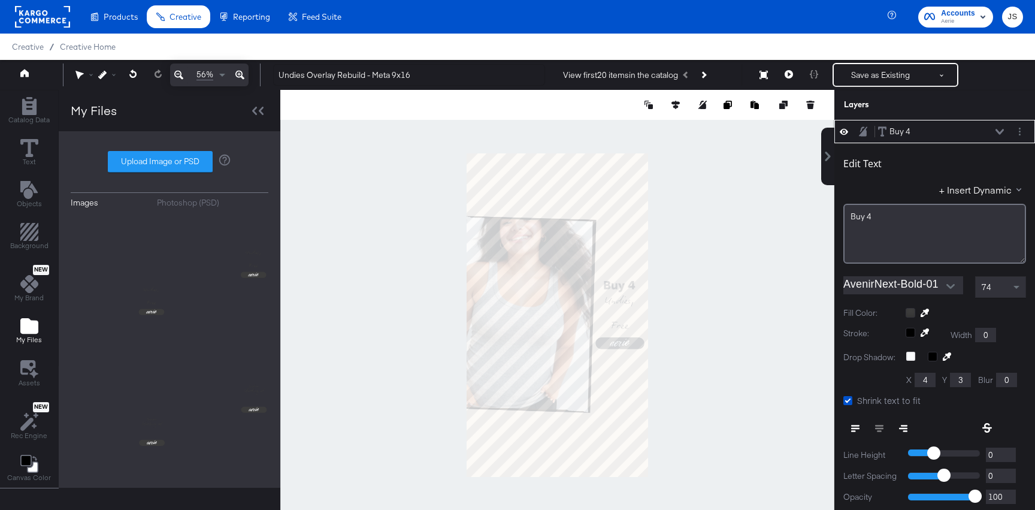
type input "757"
click at [1002, 131] on icon at bounding box center [1000, 131] width 8 height 5
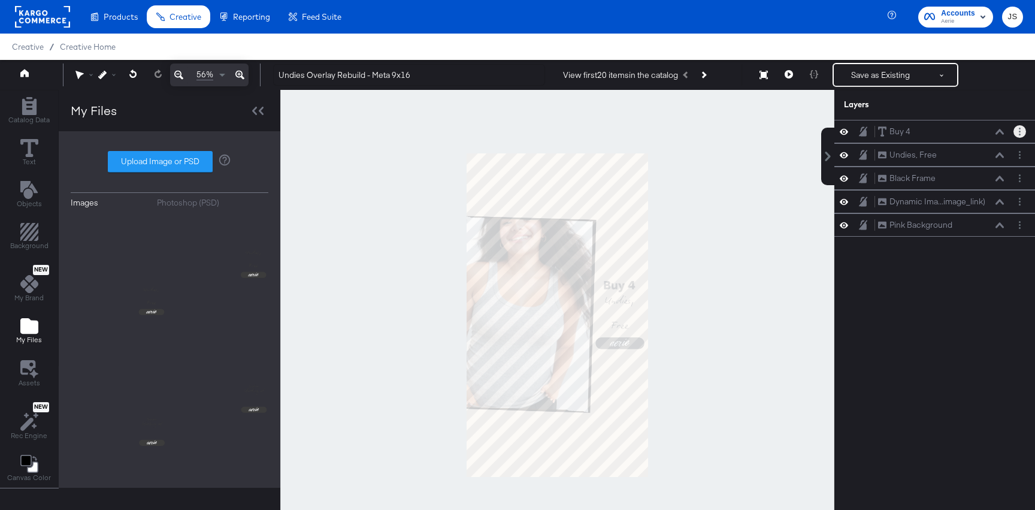
click at [1019, 135] on circle "Layer Options" at bounding box center [1020, 135] width 2 height 2
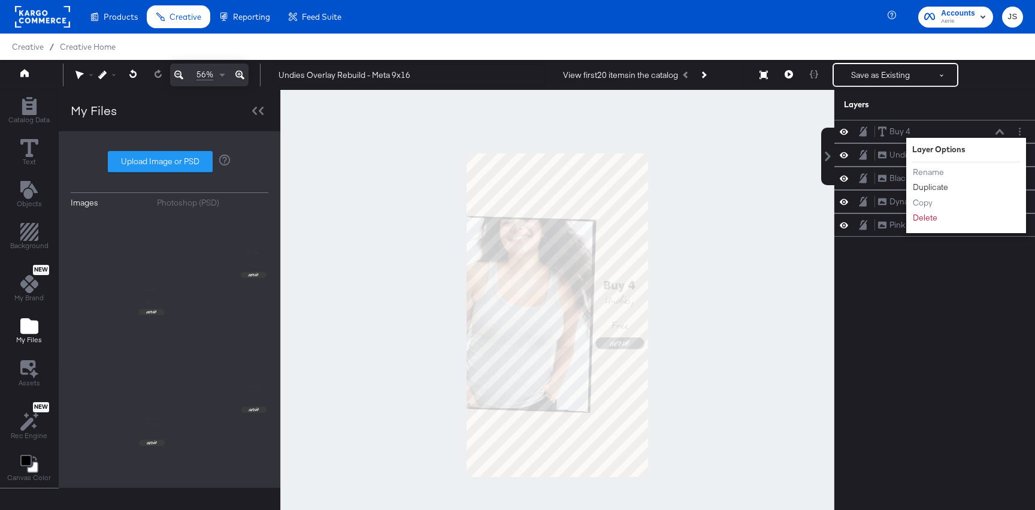
click at [932, 185] on button "Duplicate" at bounding box center [931, 187] width 37 height 13
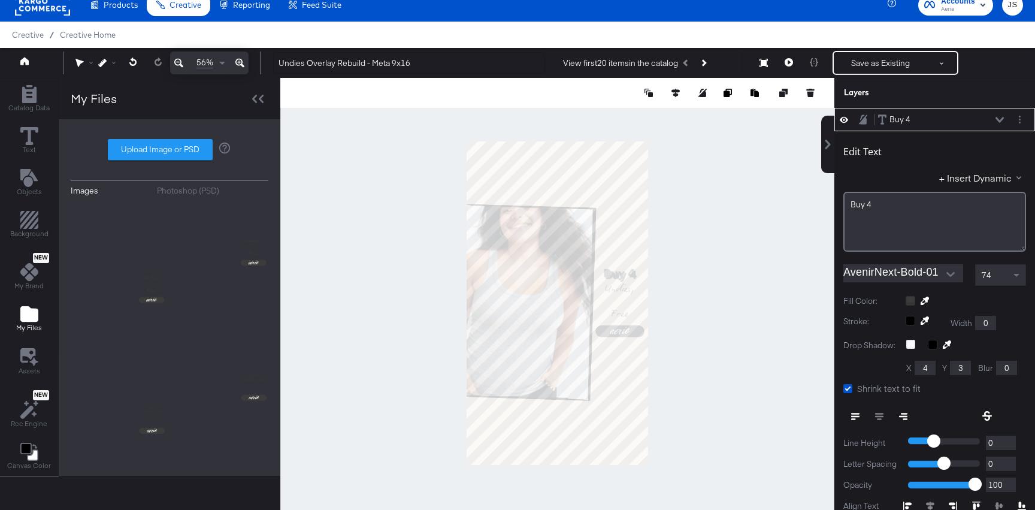
type input "783"
type input "916"
click at [874, 210] on div "Buy 4" at bounding box center [935, 222] width 183 height 60
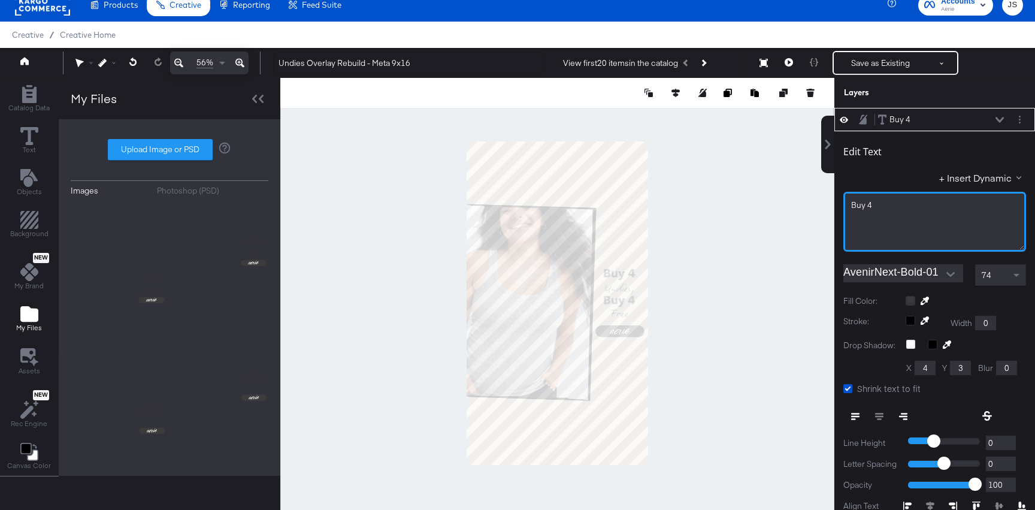
click at [874, 210] on div "Buy 4" at bounding box center [935, 222] width 183 height 60
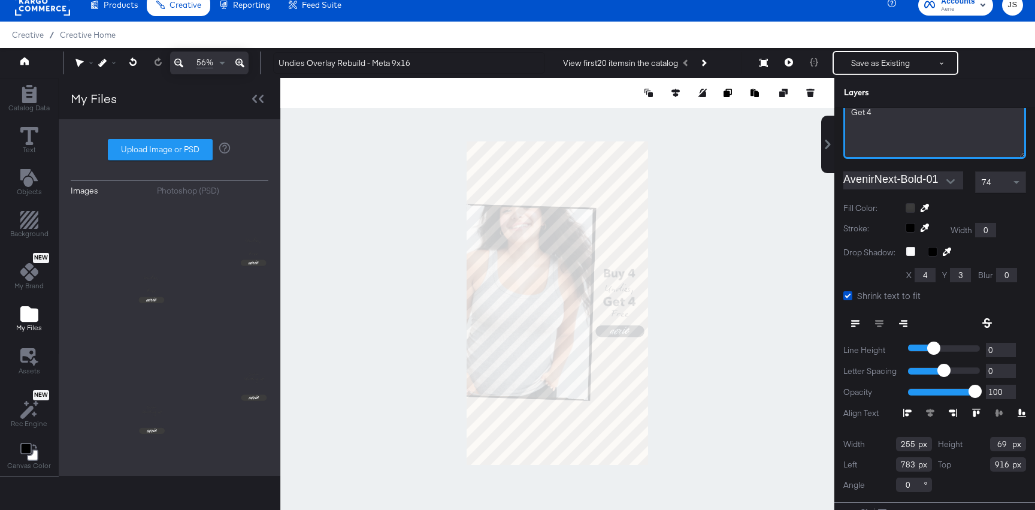
scroll to position [96, 0]
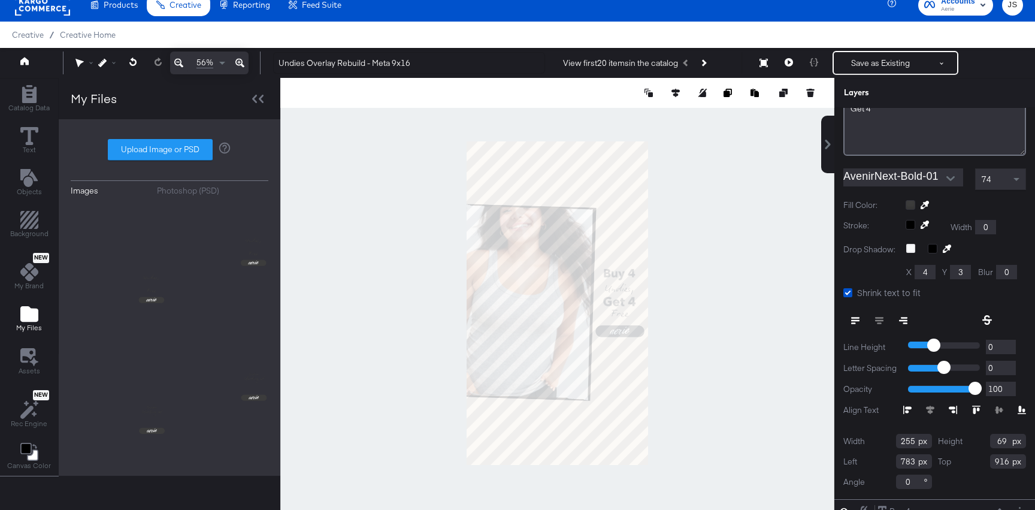
click at [1007, 457] on input "916" at bounding box center [1009, 461] width 36 height 14
type input "918"
click at [774, 425] on div at bounding box center [557, 303] width 554 height 451
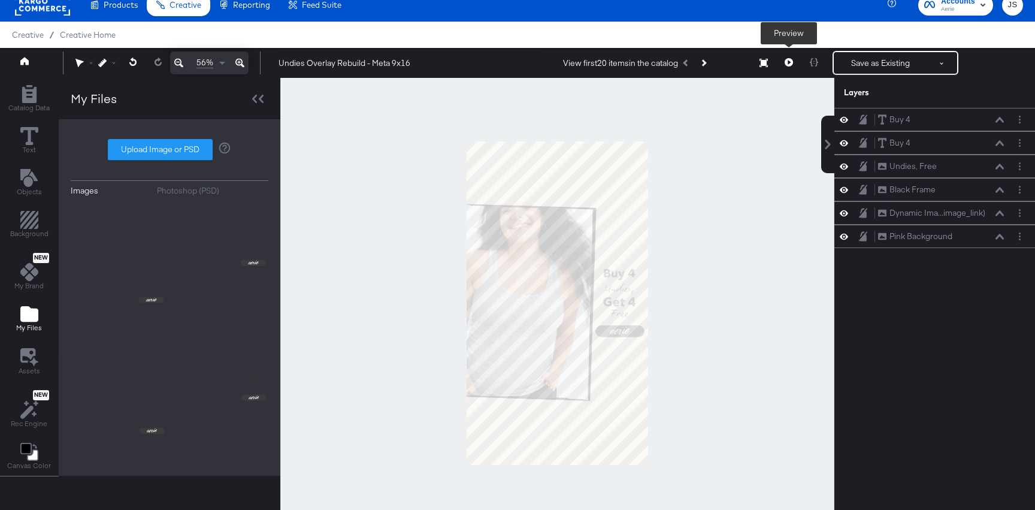
click at [790, 65] on icon at bounding box center [789, 62] width 8 height 8
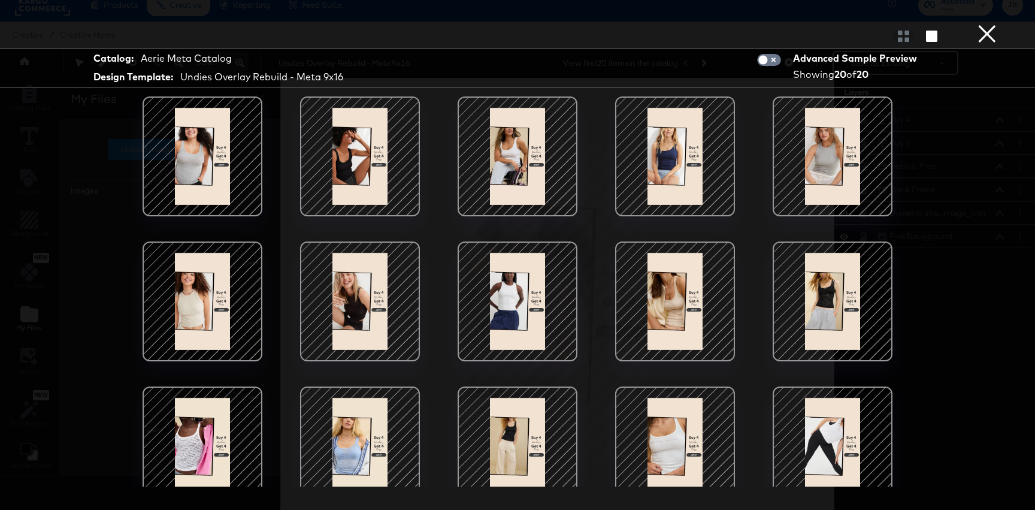
click at [561, 178] on div at bounding box center [518, 156] width 102 height 102
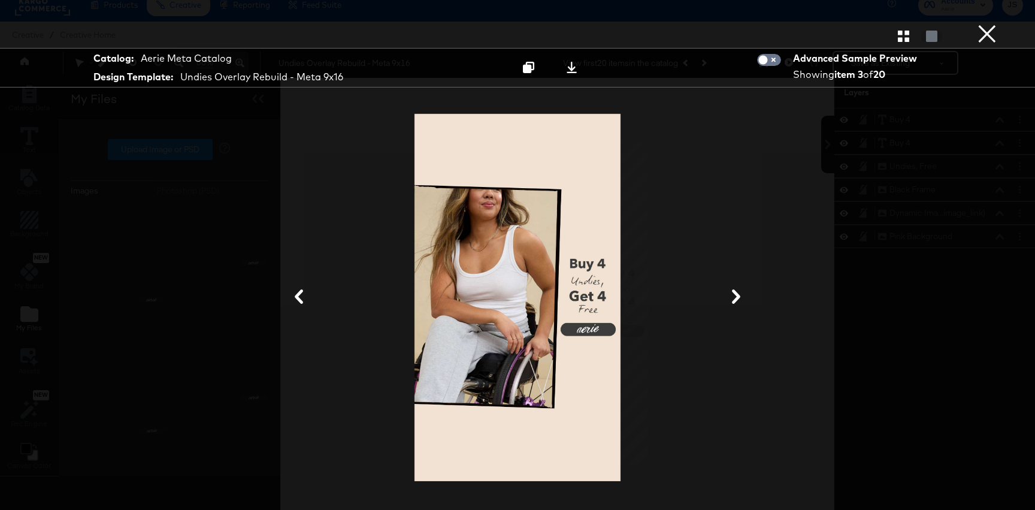
click at [987, 24] on button "×" at bounding box center [988, 12] width 24 height 24
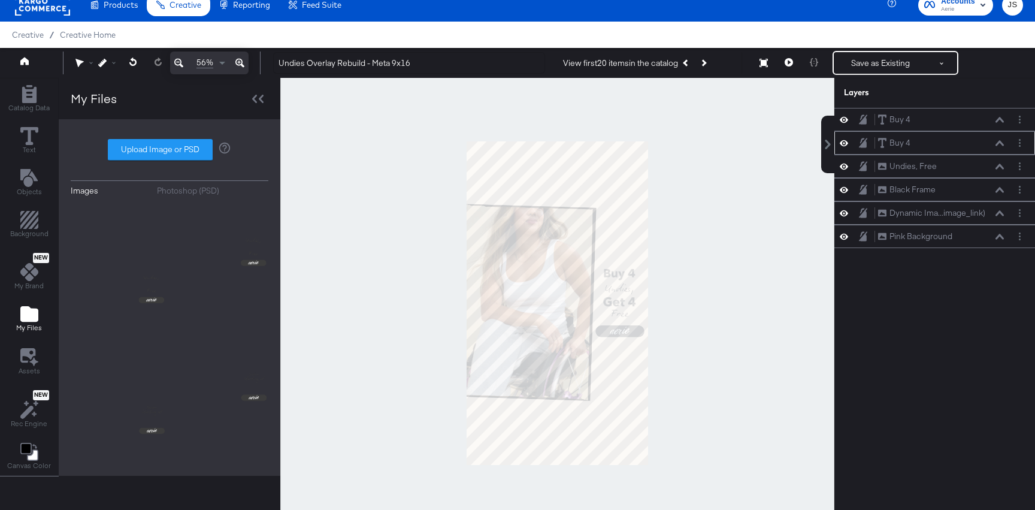
click at [1000, 135] on div "Buy 4 Buy 4" at bounding box center [935, 142] width 201 height 23
click at [1001, 148] on div "Buy 4 Buy 4" at bounding box center [941, 143] width 127 height 13
click at [999, 146] on div "Buy 4 Buy 4" at bounding box center [941, 143] width 127 height 13
click at [998, 146] on button at bounding box center [1000, 143] width 10 height 7
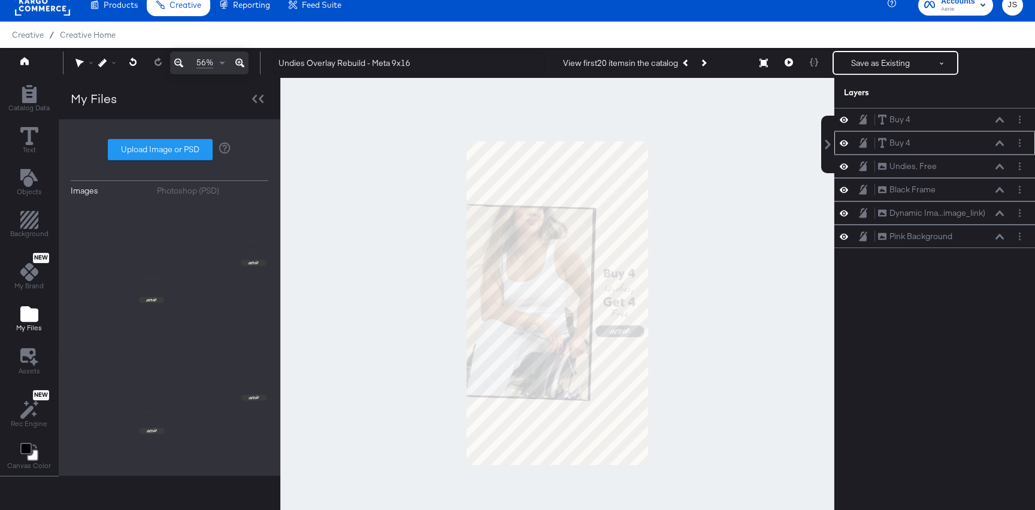
scroll to position [23, 0]
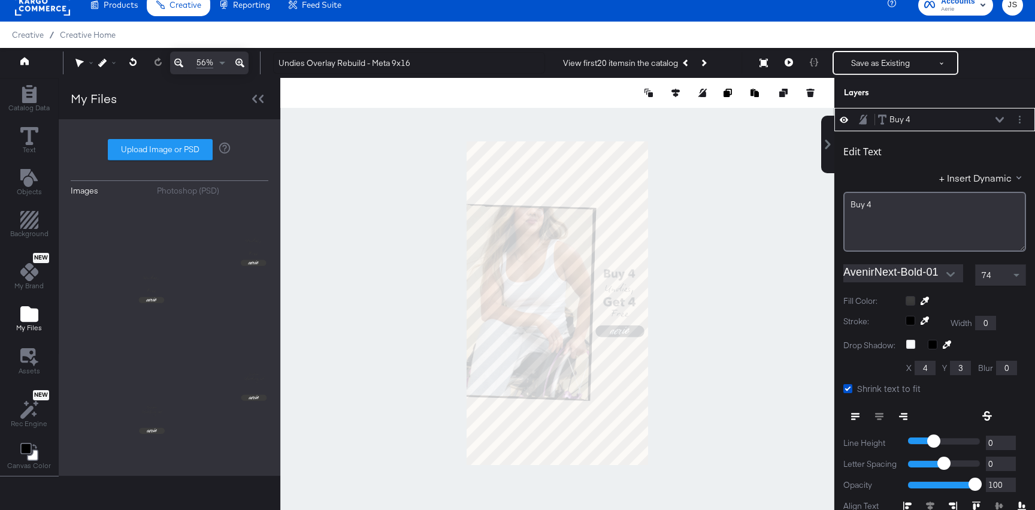
type input "760"
click at [731, 267] on div at bounding box center [557, 303] width 554 height 451
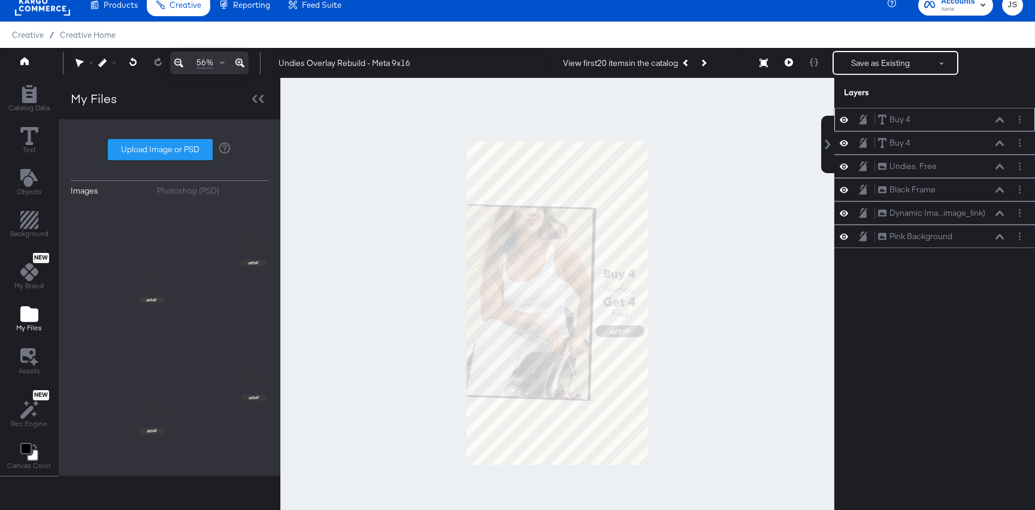
click at [1004, 117] on button at bounding box center [1000, 119] width 10 height 7
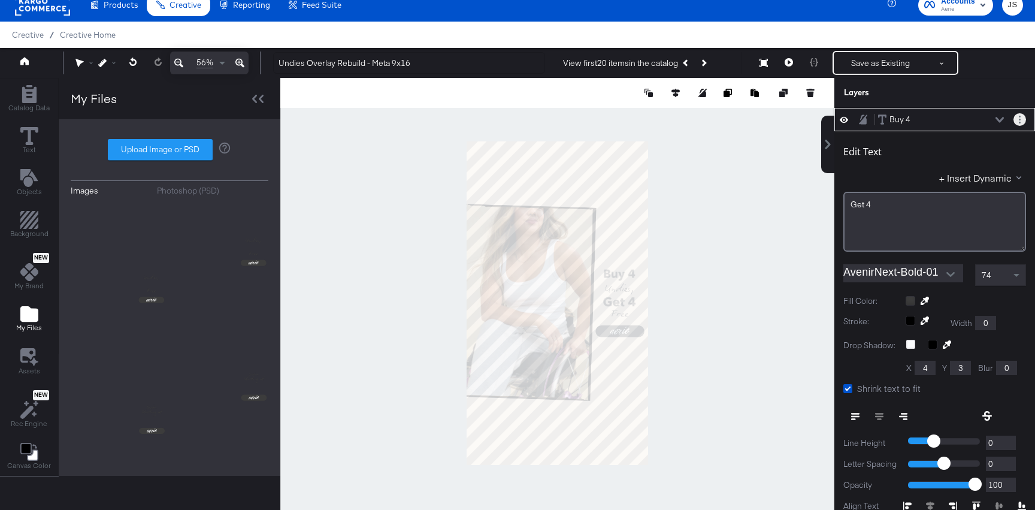
click at [1024, 119] on button "Layer Options" at bounding box center [1020, 119] width 13 height 13
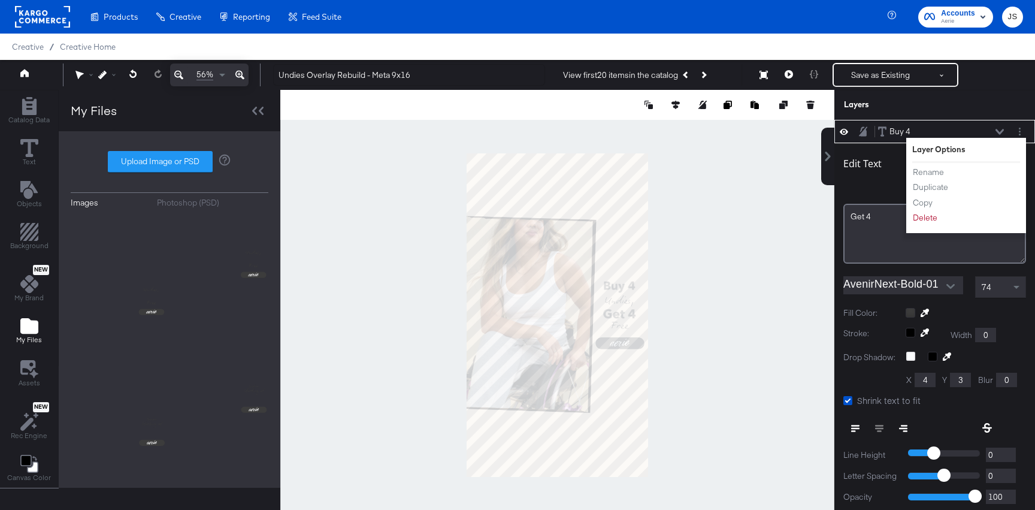
scroll to position [12, 0]
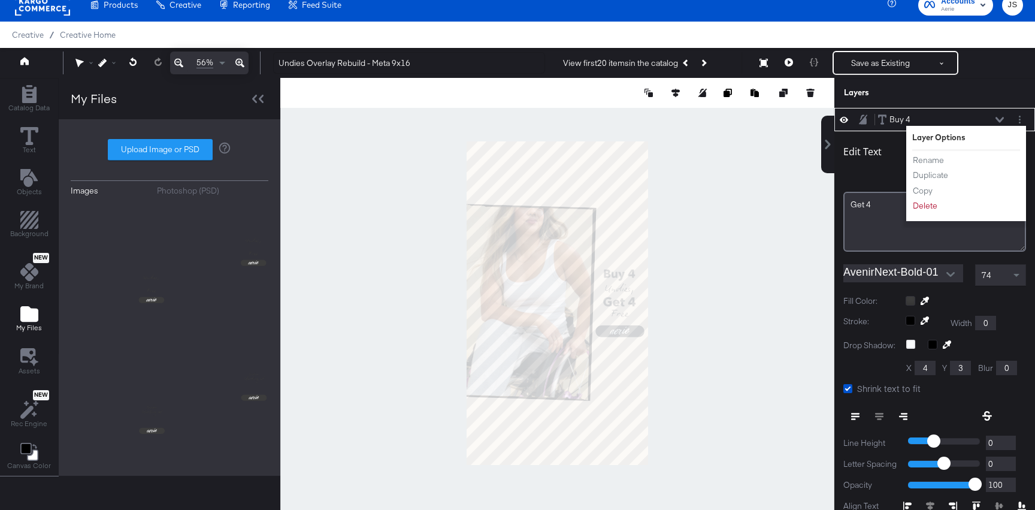
click at [932, 156] on button "Rename" at bounding box center [929, 160] width 32 height 13
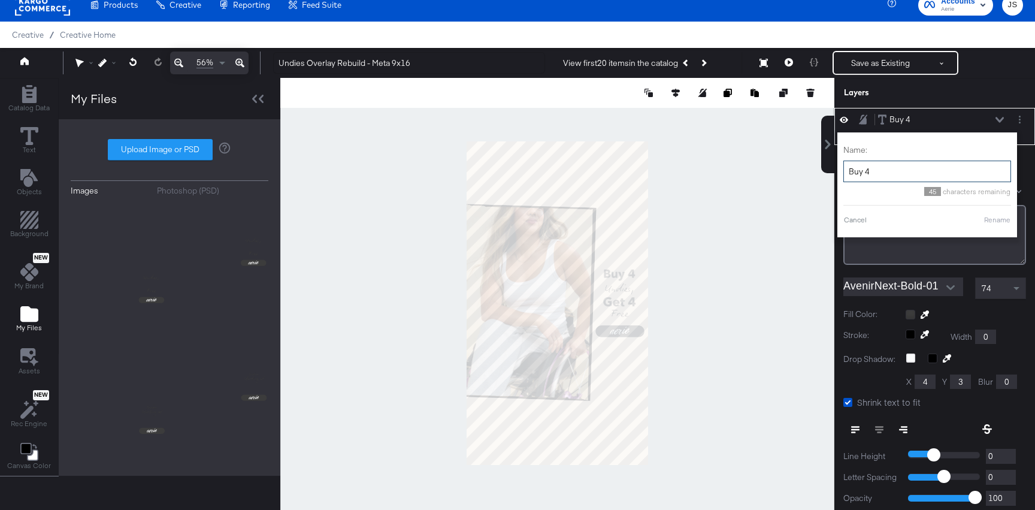
click at [889, 174] on input "Buy 4" at bounding box center [928, 172] width 168 height 22
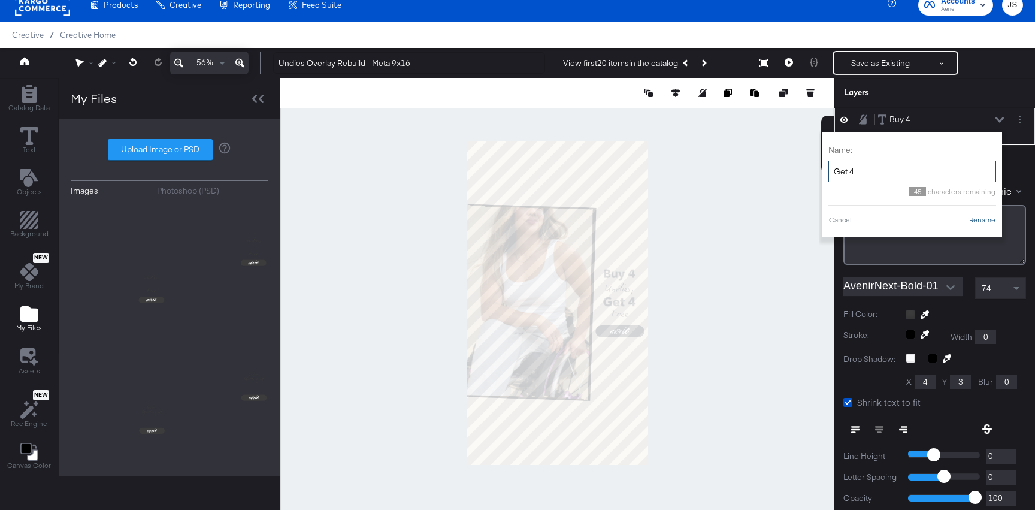
type input "Get 4"
click at [983, 217] on button "Rename" at bounding box center [983, 220] width 28 height 11
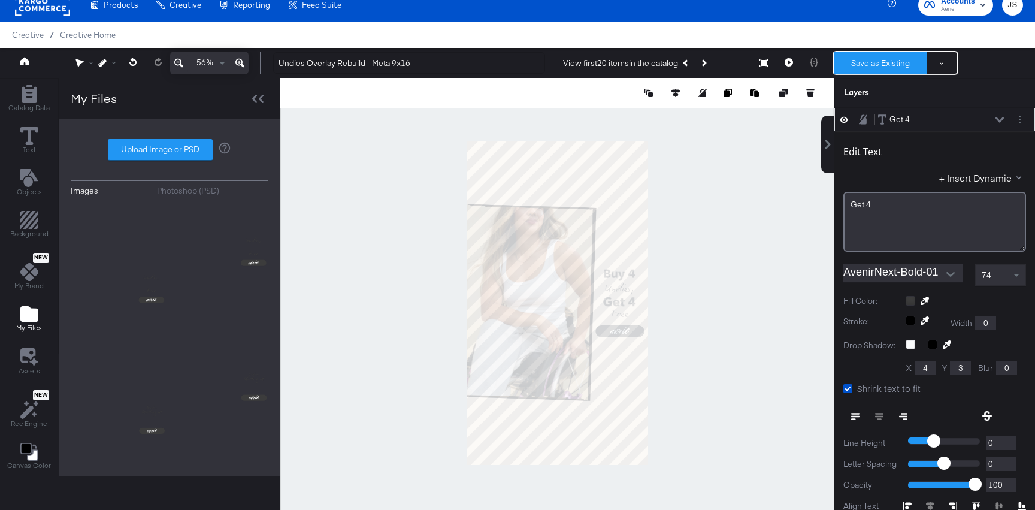
click at [886, 62] on button "Save as Existing" at bounding box center [880, 63] width 93 height 22
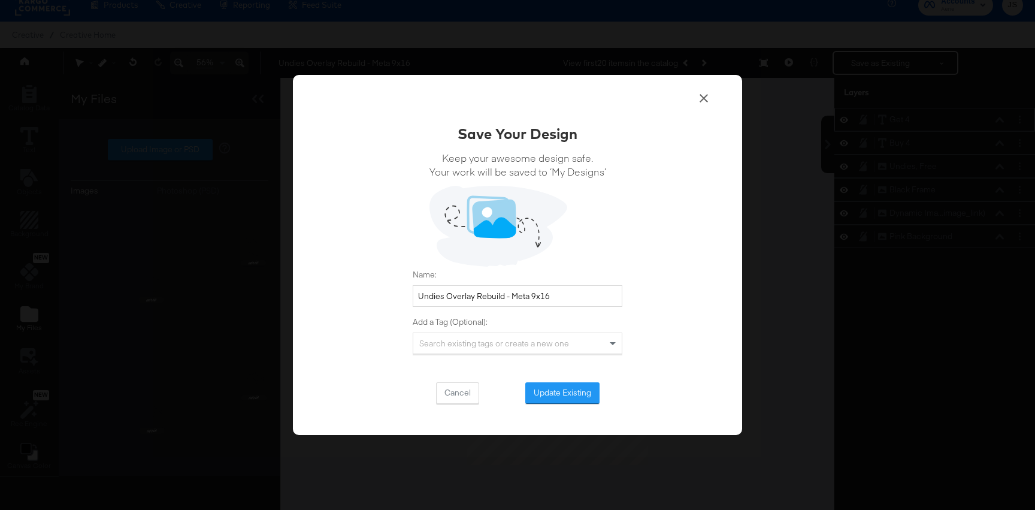
click at [596, 381] on div "Save Your Design Keep your awesome design safe. Your work will be saved to ‘My …" at bounding box center [518, 263] width 210 height 280
click at [589, 394] on button "Update Existing" at bounding box center [563, 393] width 74 height 22
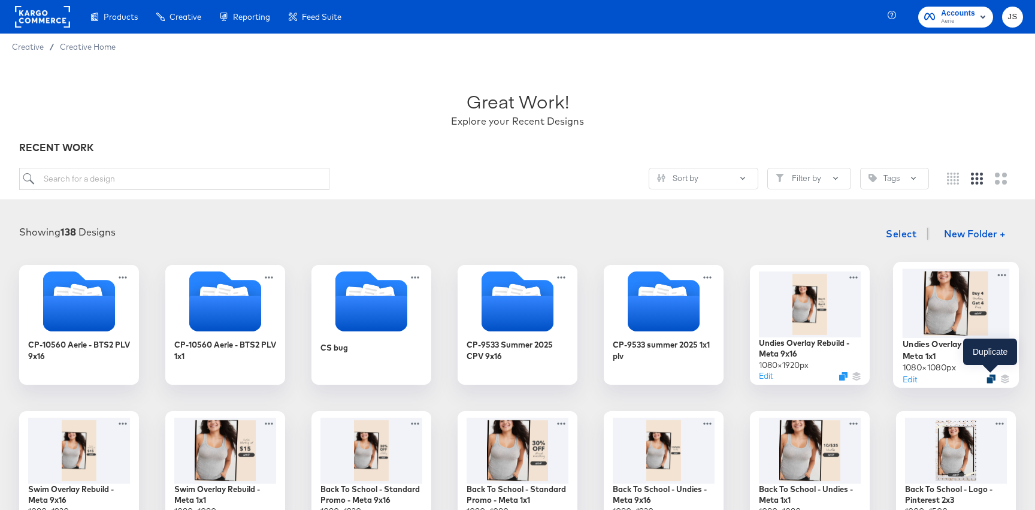
click at [990, 376] on icon "Duplicate" at bounding box center [991, 379] width 9 height 9
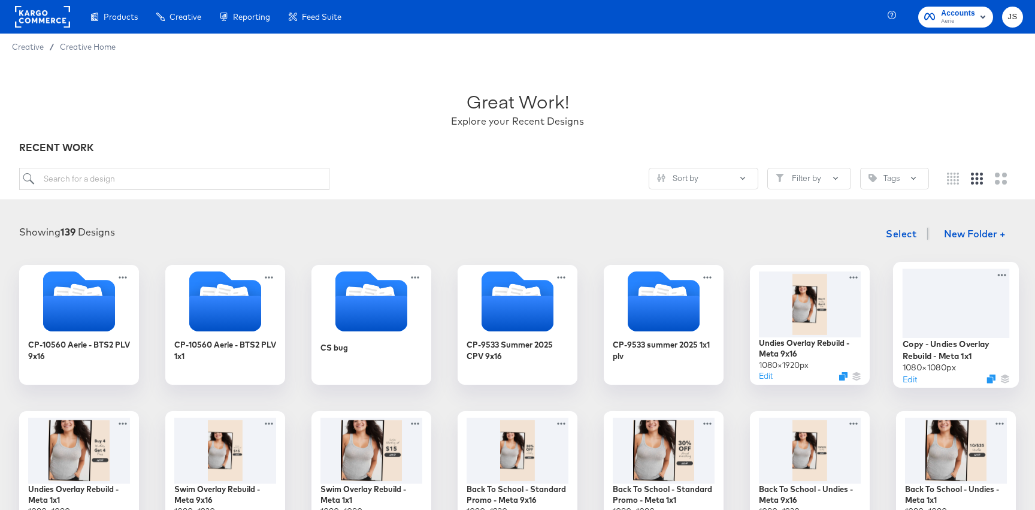
click at [935, 306] on div at bounding box center [956, 302] width 107 height 69
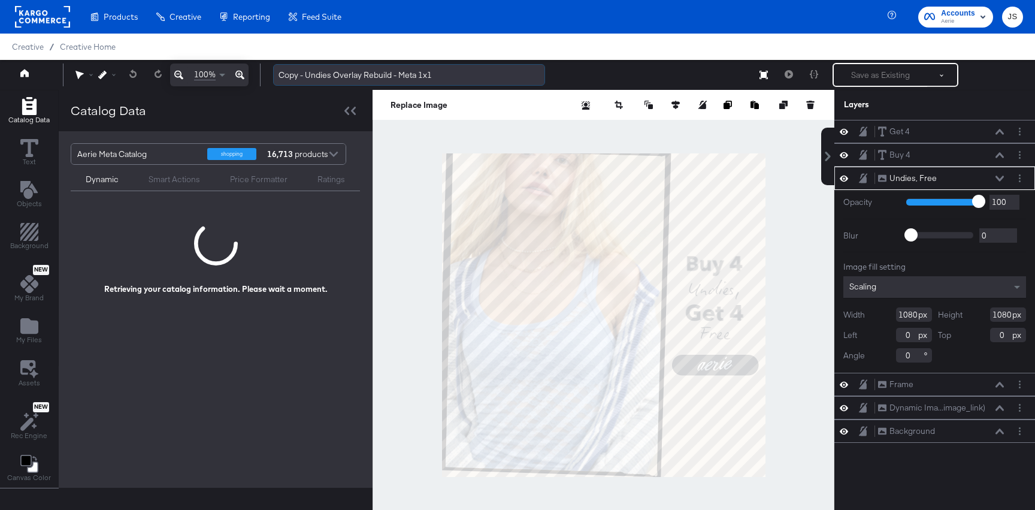
drag, startPoint x: 333, startPoint y: 76, endPoint x: 278, endPoint y: 76, distance: 55.1
click at [278, 76] on input "Copy - Undies Overlay Rebuild - Meta 1x1" at bounding box center [409, 75] width 272 height 22
type input "Standard Promo Overlay Rebuild - Meta 1x1"
click at [23, 321] on icon "Add Files" at bounding box center [29, 326] width 18 height 16
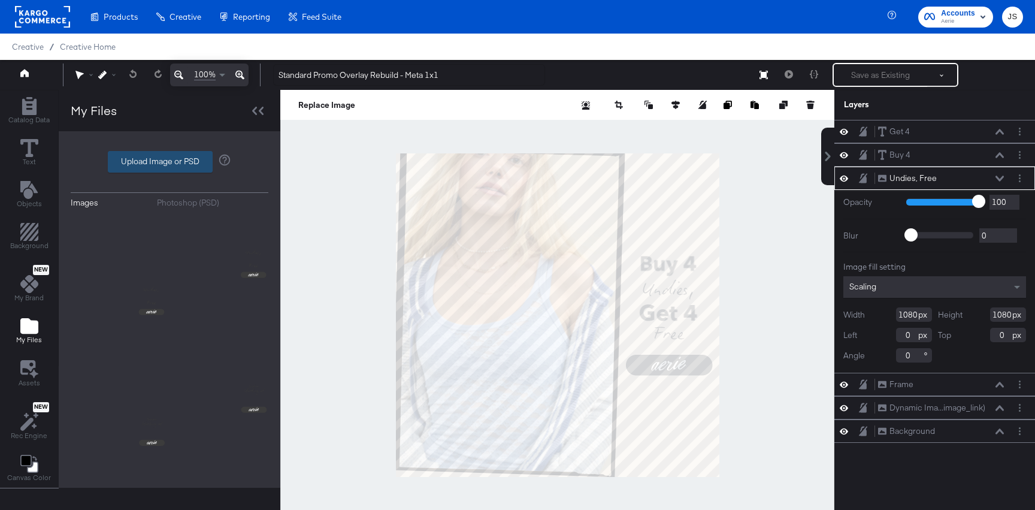
click at [149, 165] on label "Upload Image or PSD" at bounding box center [160, 162] width 104 height 20
click at [170, 162] on input "Upload Image or PSD" at bounding box center [170, 162] width 0 height 0
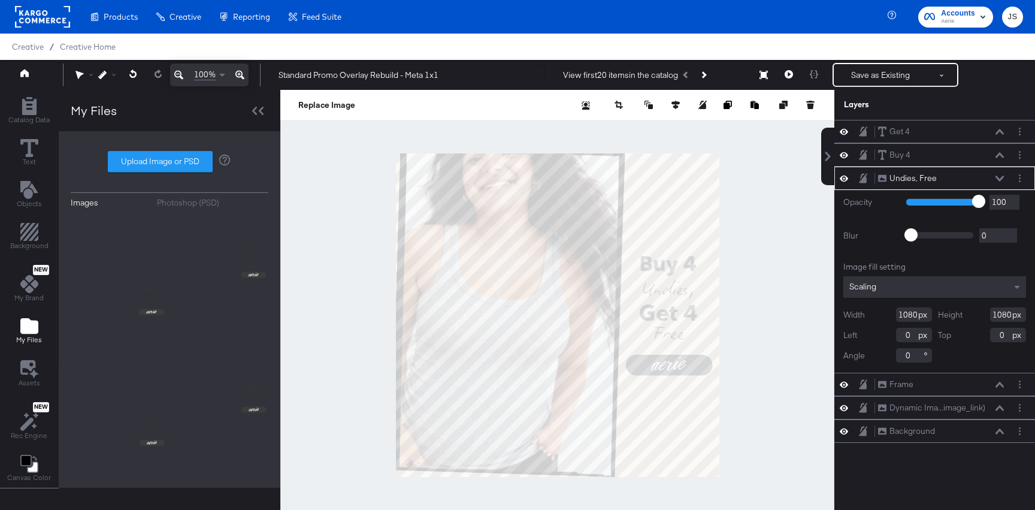
type input "C:\fakepath\Standard Promo 1_1_Rebuild.png"
click at [1017, 180] on button "Layer Options" at bounding box center [1020, 178] width 13 height 13
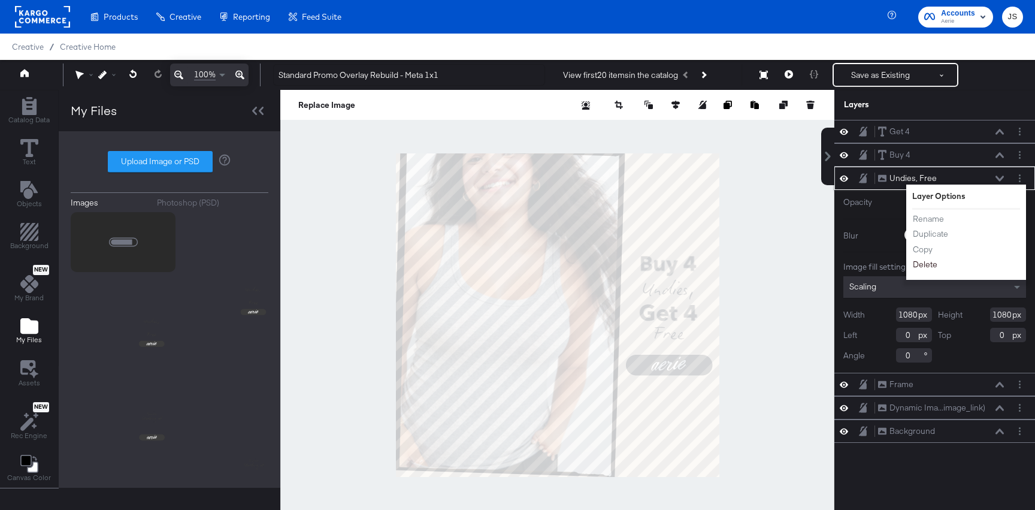
click at [920, 267] on button "Delete" at bounding box center [926, 264] width 26 height 13
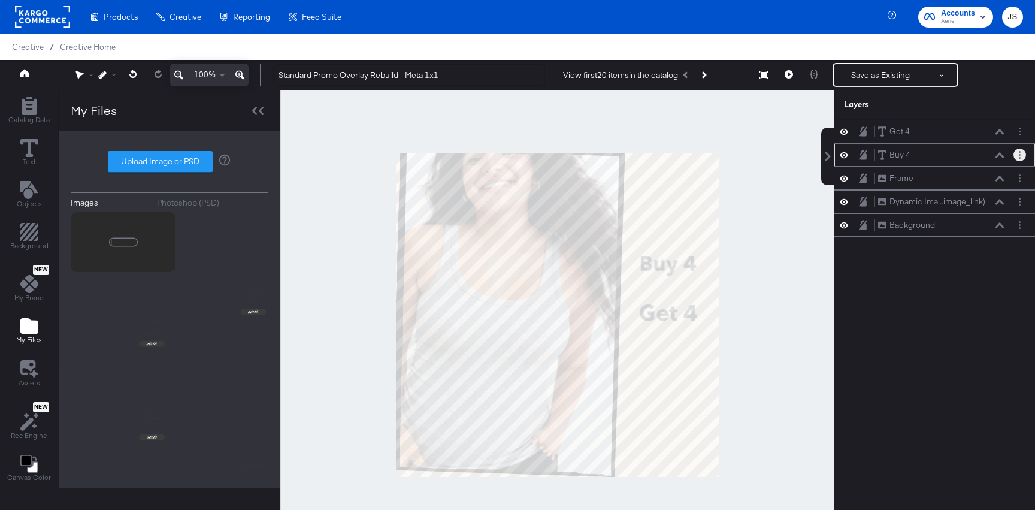
click at [1019, 151] on icon "Layer Options" at bounding box center [1020, 155] width 2 height 8
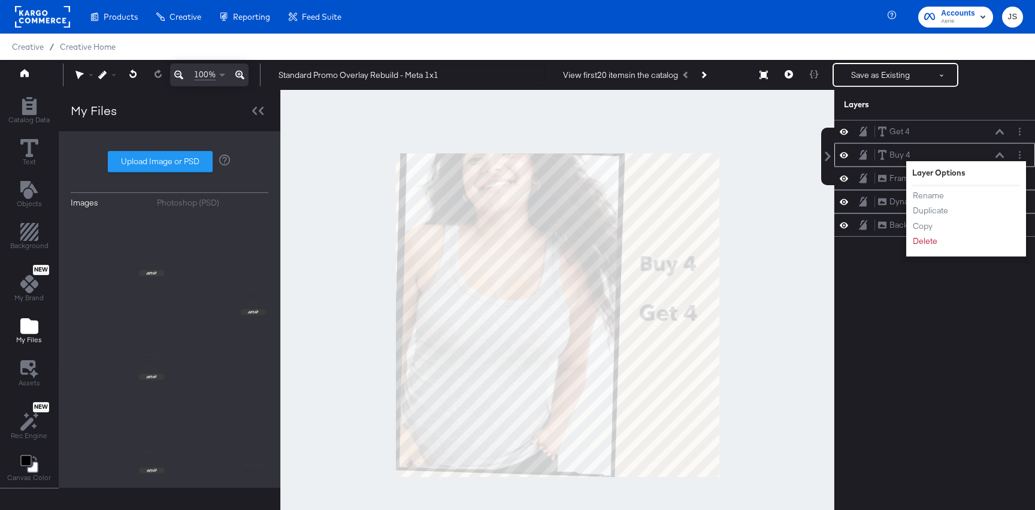
click at [928, 250] on div "Layer Options Rename Duplicate Copy Delete" at bounding box center [967, 208] width 120 height 95
click at [927, 247] on div "Rename Duplicate Copy Delete" at bounding box center [946, 218] width 66 height 64
click at [922, 240] on button "Delete" at bounding box center [926, 241] width 26 height 13
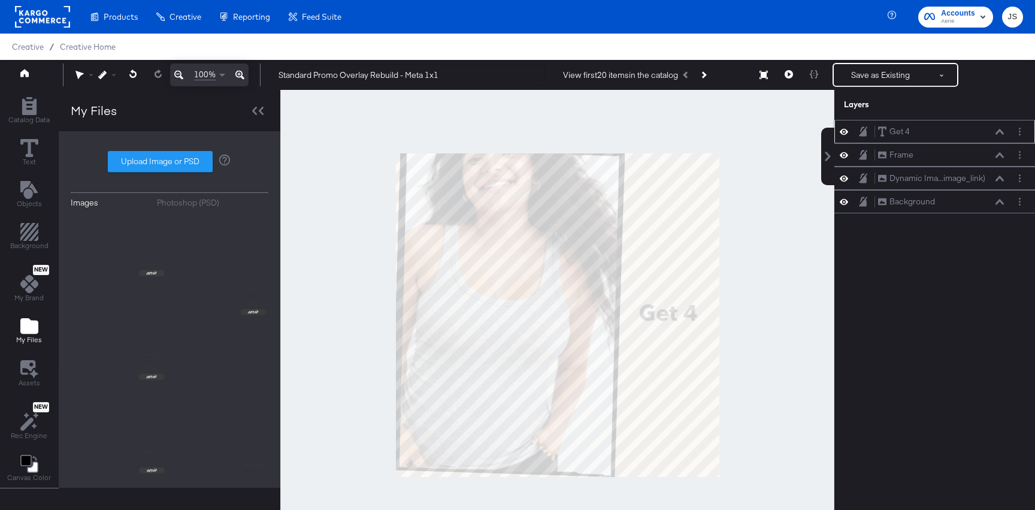
click at [845, 131] on icon at bounding box center [844, 131] width 8 height 10
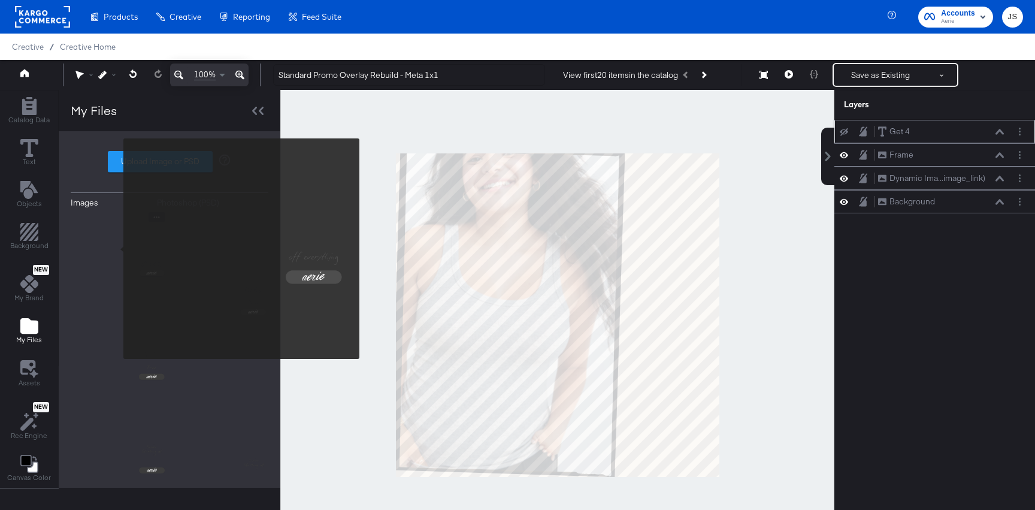
click at [116, 249] on img at bounding box center [119, 260] width 96 height 96
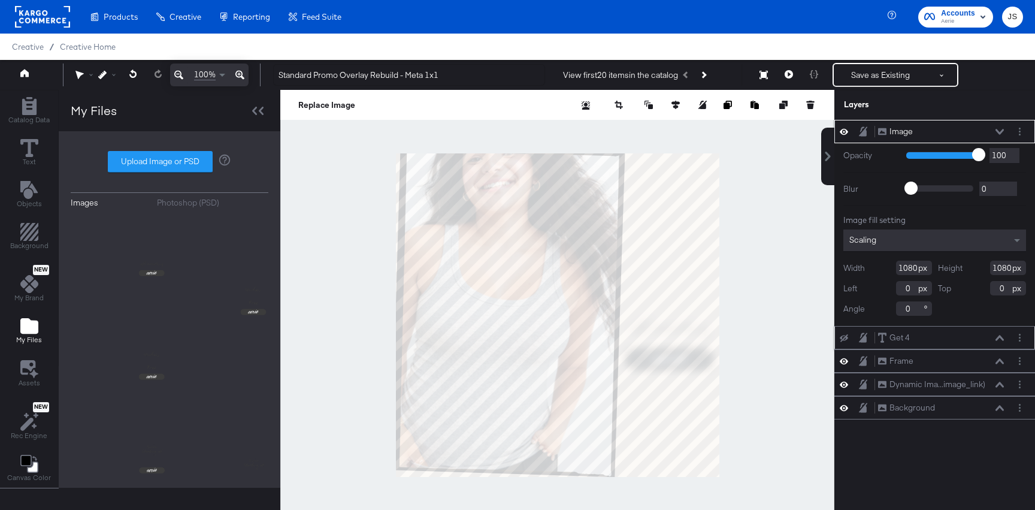
click at [1002, 129] on icon at bounding box center [1000, 132] width 8 height 6
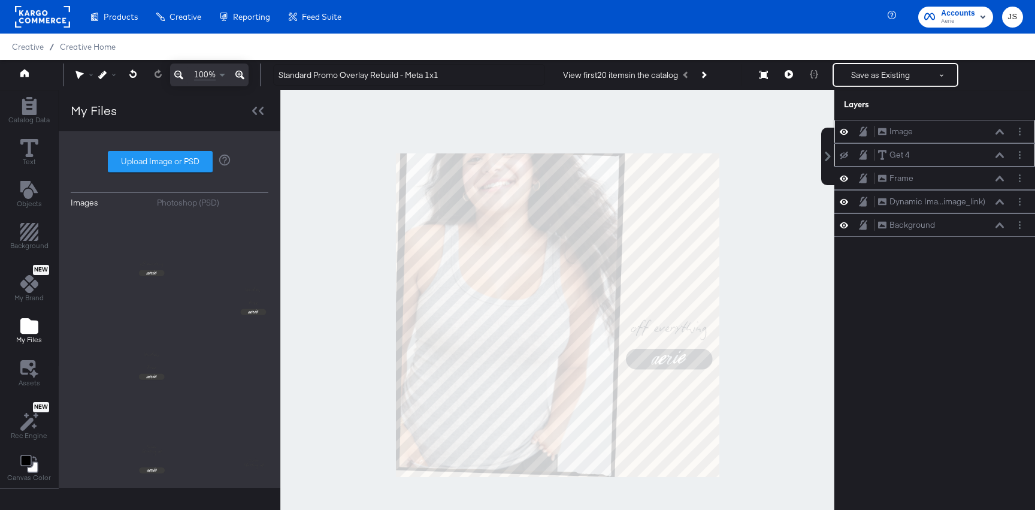
click at [996, 131] on button at bounding box center [1000, 131] width 10 height 7
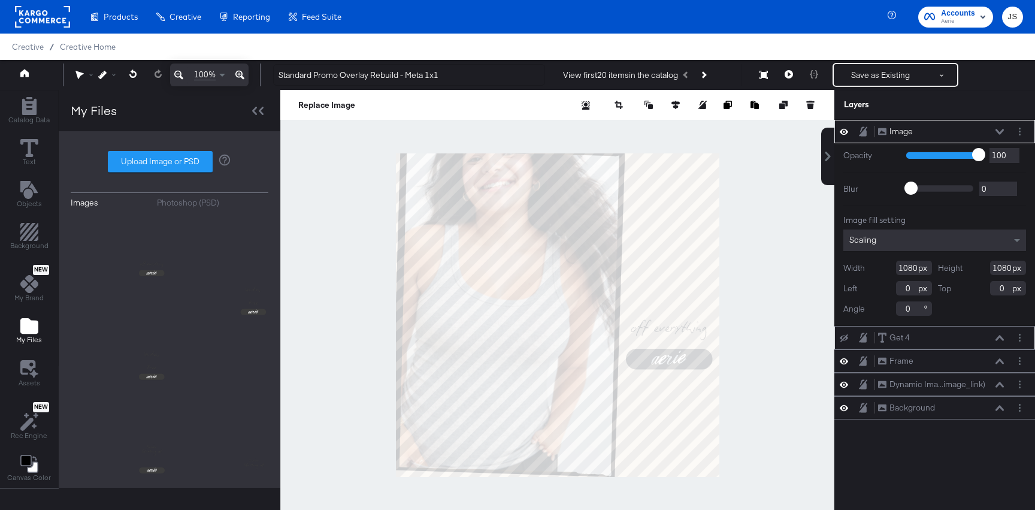
click at [999, 135] on div "Image Image" at bounding box center [941, 131] width 127 height 13
click at [1000, 131] on icon at bounding box center [1000, 132] width 8 height 6
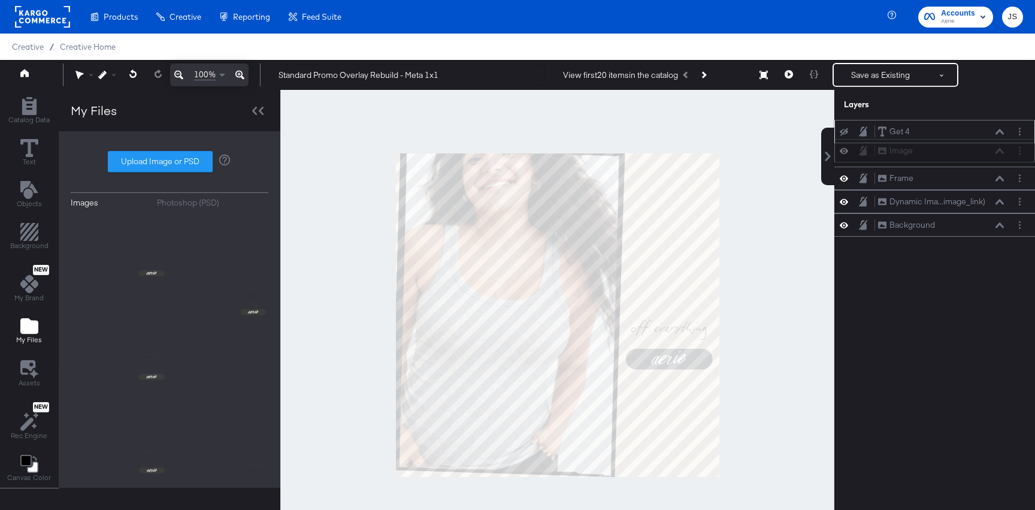
drag, startPoint x: 965, startPoint y: 125, endPoint x: 965, endPoint y: 152, distance: 27.0
click at [965, 152] on div "Image Image" at bounding box center [941, 150] width 127 height 13
click at [841, 128] on button at bounding box center [845, 132] width 10 height 10
click at [938, 127] on div "Get 4 Get 4" at bounding box center [941, 131] width 127 height 13
click at [1003, 134] on icon at bounding box center [1000, 132] width 8 height 6
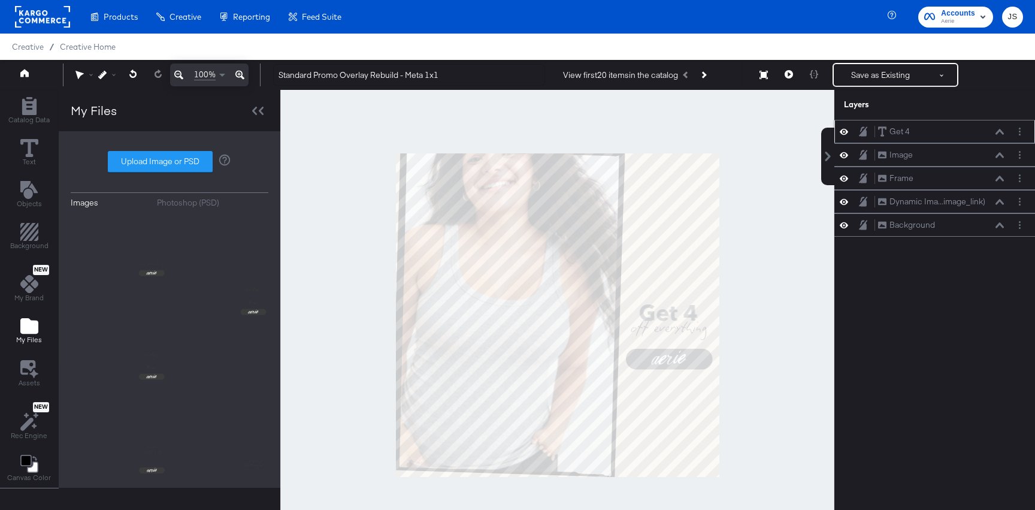
scroll to position [12, 0]
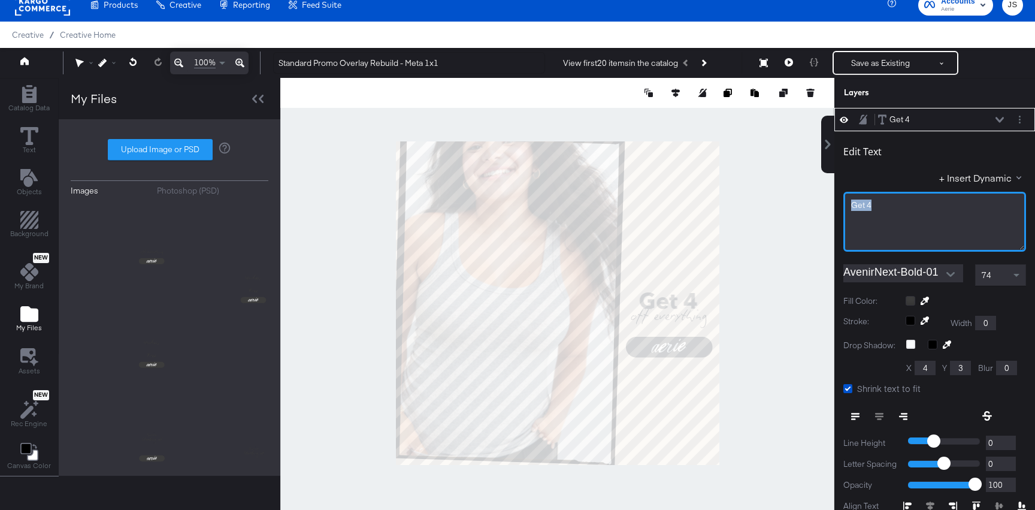
drag, startPoint x: 886, startPoint y: 213, endPoint x: 840, endPoint y: 204, distance: 47.1
click at [840, 204] on div "Edit Text + Insert Dynamic Get 4 AvenirNext-Bold-01 74 Fill Color: Stroke: Widt…" at bounding box center [935, 363] width 201 height 464
click at [1005, 277] on div "74" at bounding box center [1001, 275] width 50 height 20
click at [995, 277] on div "74" at bounding box center [1001, 275] width 50 height 20
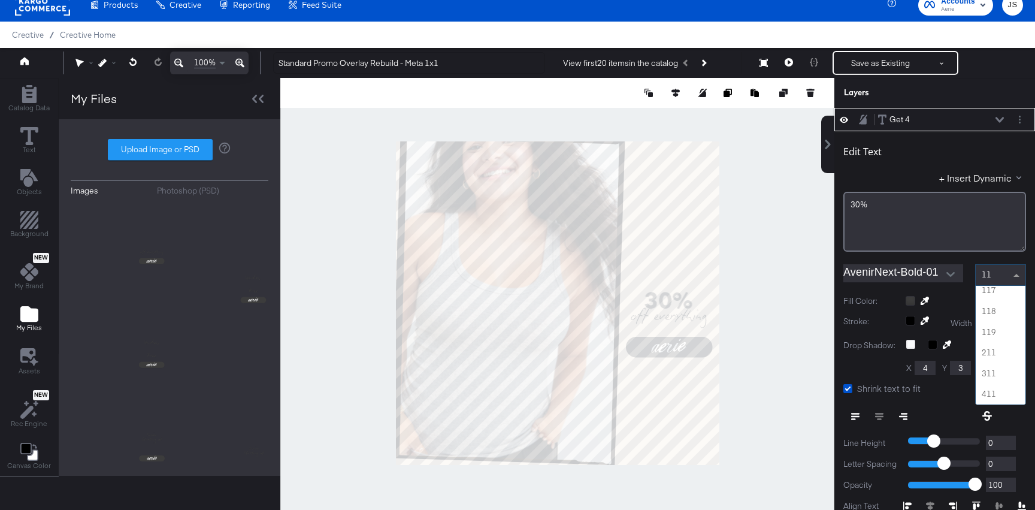
scroll to position [171, 0]
type input "118"
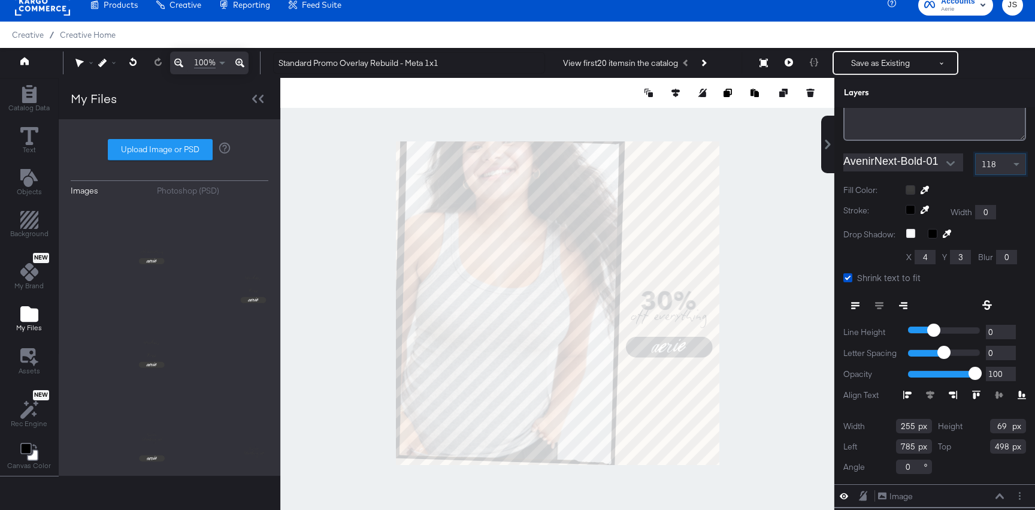
scroll to position [113, 0]
drag, startPoint x: 914, startPoint y: 422, endPoint x: 871, endPoint y: 422, distance: 42.5
click at [871, 422] on div "Width 255" at bounding box center [888, 423] width 89 height 14
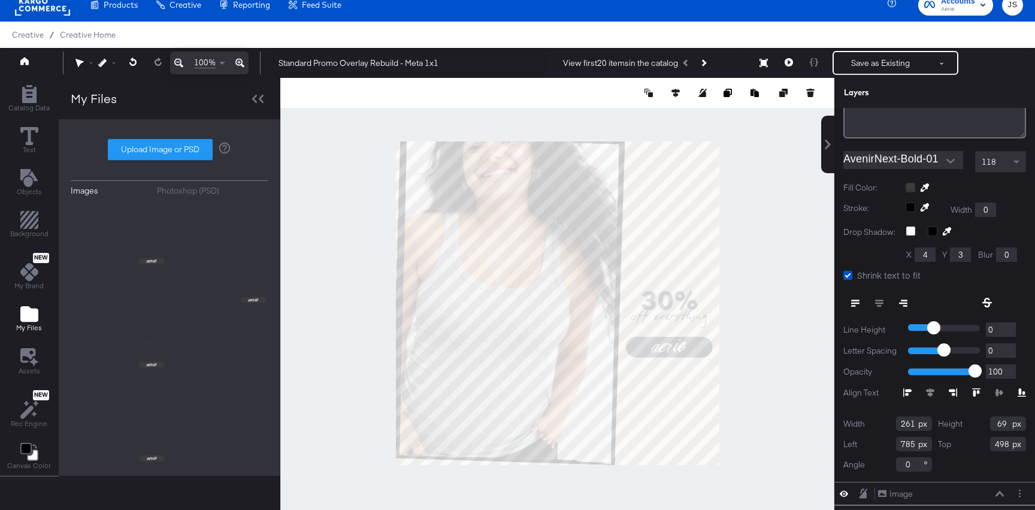
type input "261"
drag, startPoint x: 1008, startPoint y: 422, endPoint x: 970, endPoint y: 422, distance: 38.9
click at [970, 422] on div "Height 69" at bounding box center [982, 423] width 89 height 14
type input "161"
click at [914, 446] on input "785" at bounding box center [914, 444] width 36 height 14
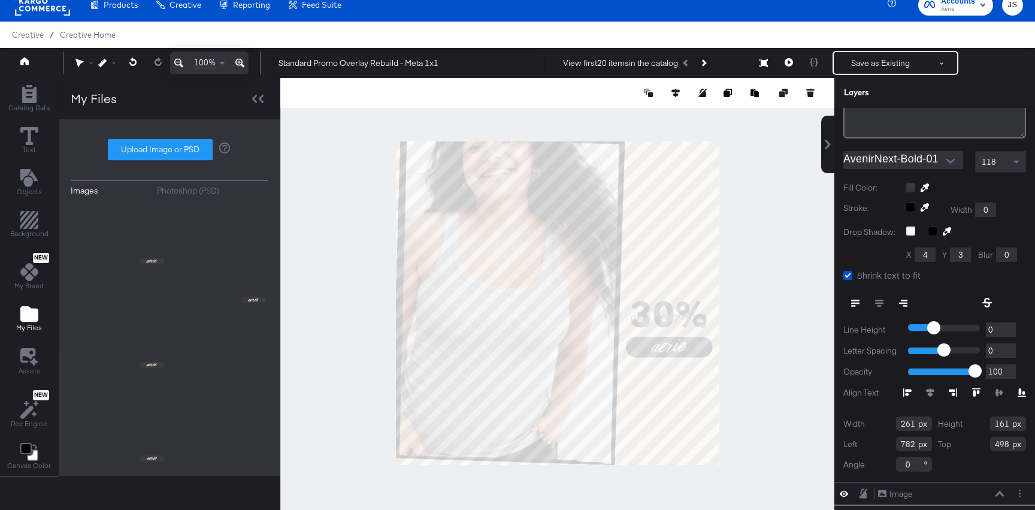
type input "782"
drag, startPoint x: 1010, startPoint y: 444, endPoint x: 969, endPoint y: 442, distance: 40.8
click at [969, 442] on div "Top 498" at bounding box center [982, 444] width 89 height 14
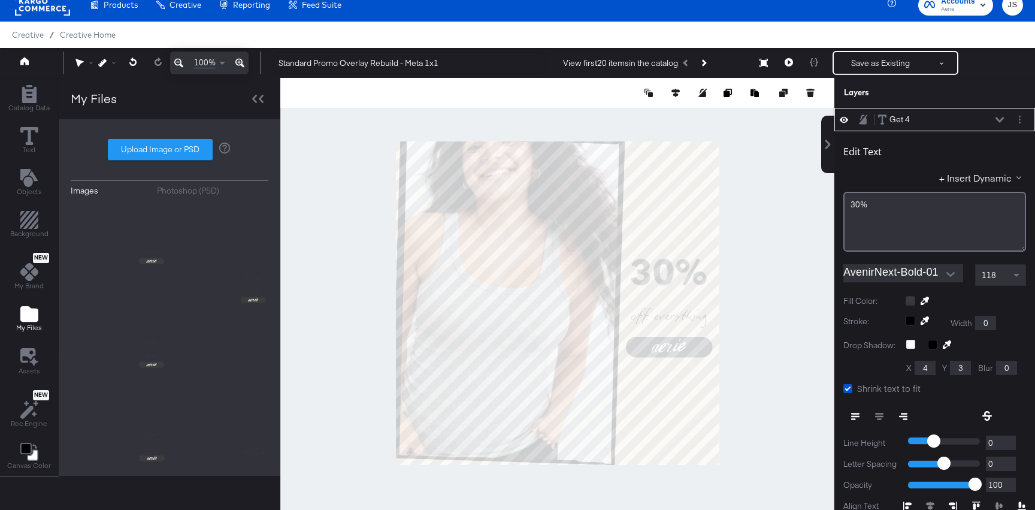
type input "357"
drag, startPoint x: 903, startPoint y: 194, endPoint x: 846, endPoint y: 192, distance: 57.0
click at [846, 192] on div "30%" at bounding box center [935, 222] width 183 height 60
click at [1024, 118] on button "Layer Options" at bounding box center [1020, 119] width 13 height 13
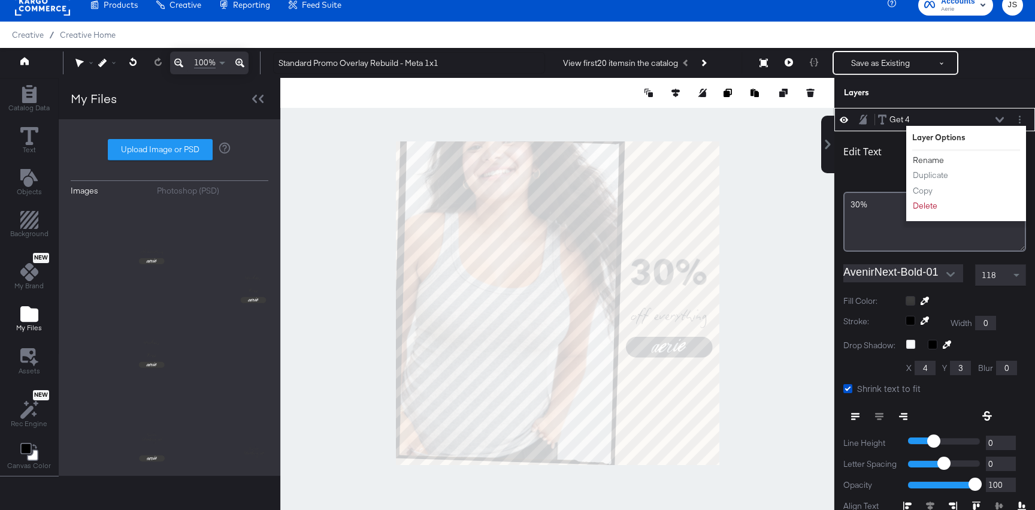
click at [928, 161] on button "Rename" at bounding box center [929, 160] width 32 height 13
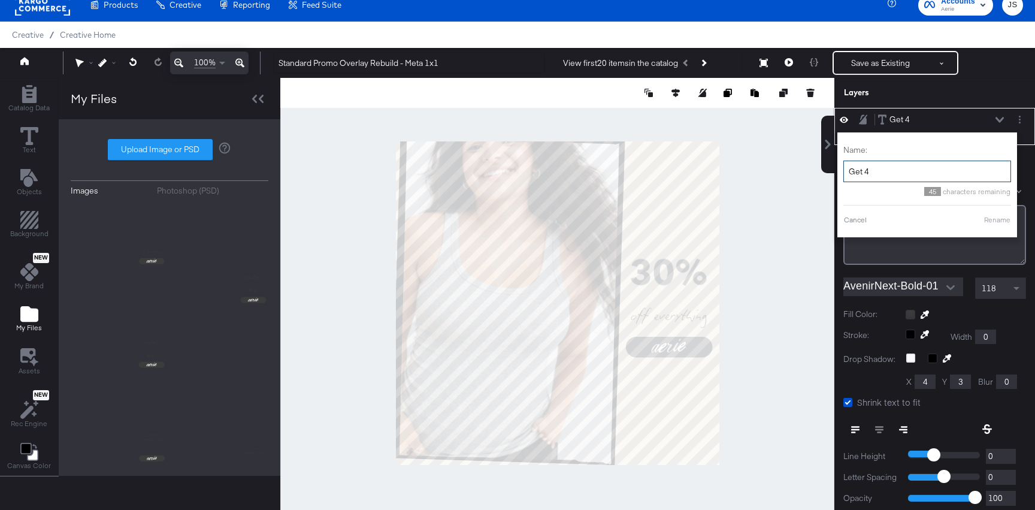
click at [922, 161] on input "Get 4" at bounding box center [928, 172] width 168 height 22
click at [926, 169] on input "Get 4" at bounding box center [928, 172] width 168 height 22
click at [923, 169] on input "Get 4" at bounding box center [928, 172] width 168 height 22
click at [921, 169] on input "Get 4" at bounding box center [928, 172] width 168 height 22
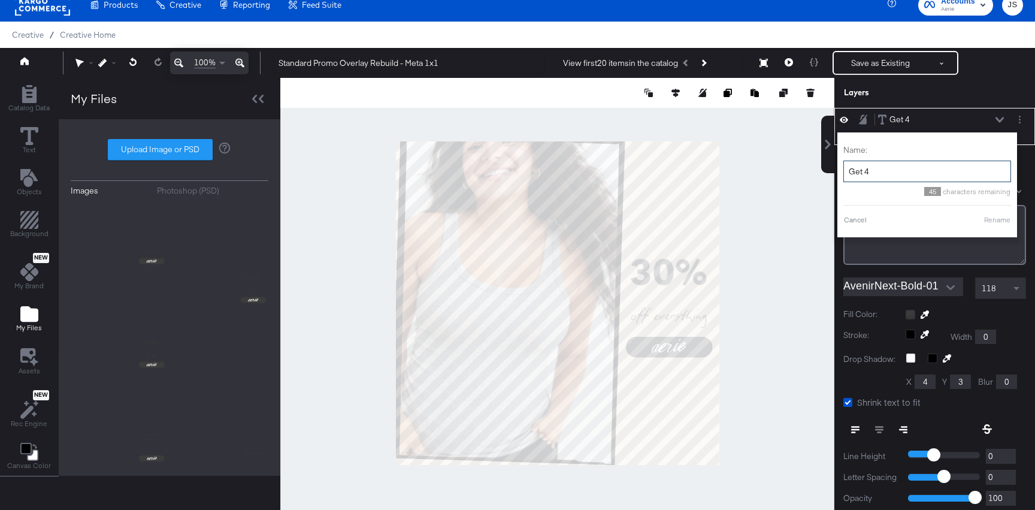
click at [921, 169] on input "Get 4" at bounding box center [928, 172] width 168 height 22
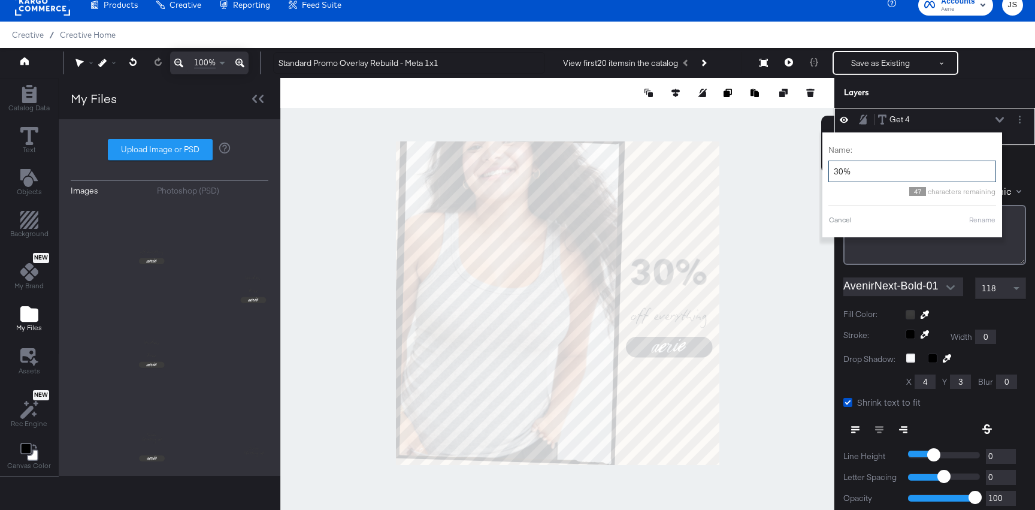
type input "30%"
click at [968, 218] on div "Cancel Rename" at bounding box center [913, 220] width 168 height 11
click at [973, 218] on button "Rename" at bounding box center [983, 220] width 28 height 11
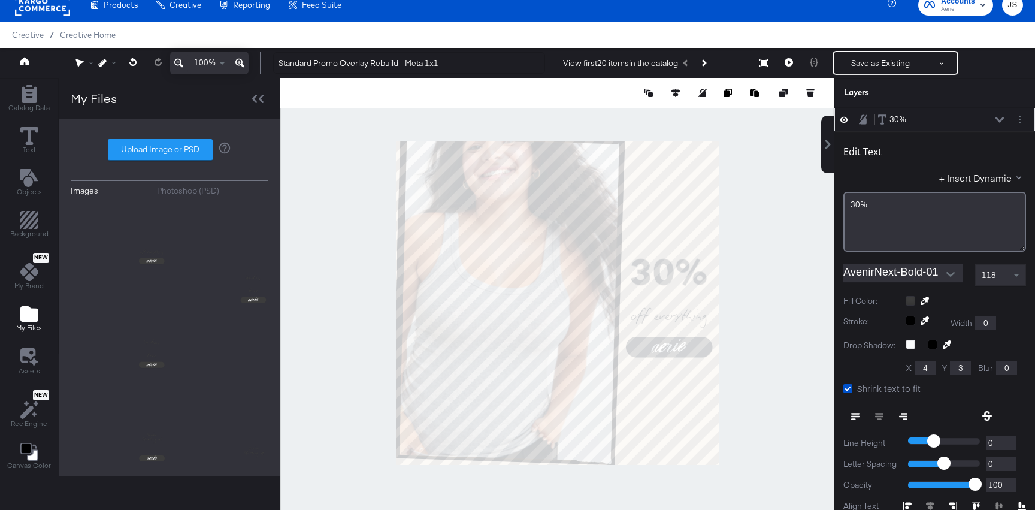
click at [997, 122] on button at bounding box center [1000, 119] width 10 height 7
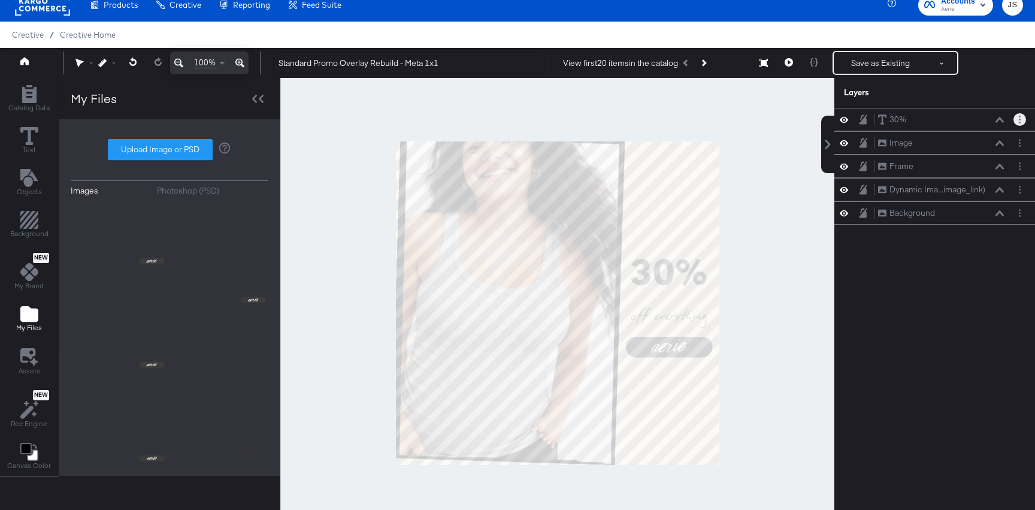
click at [1017, 122] on button "Layer Options" at bounding box center [1020, 119] width 13 height 13
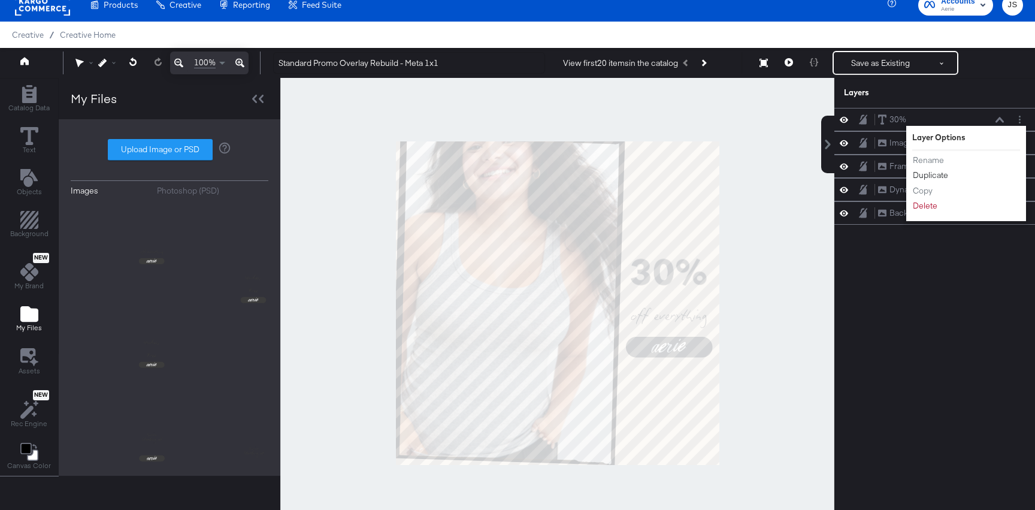
click at [946, 174] on button "Duplicate" at bounding box center [931, 175] width 37 height 13
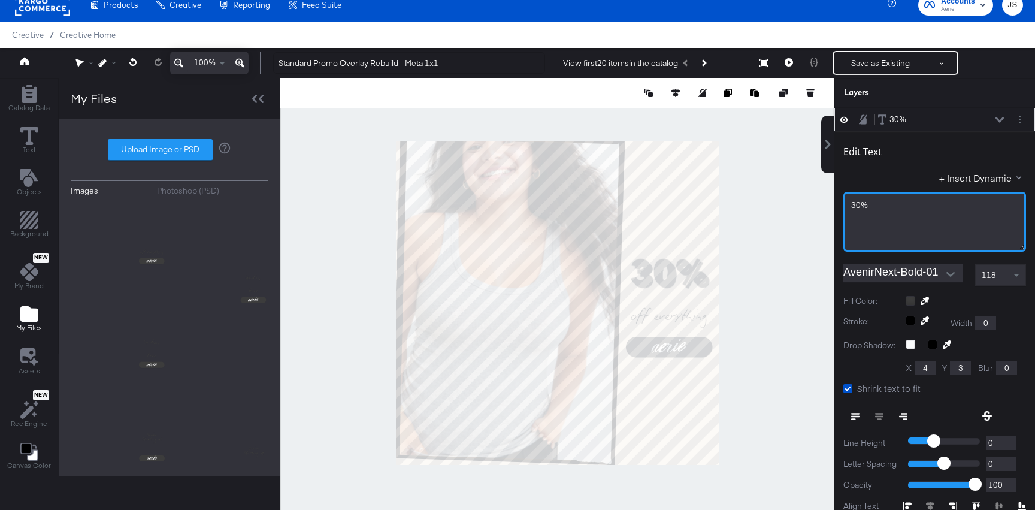
click at [940, 216] on div "30%" at bounding box center [935, 222] width 183 height 60
click at [1003, 268] on div "118" at bounding box center [1001, 275] width 50 height 20
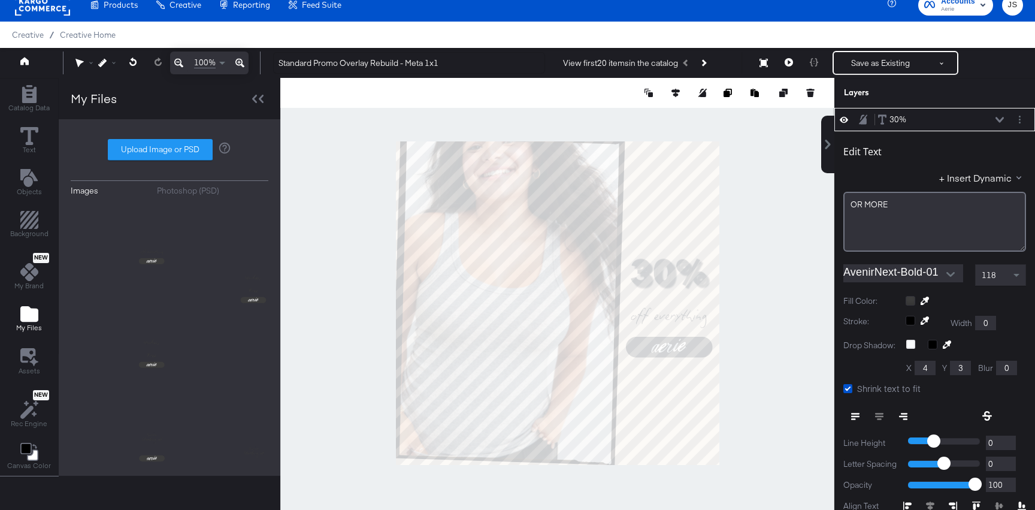
click at [998, 275] on div "118" at bounding box center [1001, 275] width 50 height 20
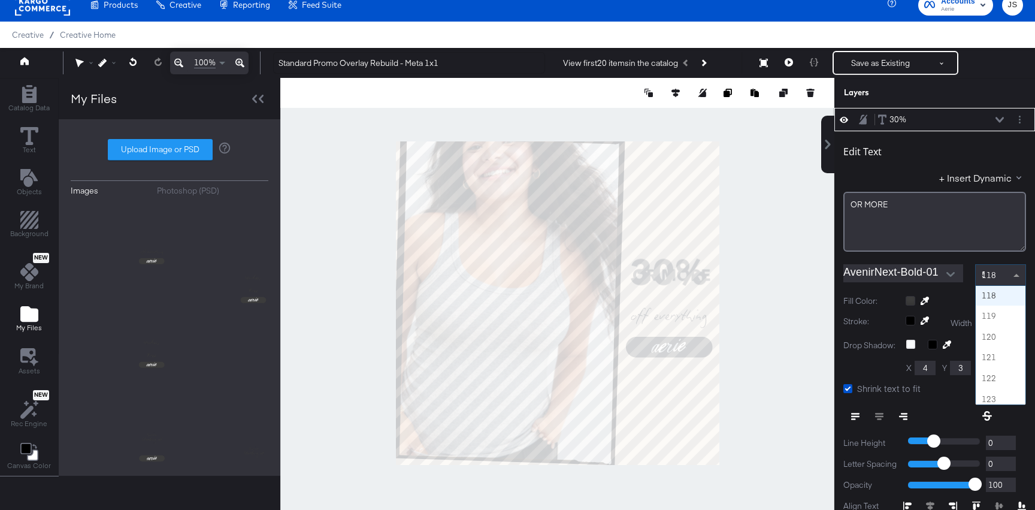
scroll to position [1870, 0]
type input "52"
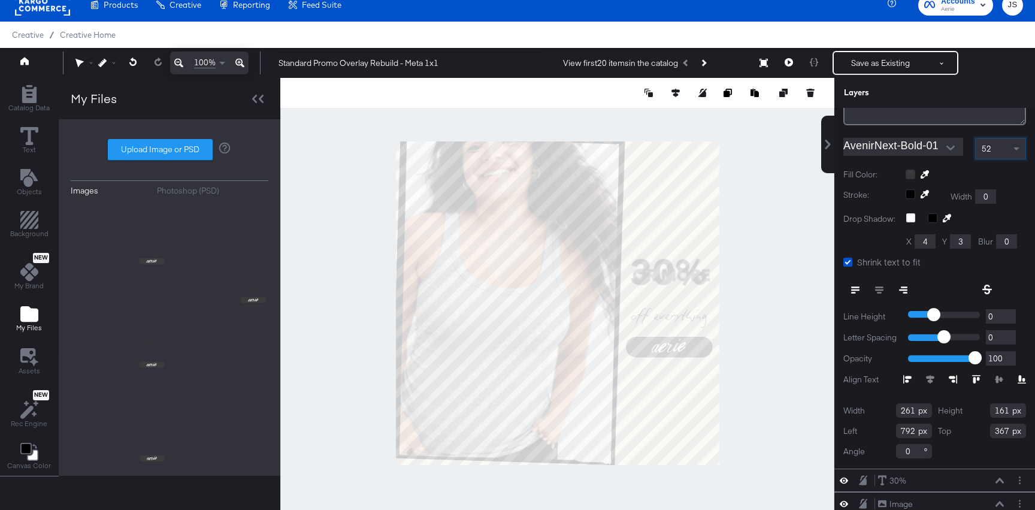
scroll to position [129, 0]
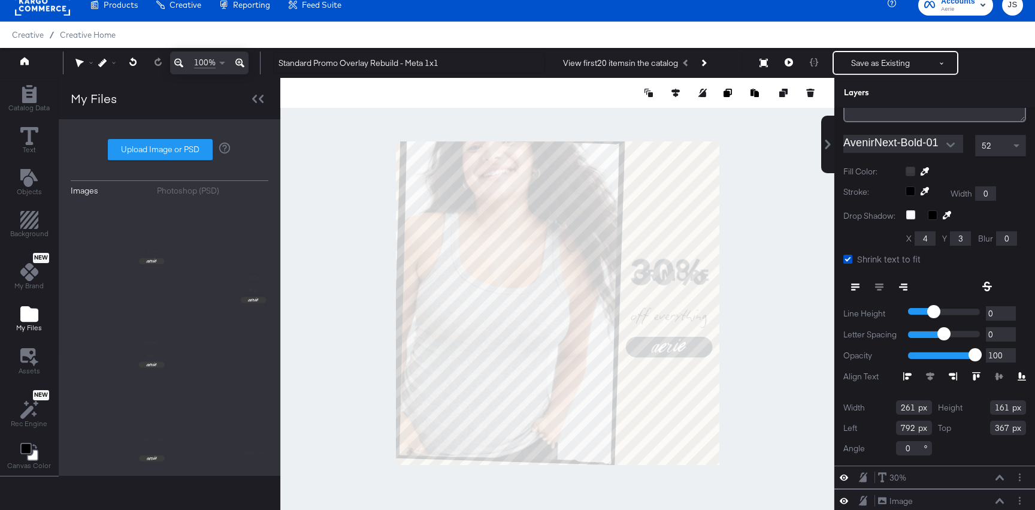
click at [915, 406] on input "261" at bounding box center [914, 407] width 36 height 14
type input "254"
drag, startPoint x: 1008, startPoint y: 407, endPoint x: 958, endPoint y: 409, distance: 50.4
click at [958, 409] on div "Height 161" at bounding box center [982, 407] width 89 height 14
type input "71"
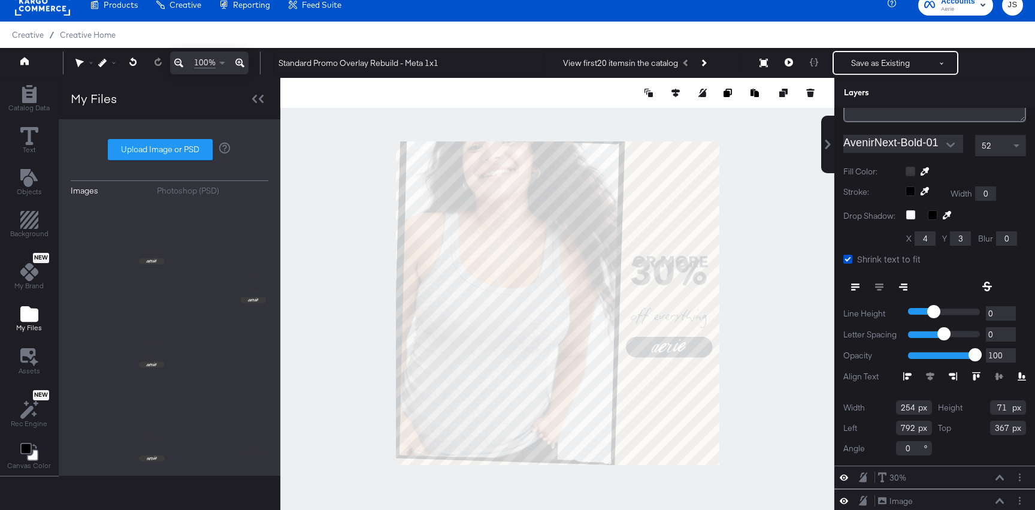
drag, startPoint x: 914, startPoint y: 430, endPoint x: 865, endPoint y: 430, distance: 49.1
click at [865, 430] on div "Left 792" at bounding box center [888, 428] width 89 height 14
type input "786"
drag, startPoint x: 1010, startPoint y: 430, endPoint x: 979, endPoint y: 430, distance: 30.6
click at [979, 430] on div "Top 367" at bounding box center [982, 428] width 89 height 14
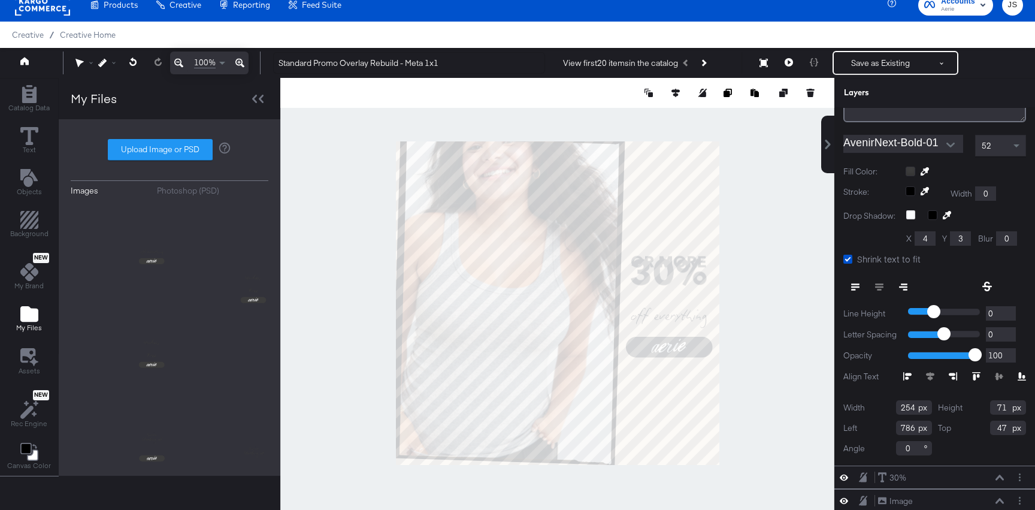
type input "478"
click at [808, 360] on div at bounding box center [557, 303] width 554 height 451
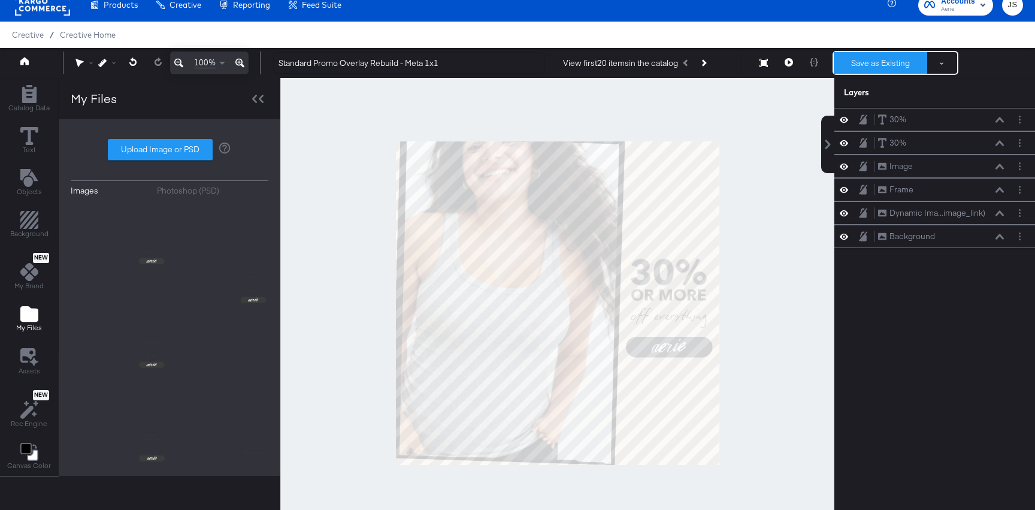
click at [874, 68] on button "Save as Existing" at bounding box center [880, 63] width 93 height 22
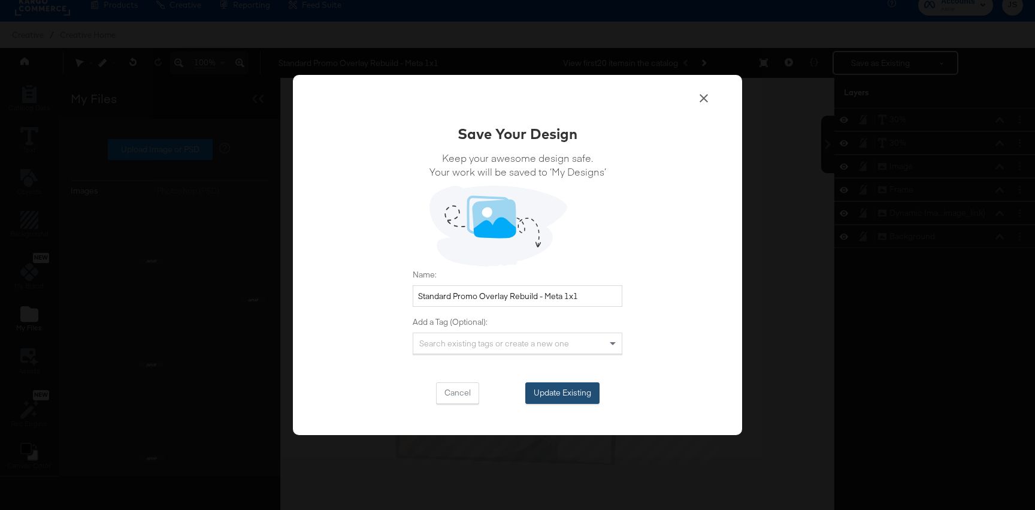
click at [588, 397] on button "Update Existing" at bounding box center [563, 393] width 74 height 22
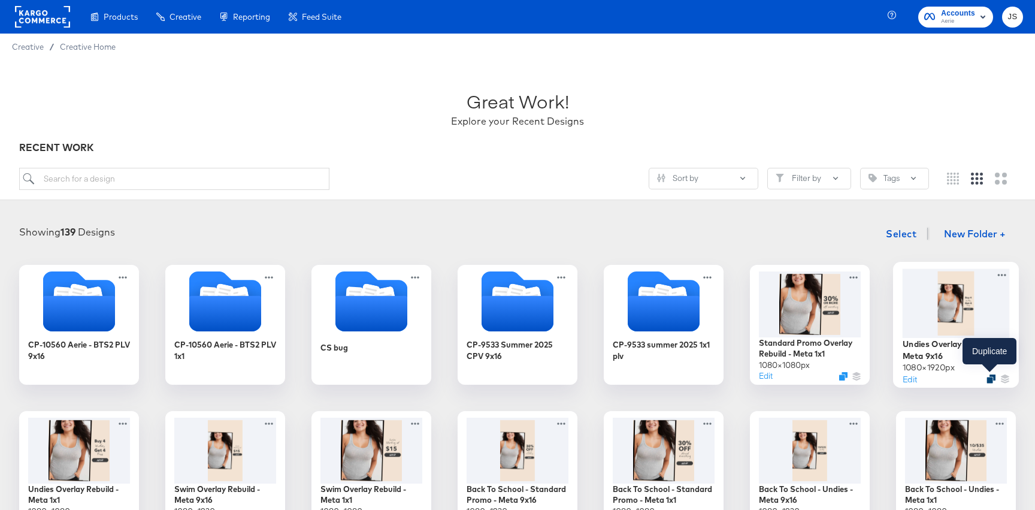
click at [988, 376] on icon "Duplicate" at bounding box center [991, 379] width 9 height 9
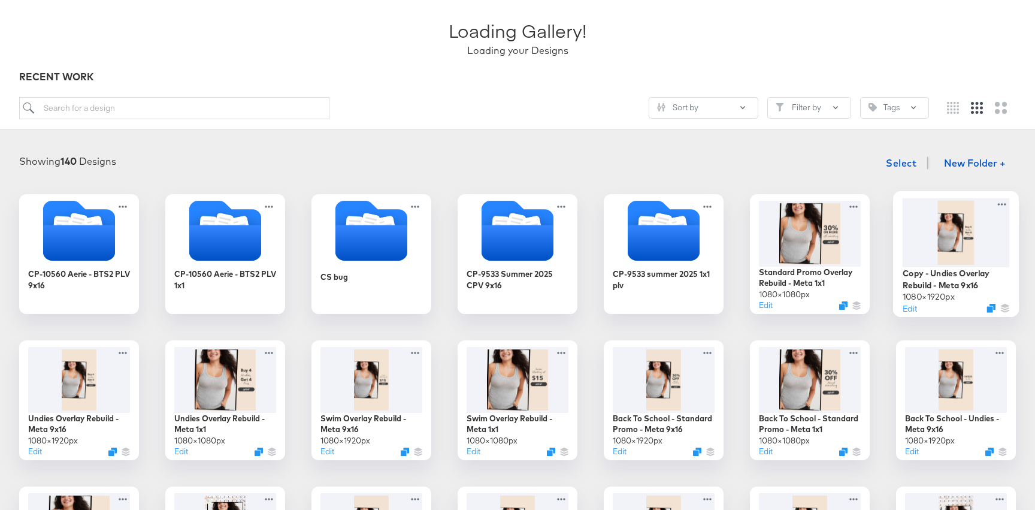
scroll to position [67, 0]
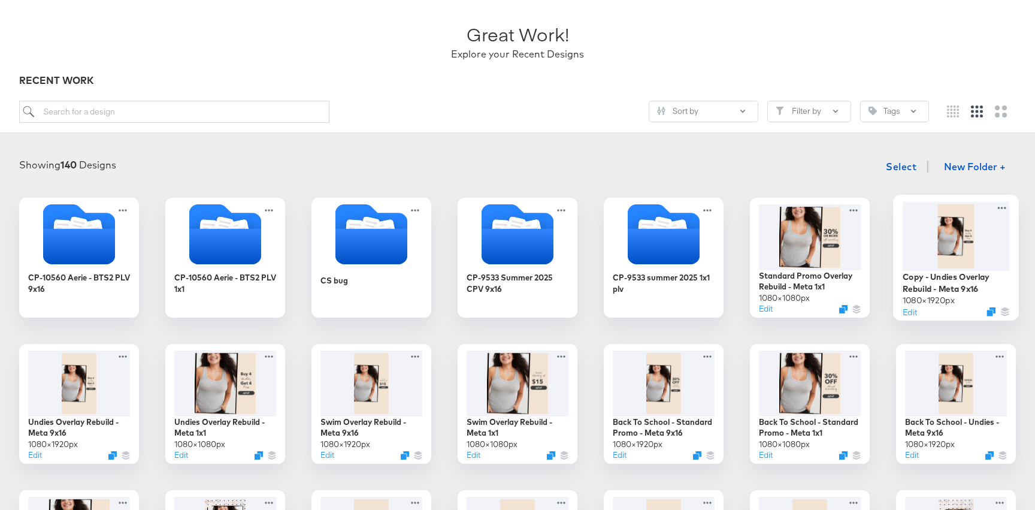
click at [961, 256] on div at bounding box center [956, 235] width 107 height 69
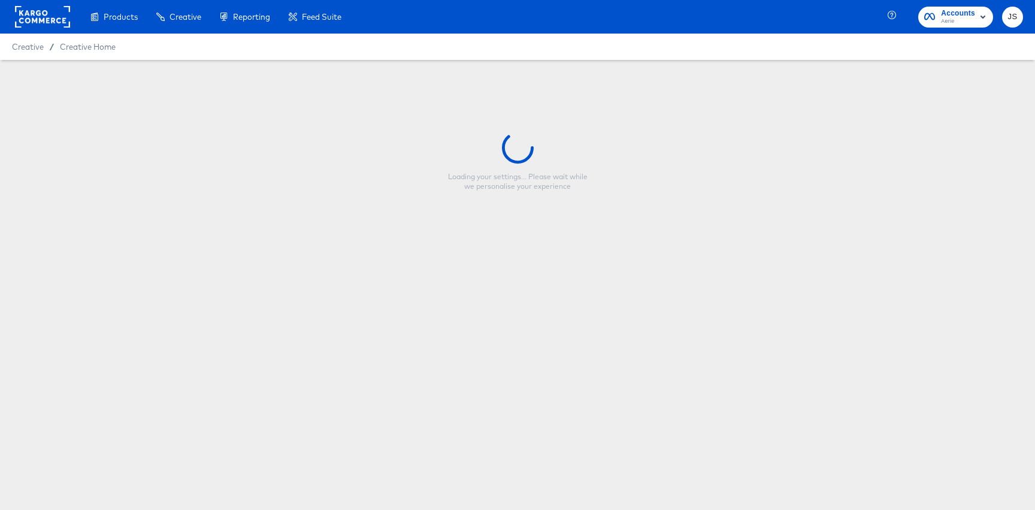
type input "Copy - Undies Overlay Rebuild - Meta 9x16"
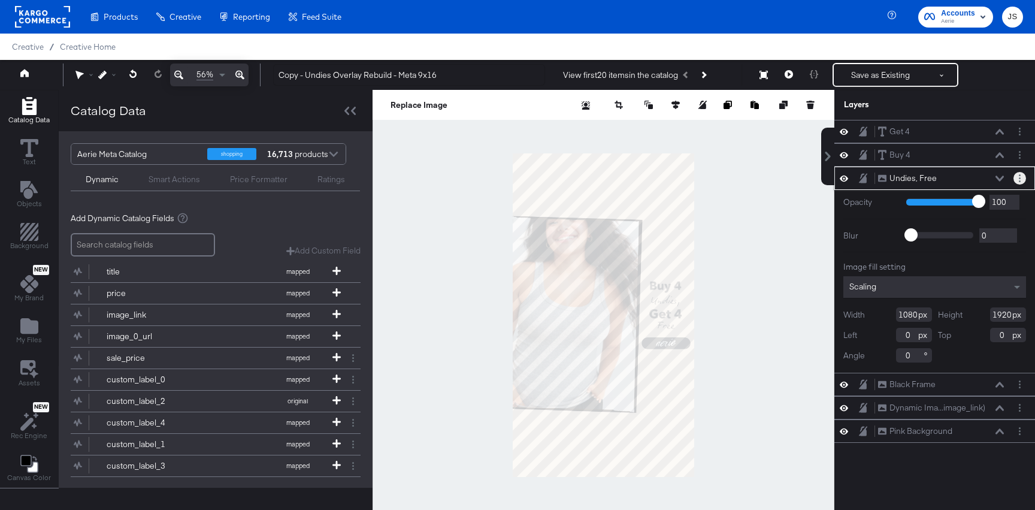
click at [1019, 176] on icon "Layer Options" at bounding box center [1020, 178] width 2 height 8
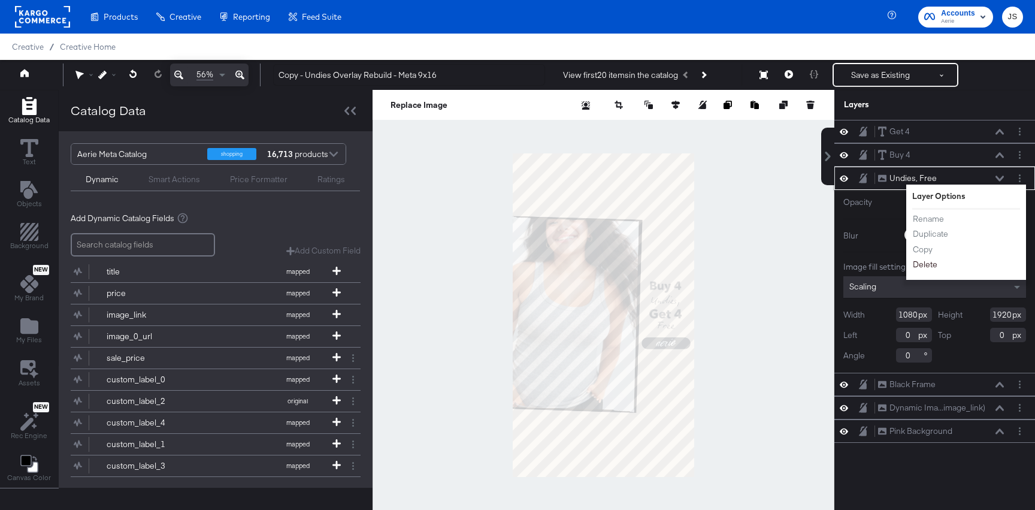
click at [922, 266] on button "Delete" at bounding box center [926, 264] width 26 height 13
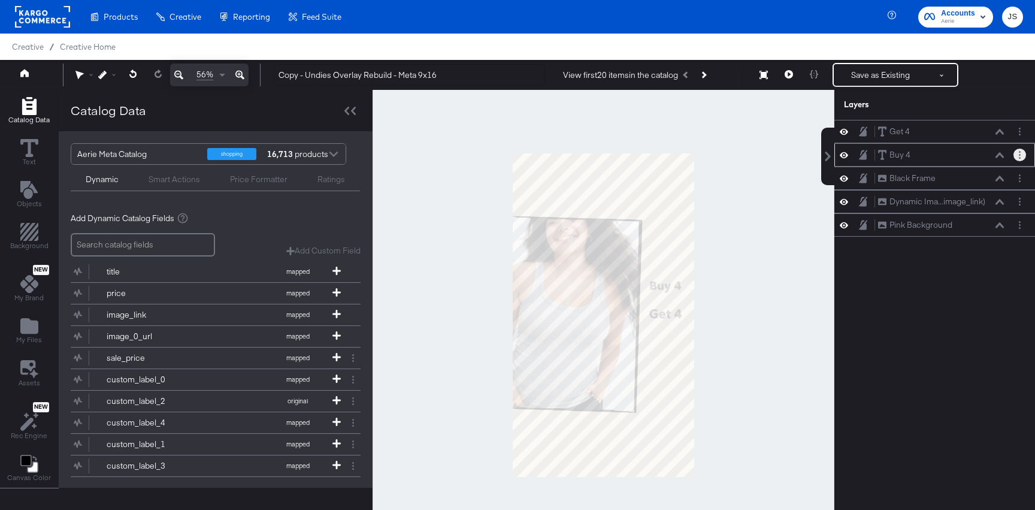
click at [1018, 152] on button "Layer Options" at bounding box center [1020, 155] width 13 height 13
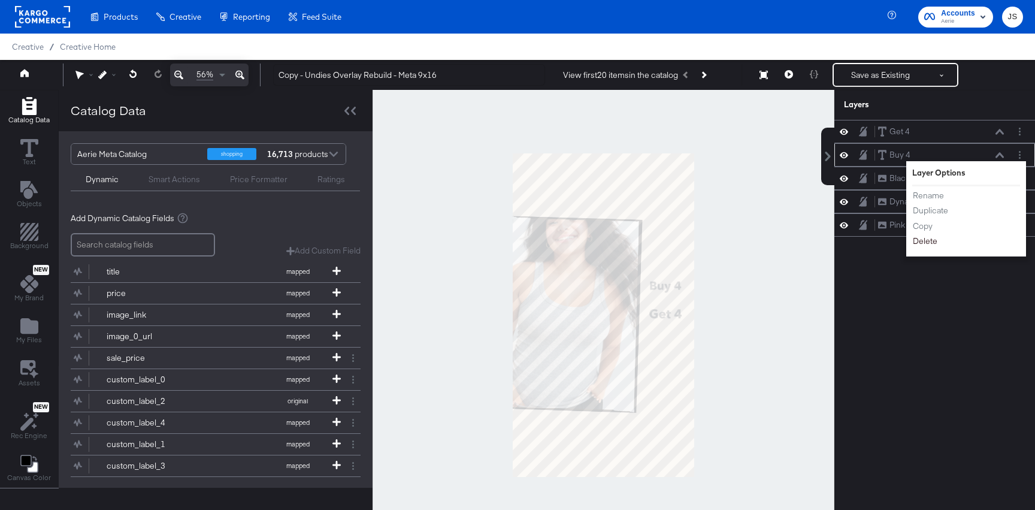
click at [932, 246] on button "Delete" at bounding box center [926, 241] width 26 height 13
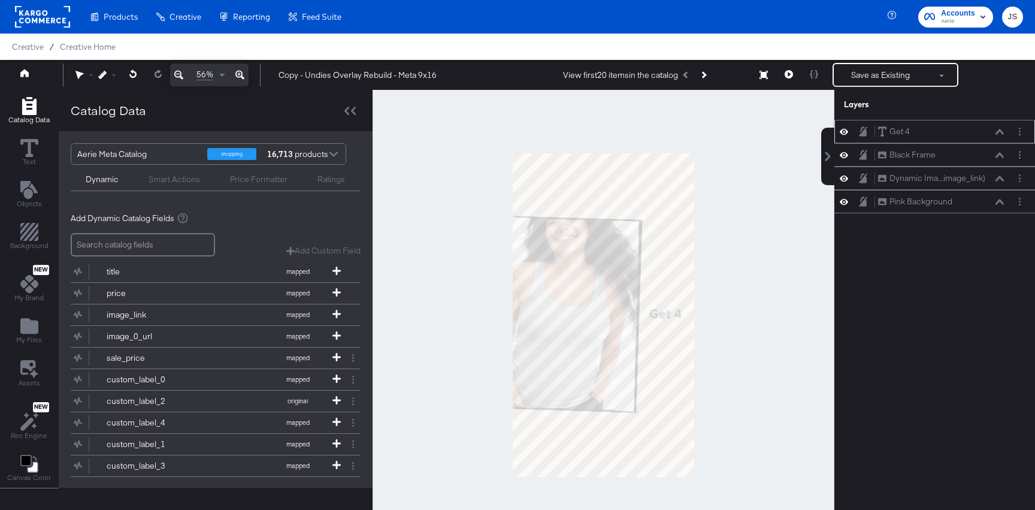
click at [844, 135] on icon at bounding box center [844, 131] width 8 height 10
click at [36, 309] on div "Catalog Data Text Objects Background New My Brand My Files Assets New Rec Engin…" at bounding box center [29, 290] width 58 height 400
click at [30, 334] on icon "Add Files" at bounding box center [29, 326] width 18 height 18
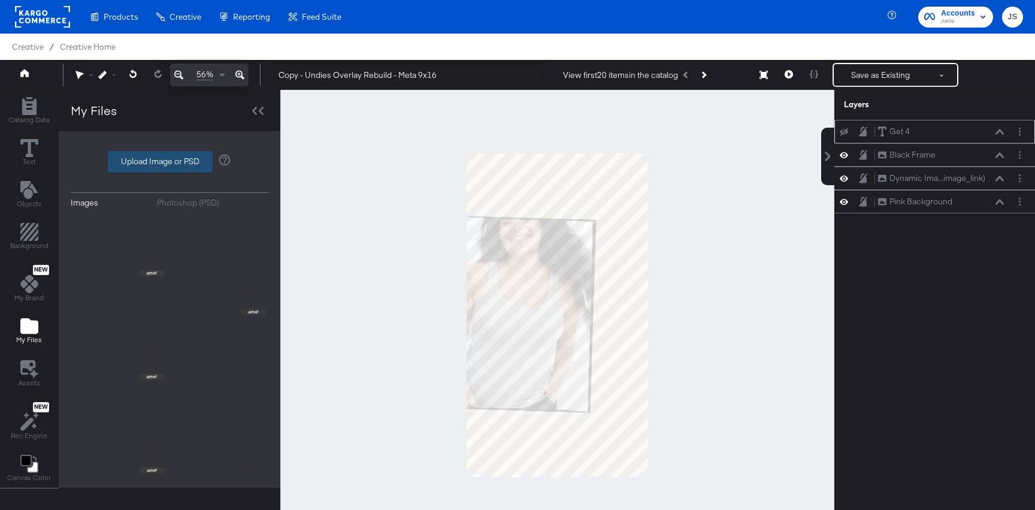
click at [195, 168] on label "Upload Image or PSD" at bounding box center [160, 162] width 104 height 20
click at [170, 162] on input "Upload Image or PSD" at bounding box center [170, 162] width 0 height 0
type input "C:\fakepath\Standard Promo 9_16_Rebuild.png"
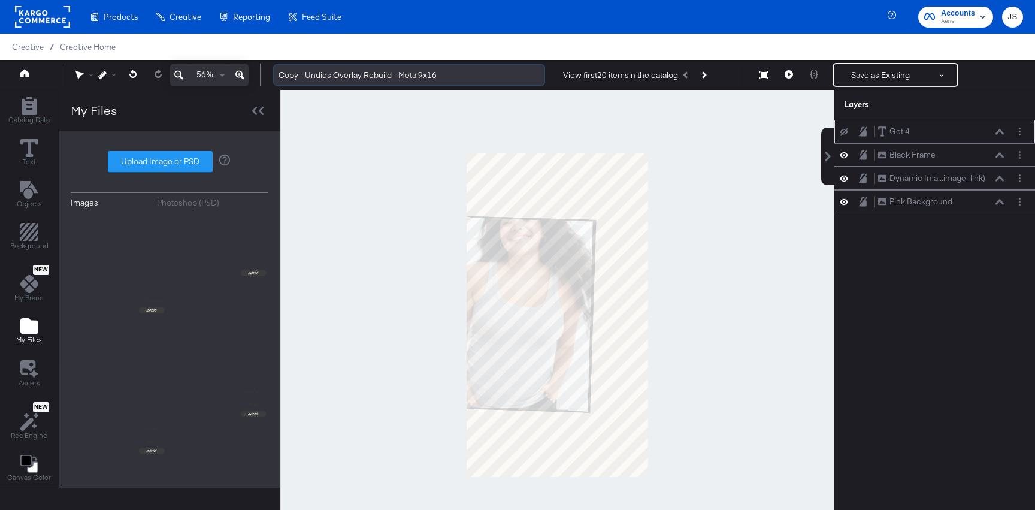
drag, startPoint x: 330, startPoint y: 73, endPoint x: 280, endPoint y: 73, distance: 50.3
click at [280, 73] on input "Copy - Undies Overlay Rebuild - Meta 9x16" at bounding box center [409, 75] width 272 height 22
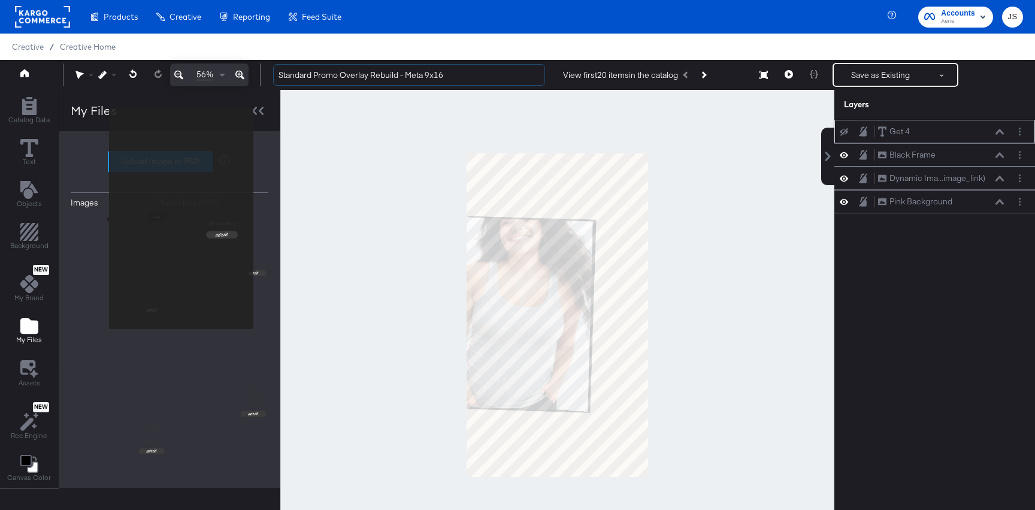
type input "Standard Promo Overlay Rebuild - Meta 9x16"
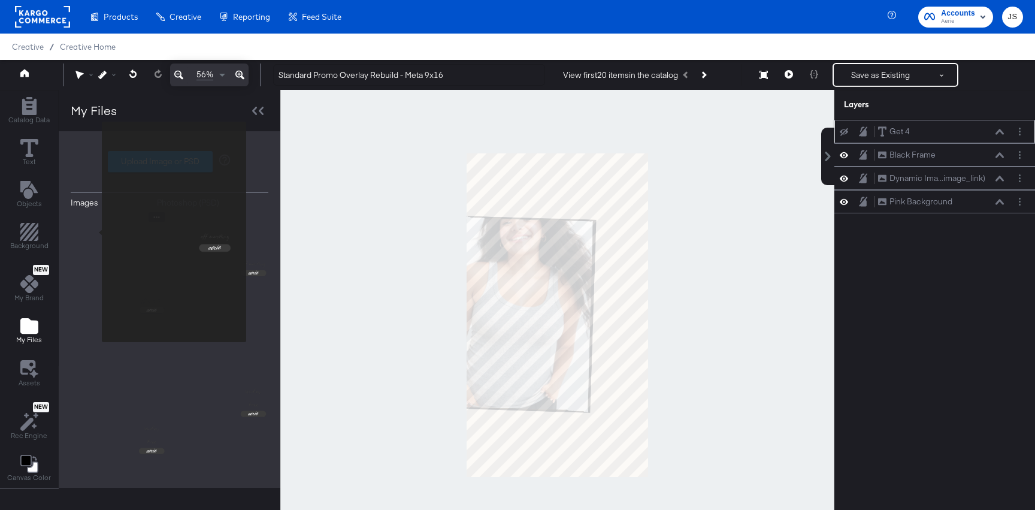
click at [94, 232] on img at bounding box center [119, 297] width 96 height 170
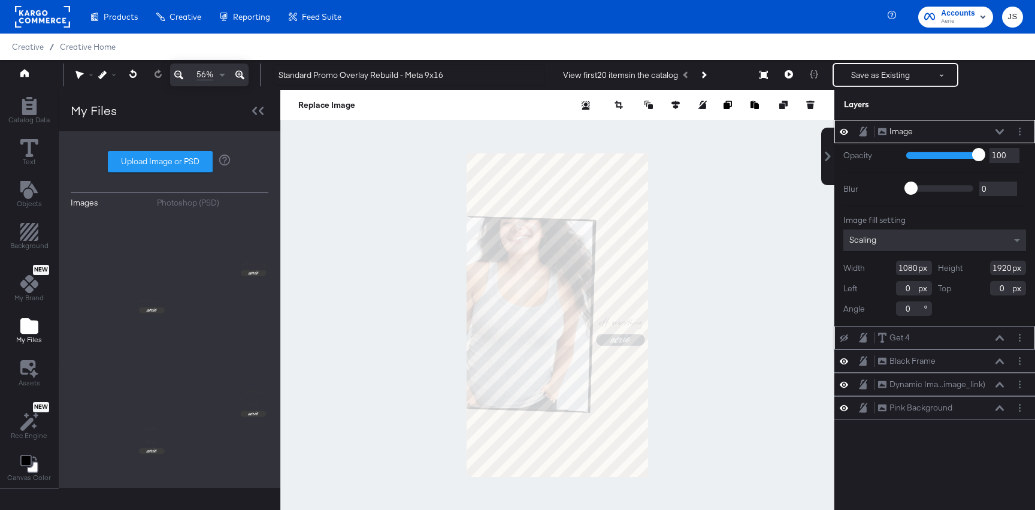
click at [1008, 127] on div "Image Image" at bounding box center [945, 131] width 134 height 13
click at [1016, 131] on button "Layer Options" at bounding box center [1020, 131] width 13 height 13
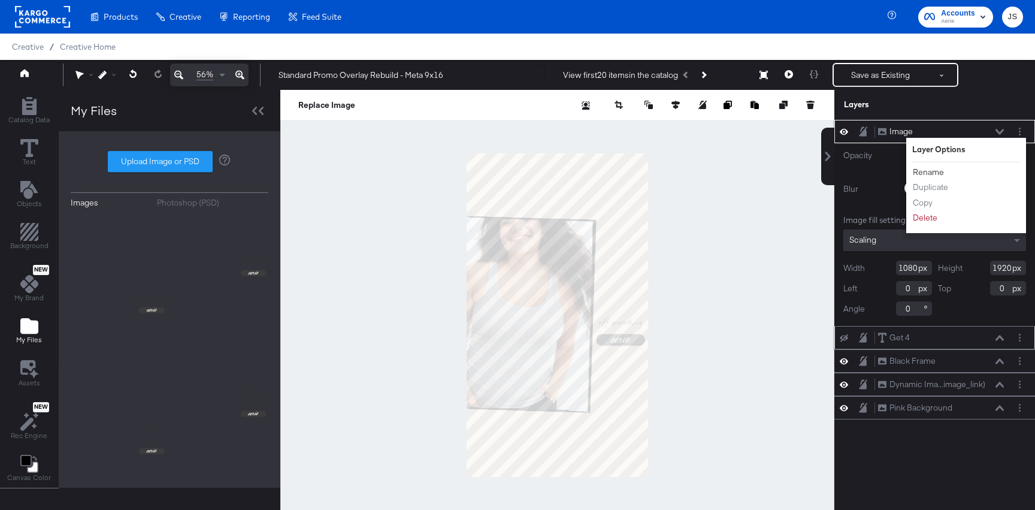
click at [933, 168] on button "Rename" at bounding box center [929, 172] width 32 height 13
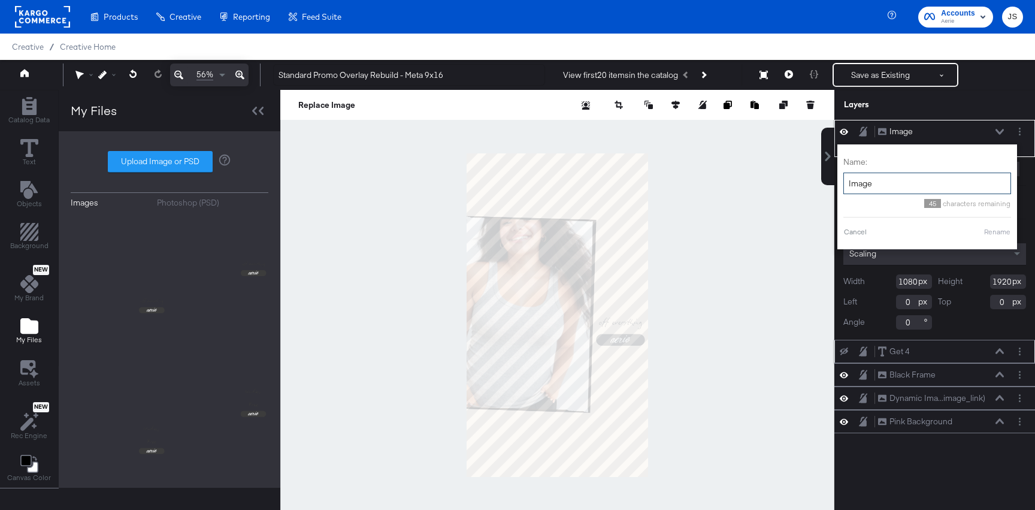
click at [914, 184] on input "Image" at bounding box center [928, 184] width 168 height 22
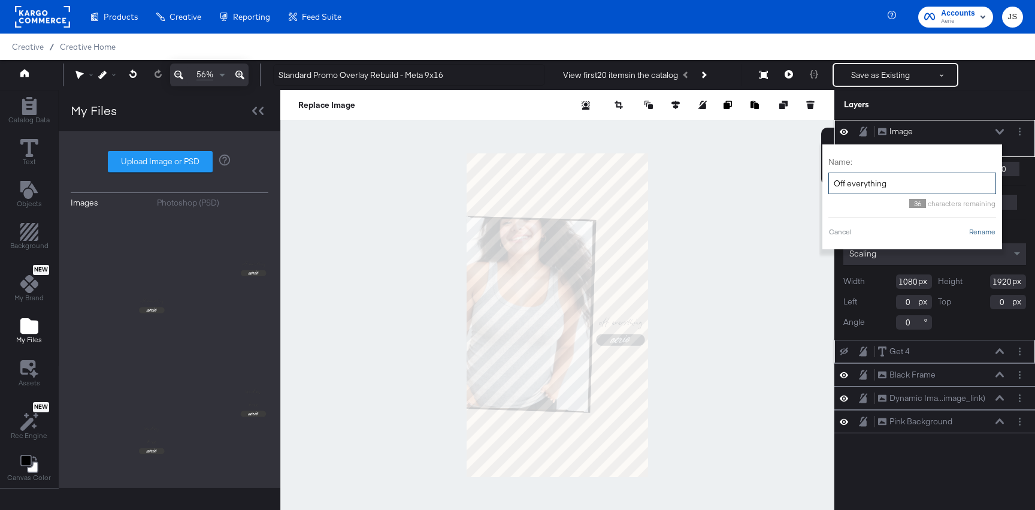
type input "Off everything"
click at [980, 231] on button "Rename" at bounding box center [983, 232] width 28 height 11
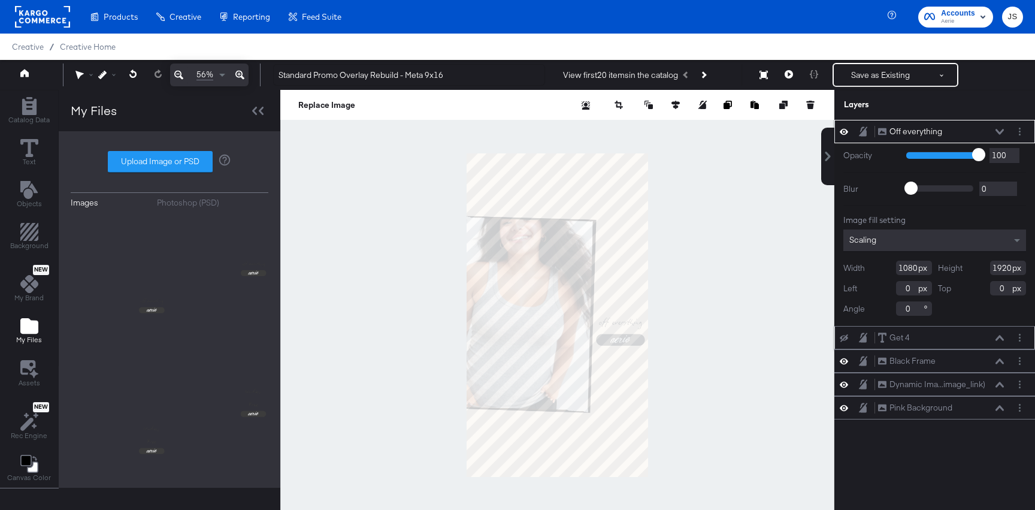
click at [1002, 132] on icon at bounding box center [1000, 131] width 8 height 5
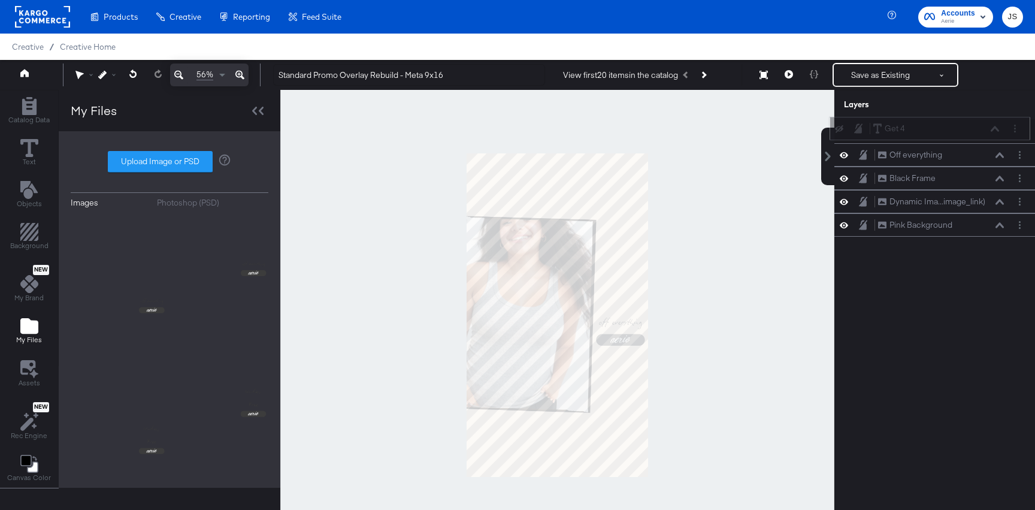
drag, startPoint x: 944, startPoint y: 157, endPoint x: 939, endPoint y: 129, distance: 28.7
click at [939, 128] on div "Get 4 Get 4" at bounding box center [936, 128] width 127 height 13
click at [846, 131] on icon at bounding box center [844, 132] width 8 height 8
click at [1003, 131] on icon at bounding box center [1000, 132] width 8 height 6
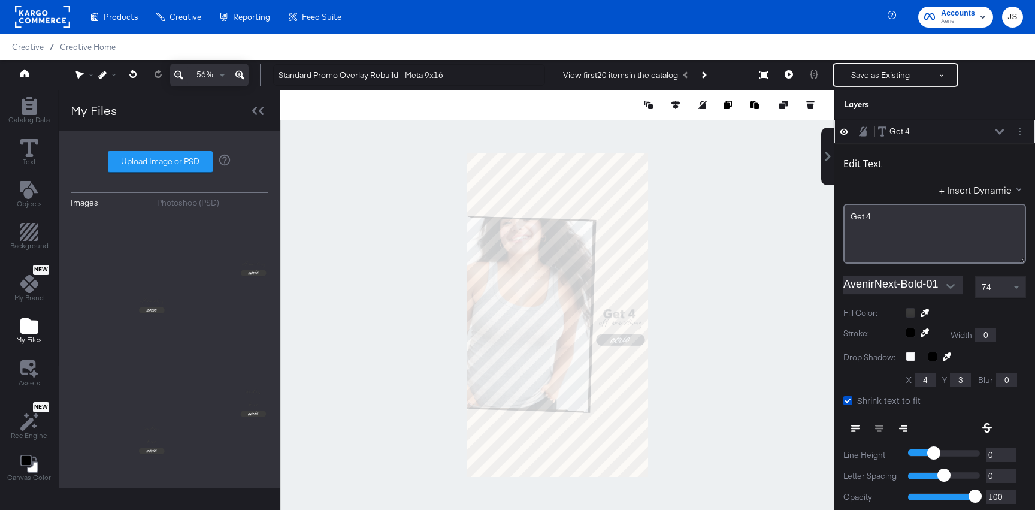
scroll to position [12, 0]
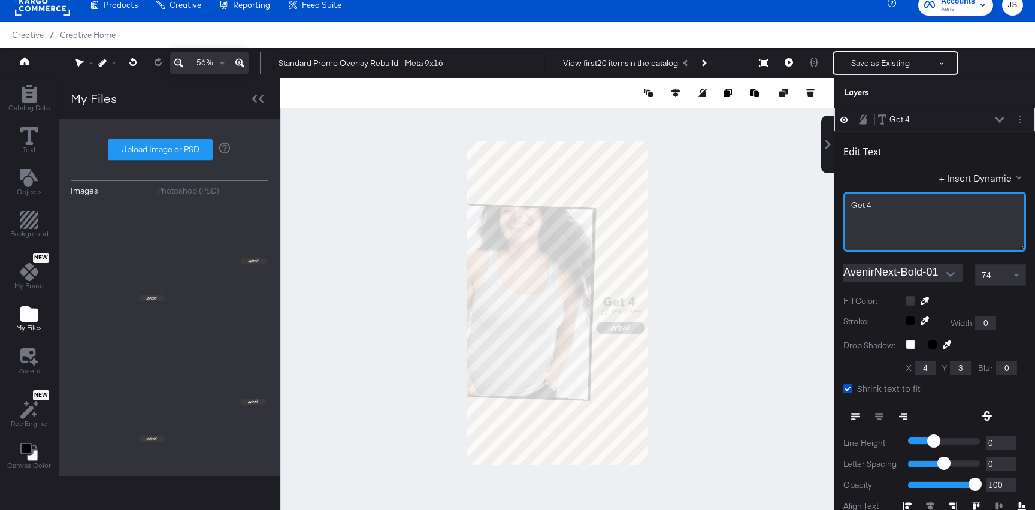
click at [929, 197] on div "Get 4" at bounding box center [935, 222] width 183 height 60
click at [997, 277] on div "74" at bounding box center [1001, 275] width 50 height 20
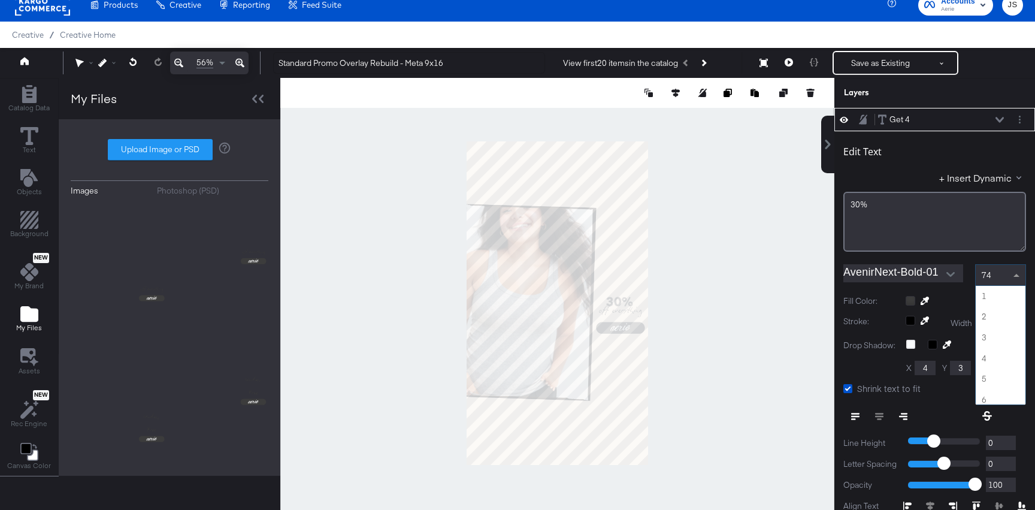
click at [991, 276] on div "74" at bounding box center [1001, 275] width 50 height 20
type input "118"
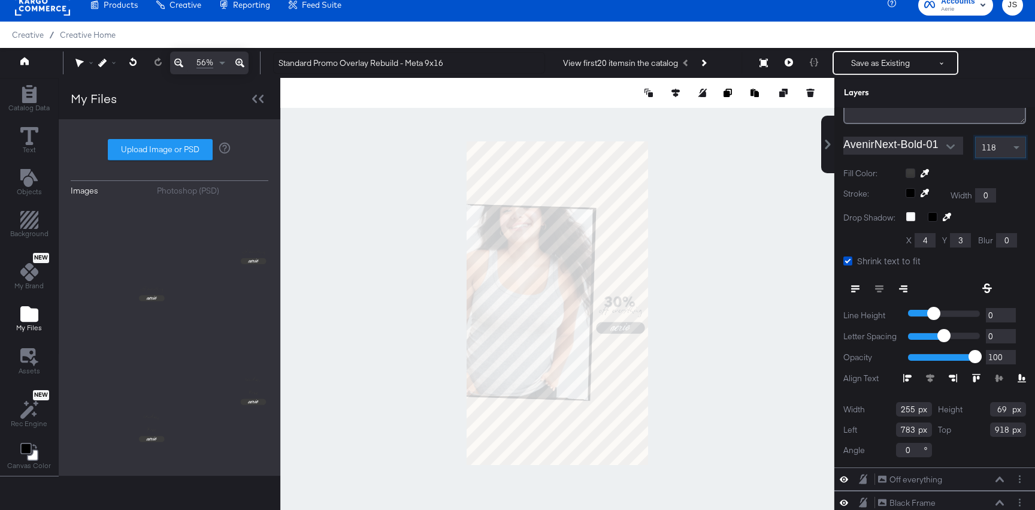
scroll to position [131, 0]
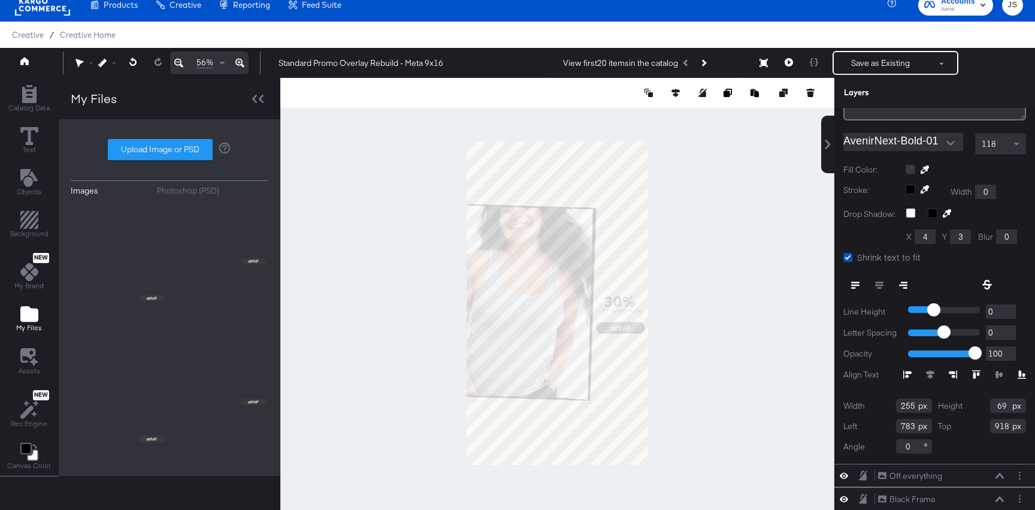
drag, startPoint x: 914, startPoint y: 407, endPoint x: 887, endPoint y: 403, distance: 27.3
click at [887, 403] on div "Width 255" at bounding box center [888, 405] width 89 height 14
type input "261"
drag, startPoint x: 1005, startPoint y: 406, endPoint x: 982, endPoint y: 406, distance: 23.4
click at [982, 406] on div "Height 69" at bounding box center [982, 405] width 89 height 14
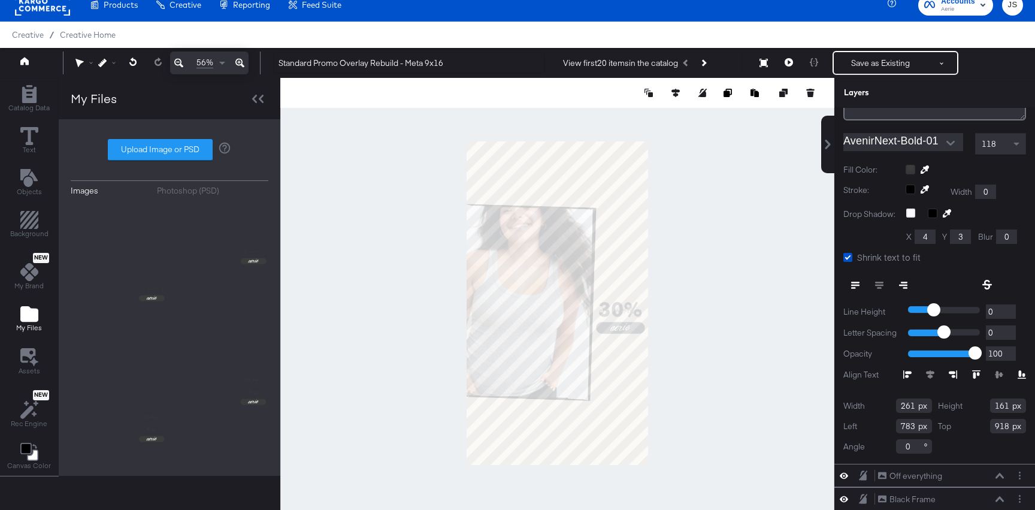
type input "161"
drag, startPoint x: 915, startPoint y: 428, endPoint x: 886, endPoint y: 427, distance: 28.8
click at [886, 427] on div "Left 783" at bounding box center [888, 426] width 89 height 14
drag, startPoint x: 1007, startPoint y: 426, endPoint x: 978, endPoint y: 426, distance: 28.8
click at [978, 426] on div "Top 918" at bounding box center [982, 426] width 89 height 14
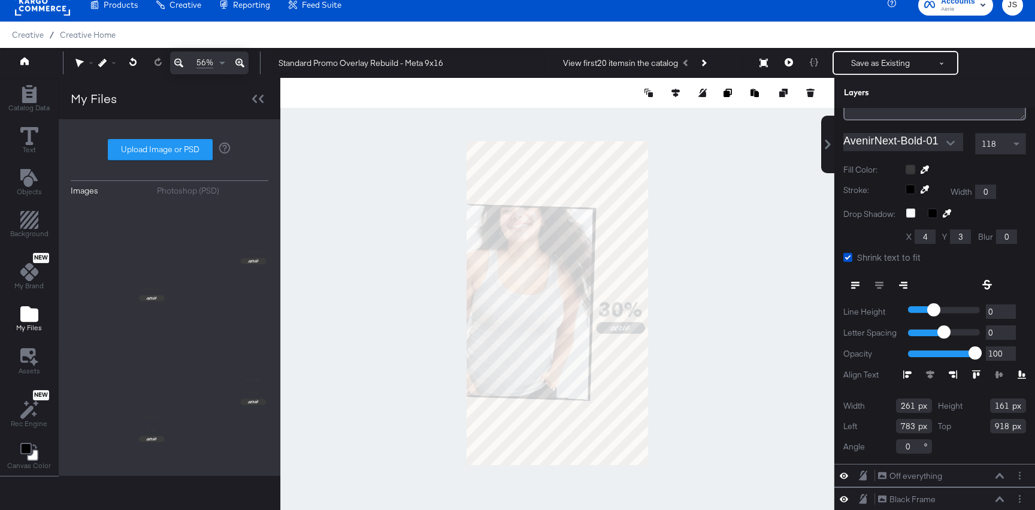
drag, startPoint x: 1008, startPoint y: 427, endPoint x: 974, endPoint y: 427, distance: 34.2
click at [976, 427] on div "Top 918" at bounding box center [982, 426] width 89 height 14
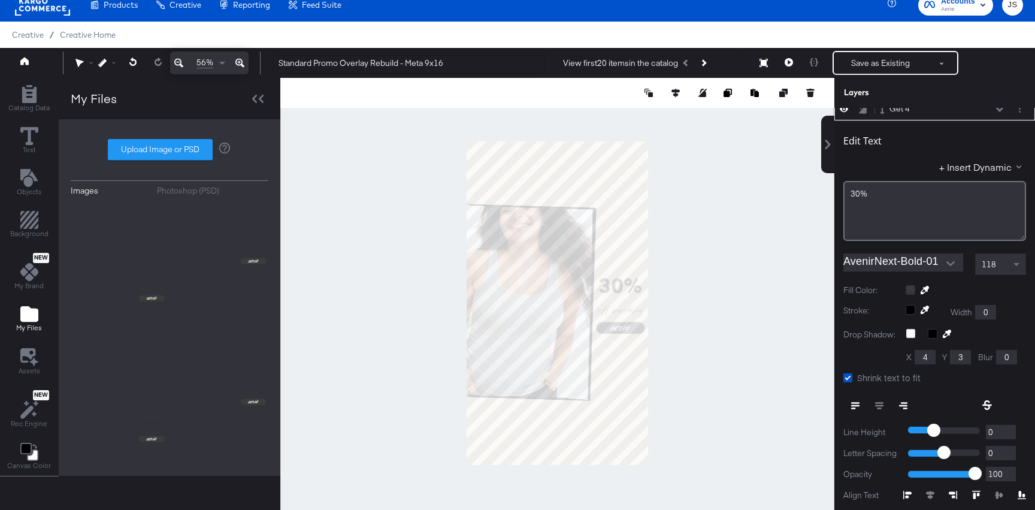
scroll to position [0, 0]
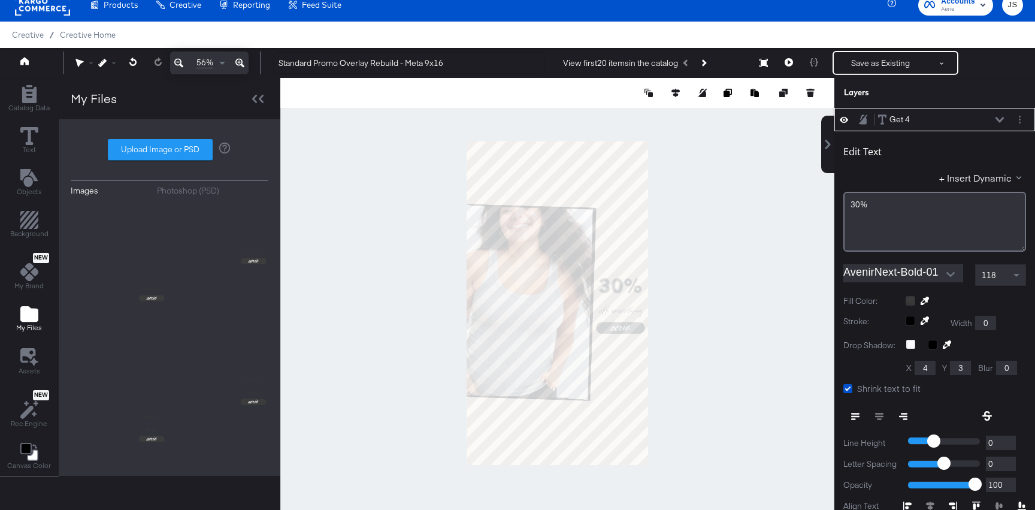
type input "777"
click at [889, 209] on div "30%" at bounding box center [934, 205] width 167 height 11
click at [1020, 116] on circle "Layer Options" at bounding box center [1020, 117] width 2 height 2
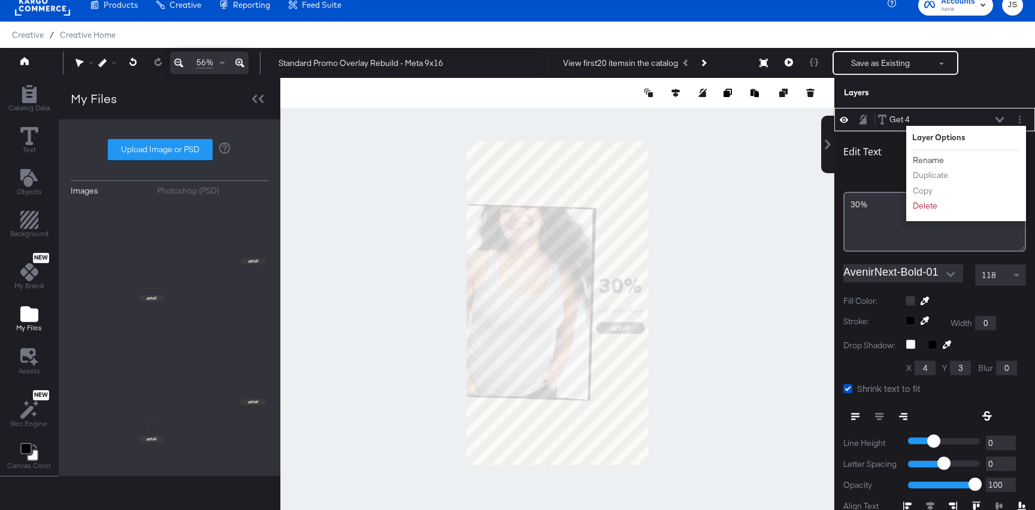
click at [939, 162] on button "Rename" at bounding box center [929, 160] width 32 height 13
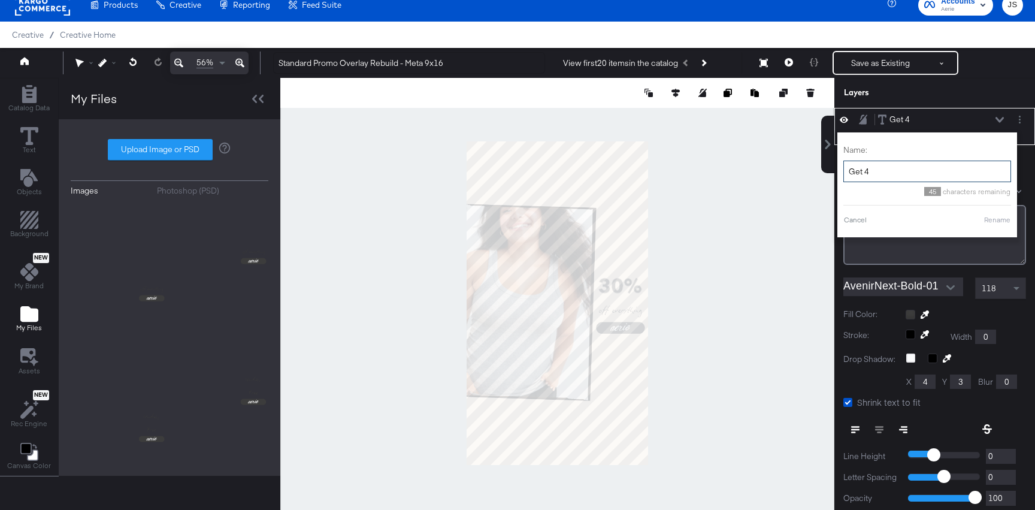
click at [920, 176] on input "Get 4" at bounding box center [928, 172] width 168 height 22
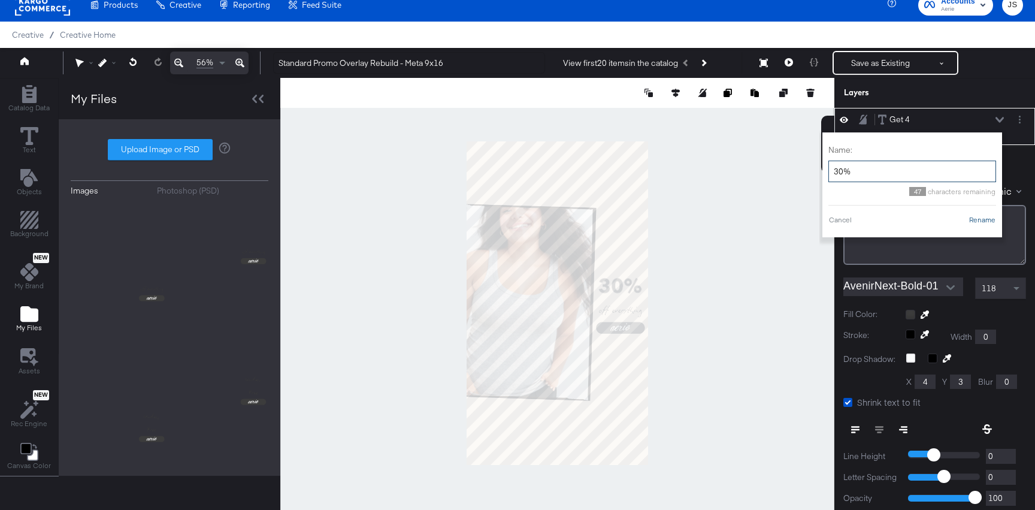
type input "30%"
click at [982, 216] on button "Rename" at bounding box center [983, 220] width 28 height 11
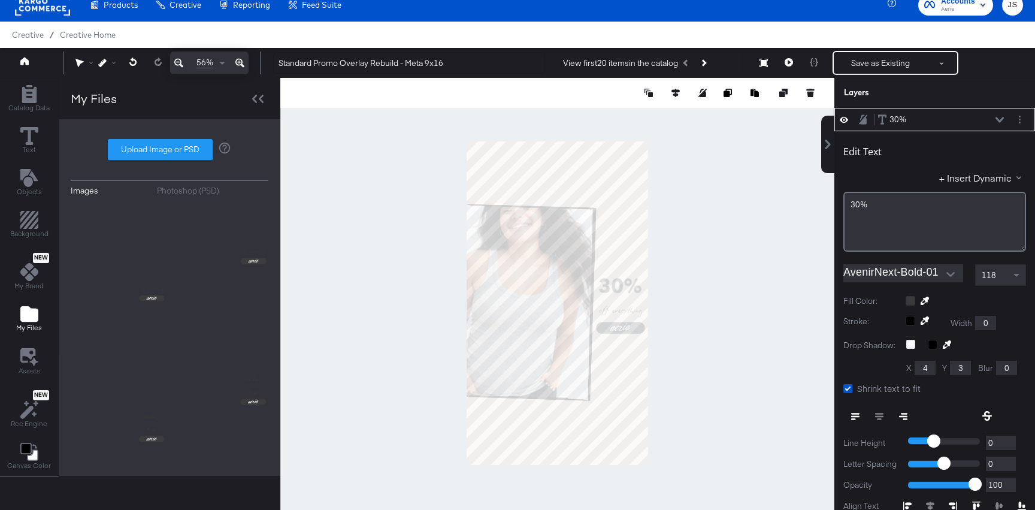
click at [1000, 111] on div "30% 30%" at bounding box center [935, 119] width 201 height 23
click at [1000, 119] on icon at bounding box center [1000, 120] width 8 height 6
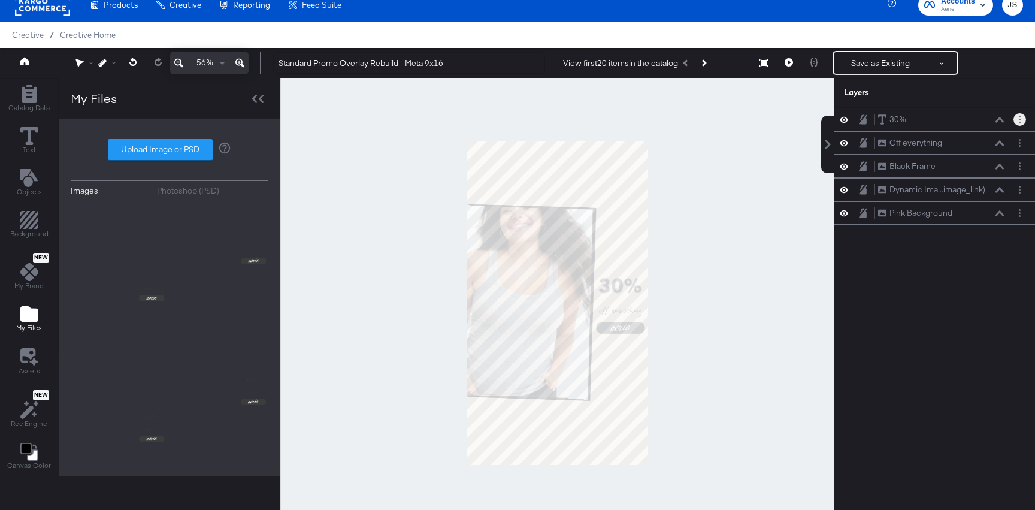
click at [1023, 125] on button "Layer Options" at bounding box center [1020, 119] width 13 height 13
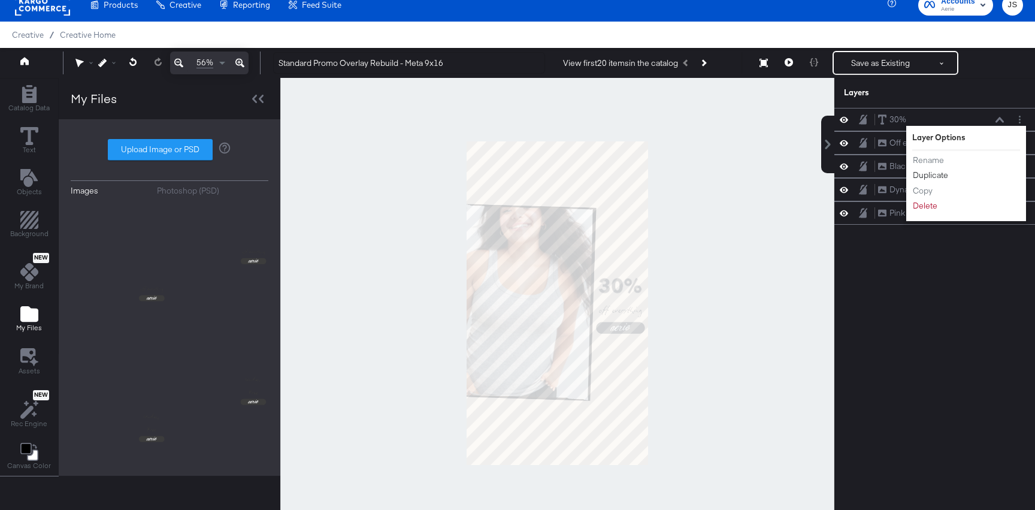
click at [923, 179] on button "Duplicate" at bounding box center [931, 175] width 37 height 13
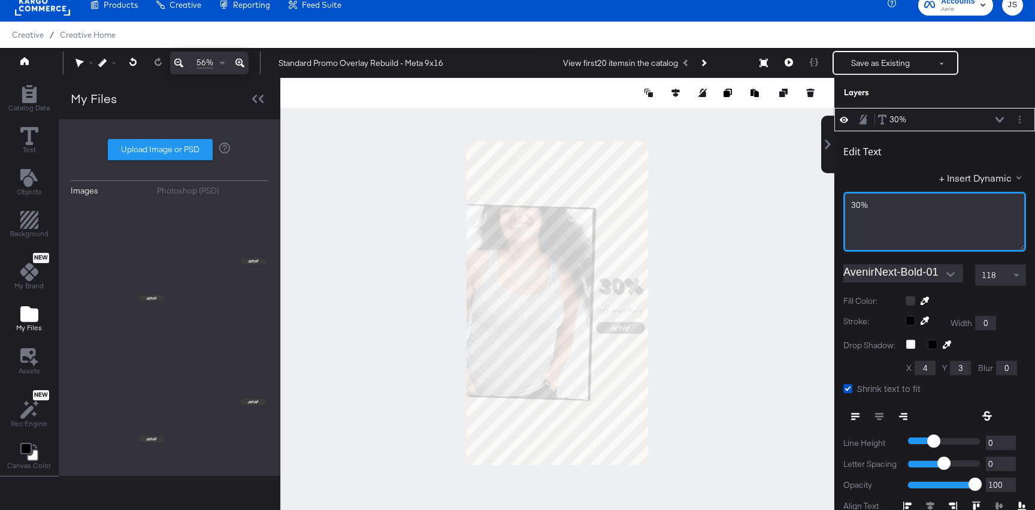
click at [883, 209] on div "30%" at bounding box center [934, 205] width 167 height 11
click at [995, 277] on span "118" at bounding box center [989, 275] width 14 height 11
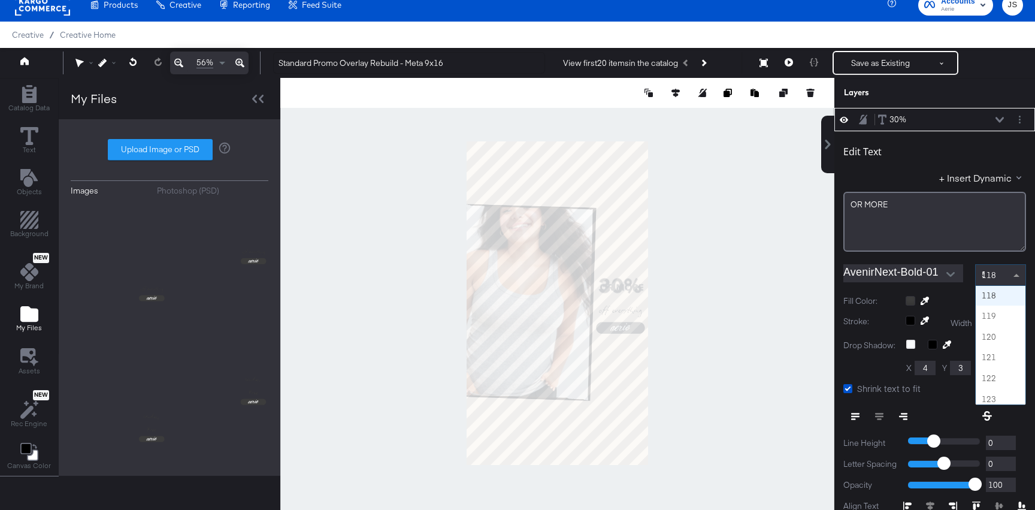
scroll to position [1870, 0]
click at [995, 277] on div "5 5" at bounding box center [1001, 275] width 51 height 22
type input "52"
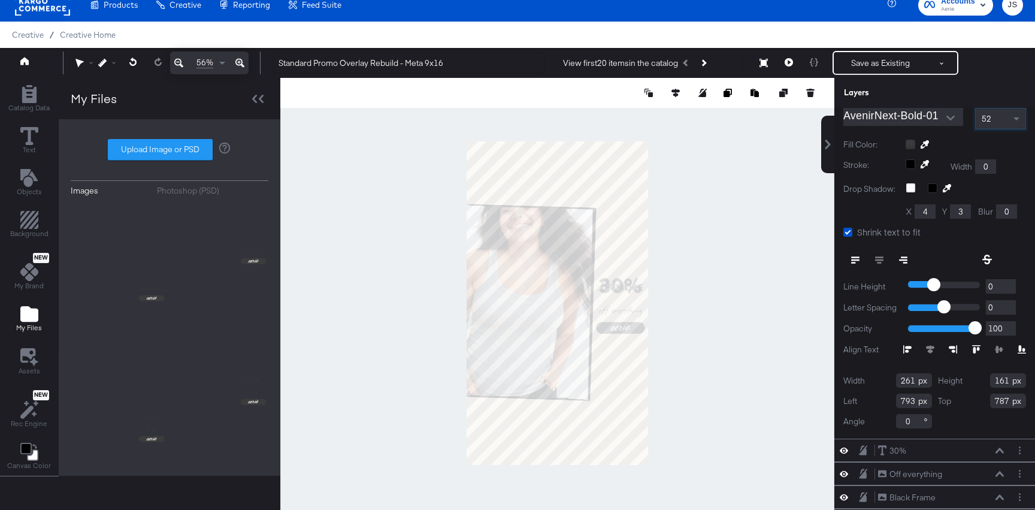
scroll to position [181, 0]
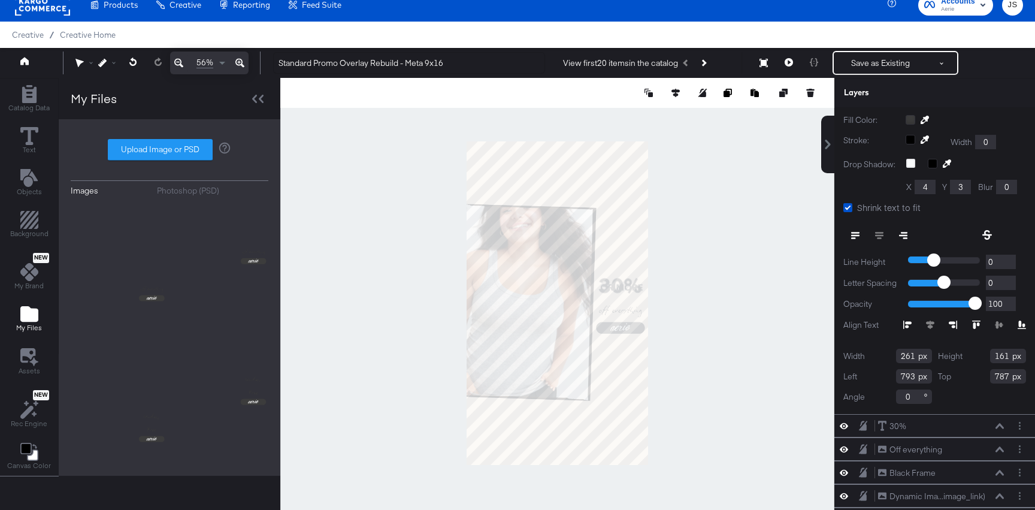
drag, startPoint x: 913, startPoint y: 354, endPoint x: 860, endPoint y: 353, distance: 53.3
click at [860, 353] on div "Width 261" at bounding box center [888, 356] width 89 height 14
type input "254"
drag, startPoint x: 1005, startPoint y: 356, endPoint x: 936, endPoint y: 356, distance: 69.5
click at [936, 356] on div "Width 254 Height 161 Left 793 Top 787 Angle 0" at bounding box center [935, 376] width 183 height 55
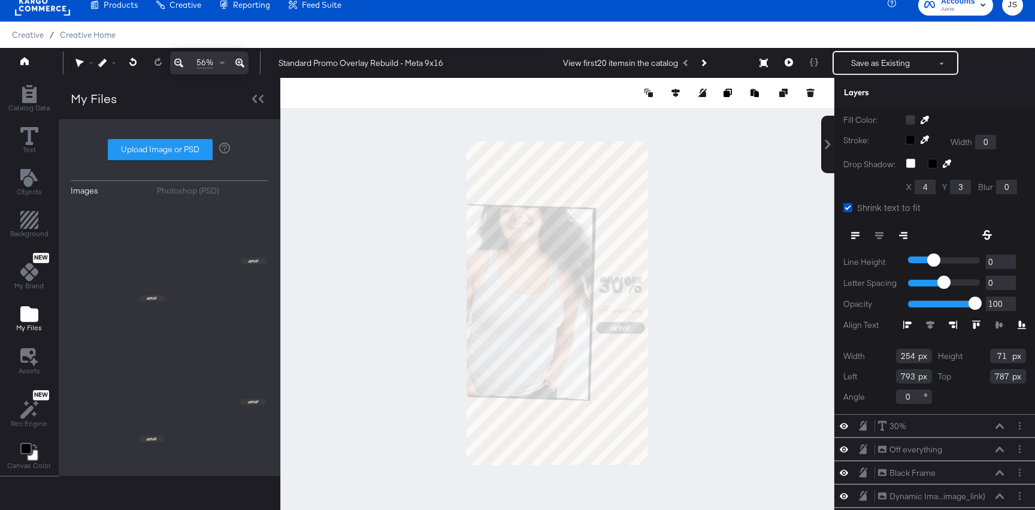
type input "71"
drag, startPoint x: 914, startPoint y: 377, endPoint x: 872, endPoint y: 373, distance: 42.1
click at [872, 373] on div "Left 793" at bounding box center [888, 376] width 89 height 14
type input "787"
drag, startPoint x: 1010, startPoint y: 377, endPoint x: 943, endPoint y: 377, distance: 67.1
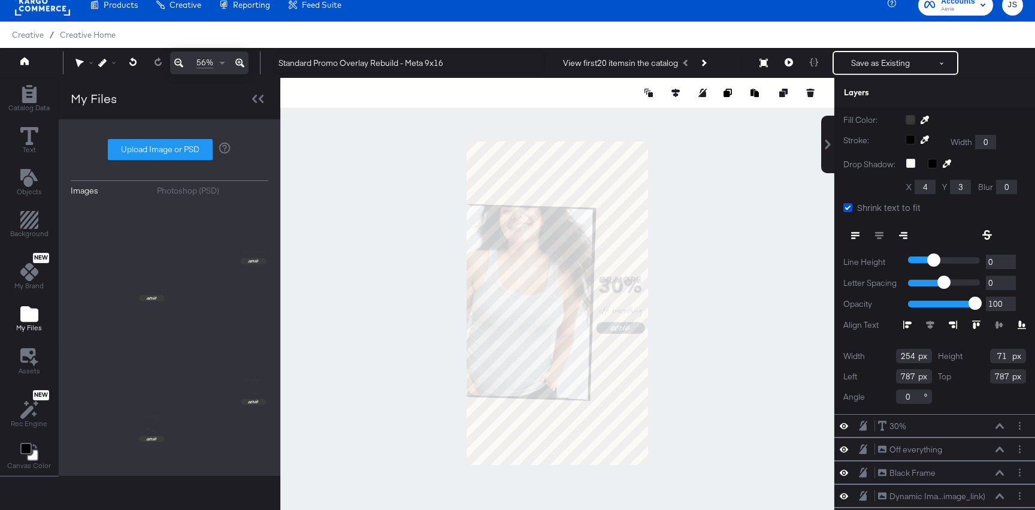
click at [943, 377] on div "Top 787" at bounding box center [982, 376] width 89 height 14
type input "898"
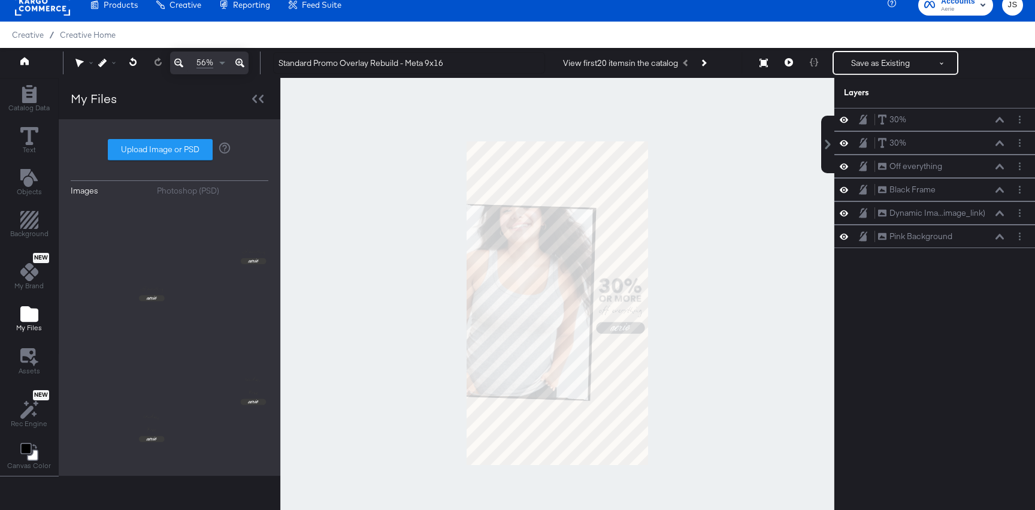
click at [709, 310] on div at bounding box center [557, 303] width 554 height 451
click at [784, 64] on button at bounding box center [789, 63] width 25 height 24
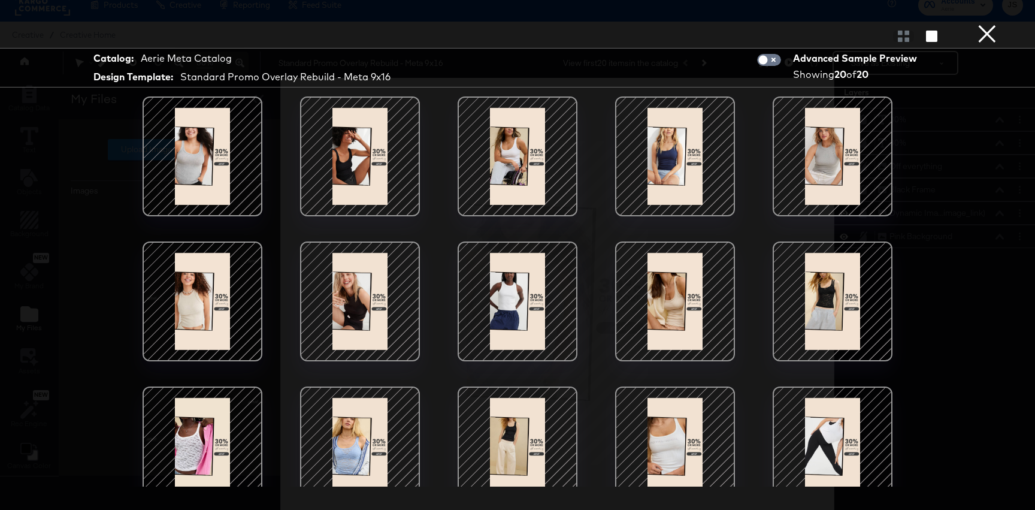
click at [334, 189] on div at bounding box center [360, 156] width 102 height 102
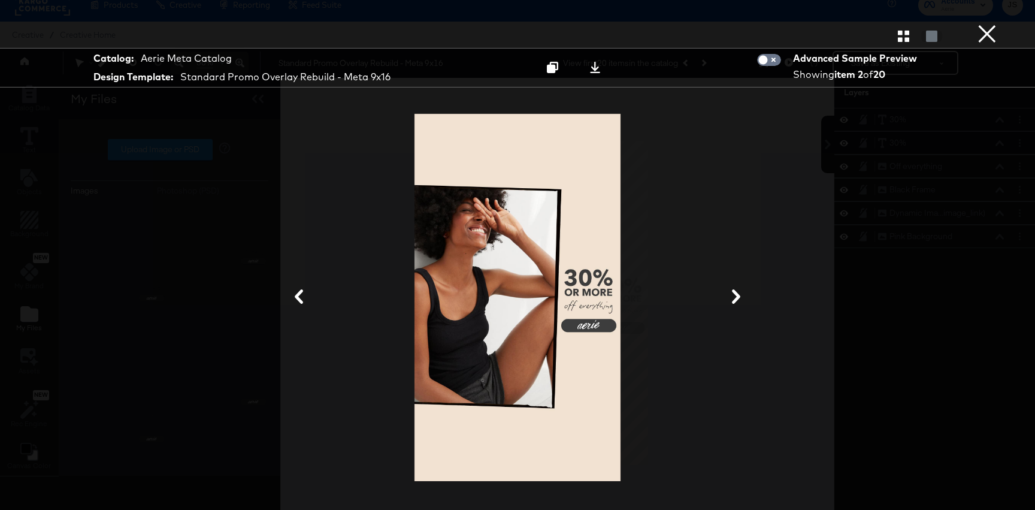
click at [735, 297] on icon at bounding box center [736, 296] width 14 height 14
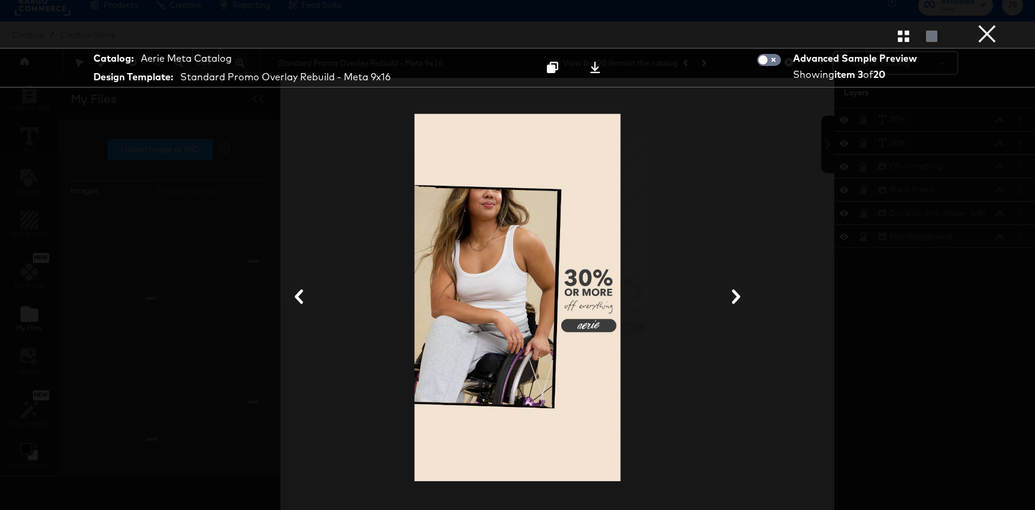
click at [986, 24] on button "×" at bounding box center [988, 12] width 24 height 24
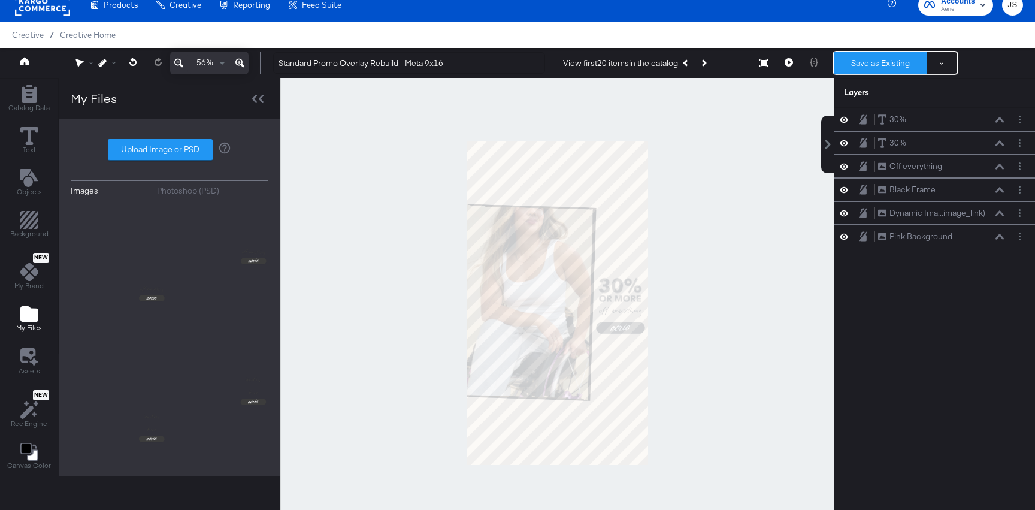
click at [890, 61] on button "Save as Existing" at bounding box center [880, 63] width 93 height 22
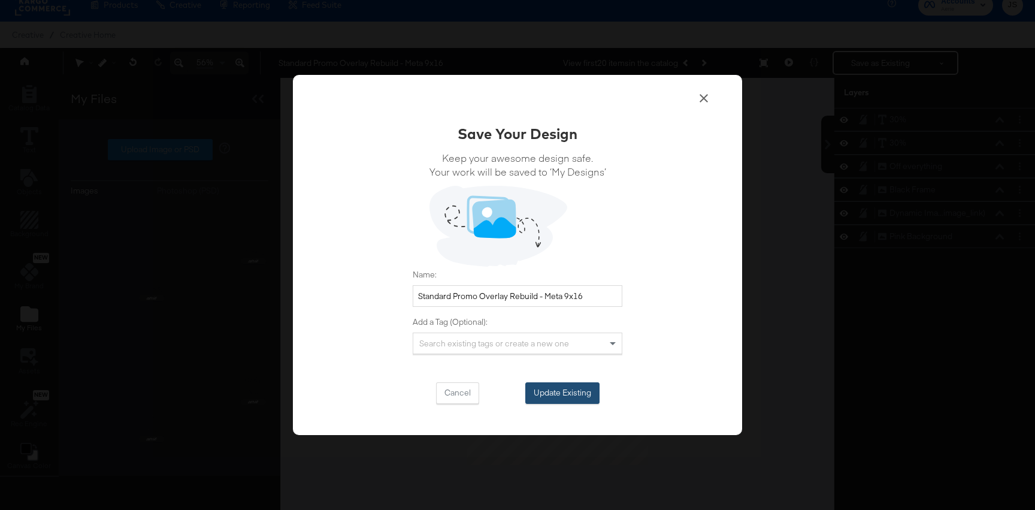
click at [560, 394] on button "Update Existing" at bounding box center [563, 393] width 74 height 22
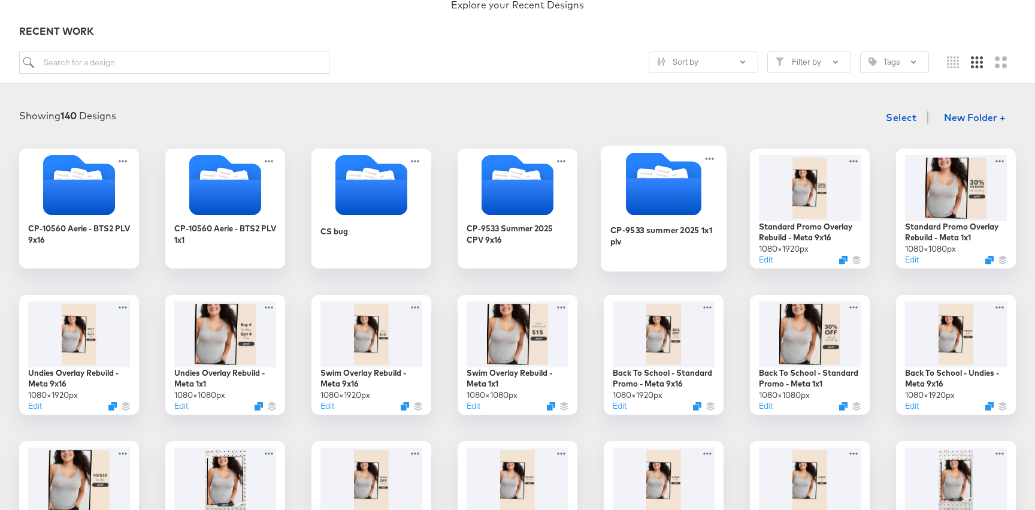
scroll to position [121, 0]
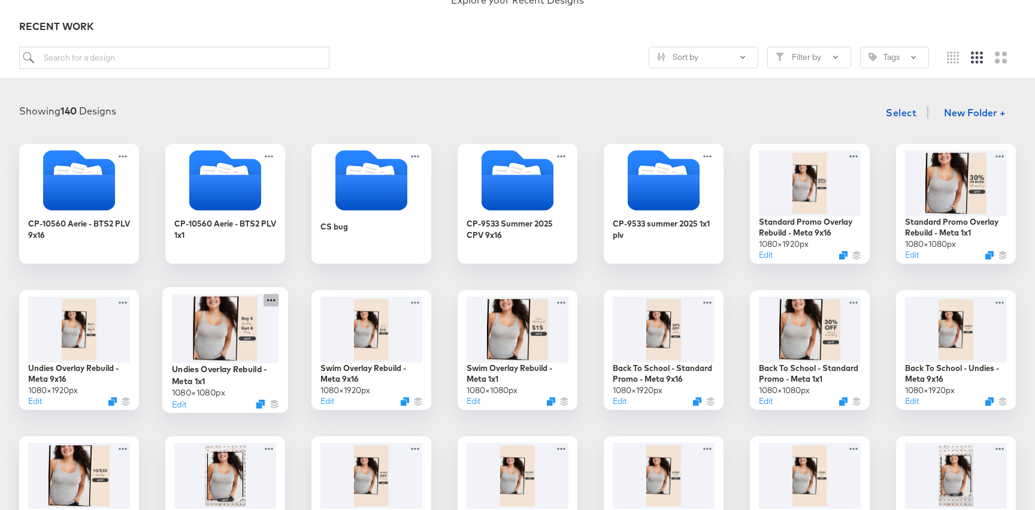
click at [269, 304] on icon at bounding box center [271, 300] width 15 height 13
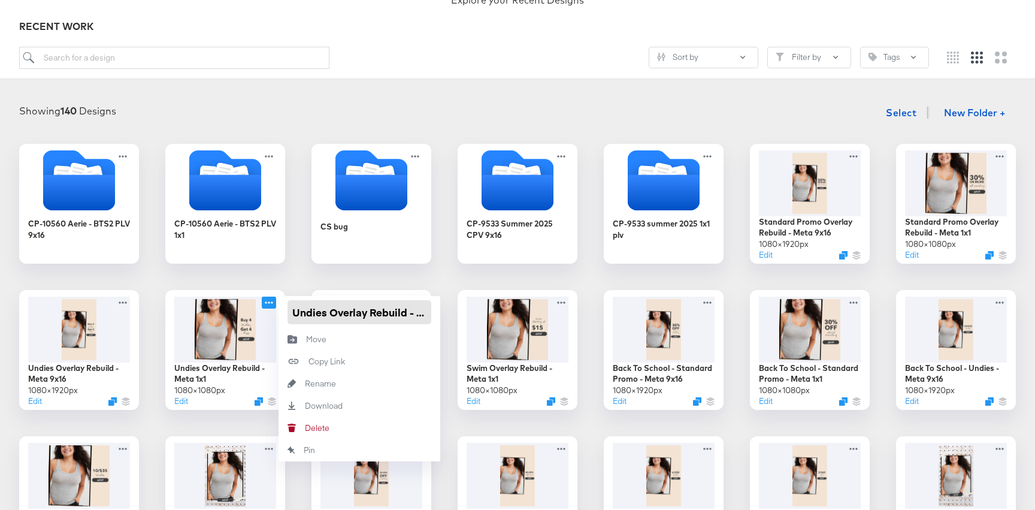
click at [312, 310] on input "Undies Overlay Rebuild - Meta 1x1" at bounding box center [360, 312] width 144 height 24
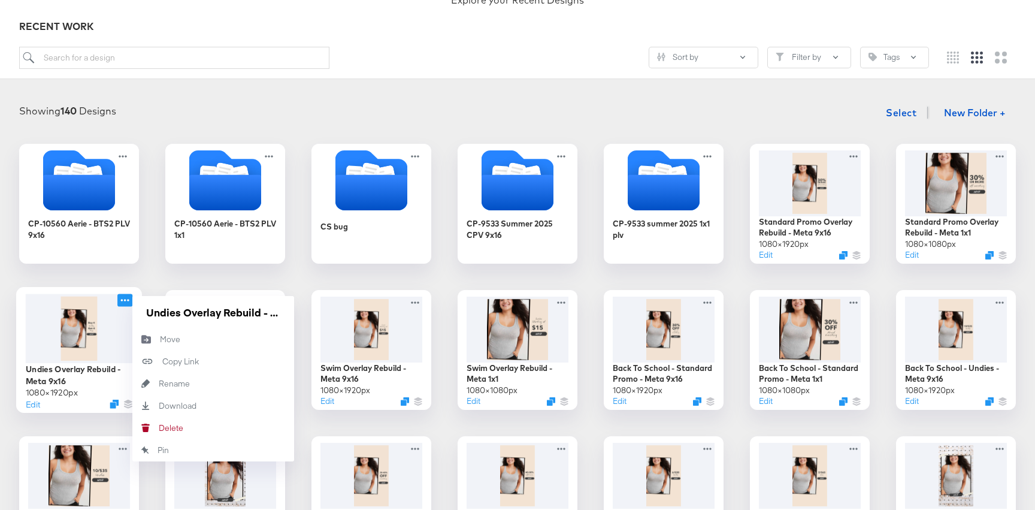
click at [128, 304] on icon at bounding box center [124, 300] width 15 height 13
click at [165, 305] on input "Undies Overlay Rebuild - Meta 9x16" at bounding box center [213, 312] width 144 height 24
click at [1001, 155] on icon at bounding box center [1002, 153] width 15 height 13
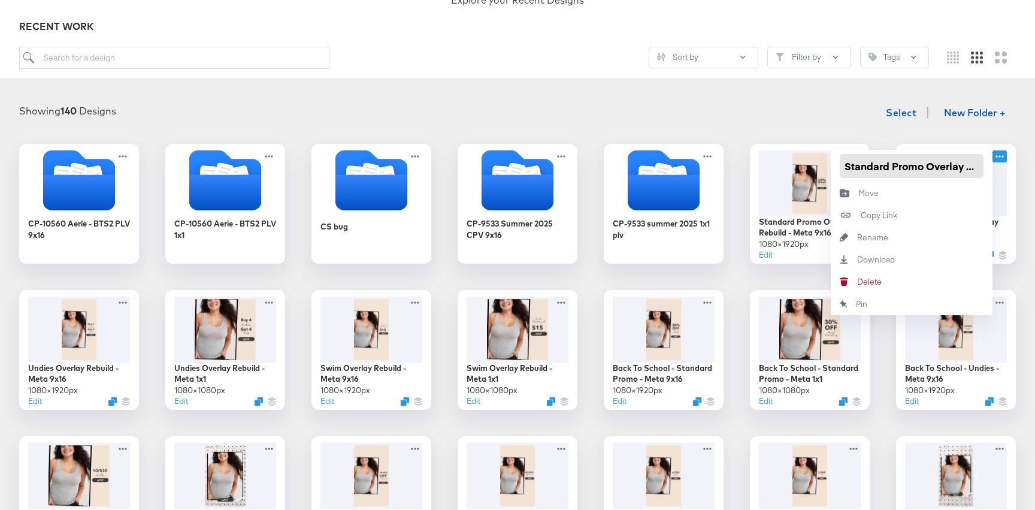
click at [931, 176] on input "Standard Promo Overlay Rebuild - Meta 1x1" at bounding box center [912, 166] width 144 height 24
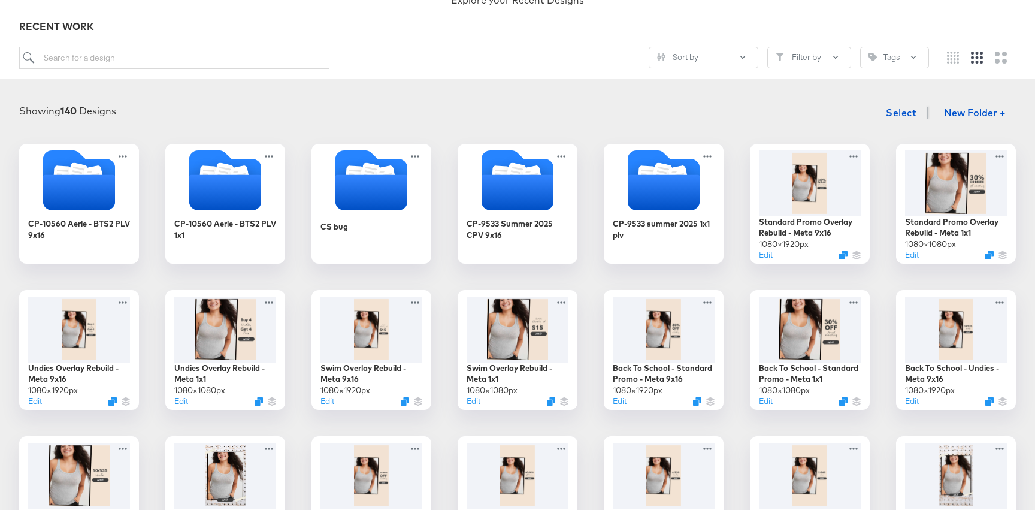
click at [820, 122] on div "Showing 140 Designs Select New Folder +" at bounding box center [517, 113] width 1011 height 25
click at [857, 156] on icon at bounding box center [855, 153] width 15 height 13
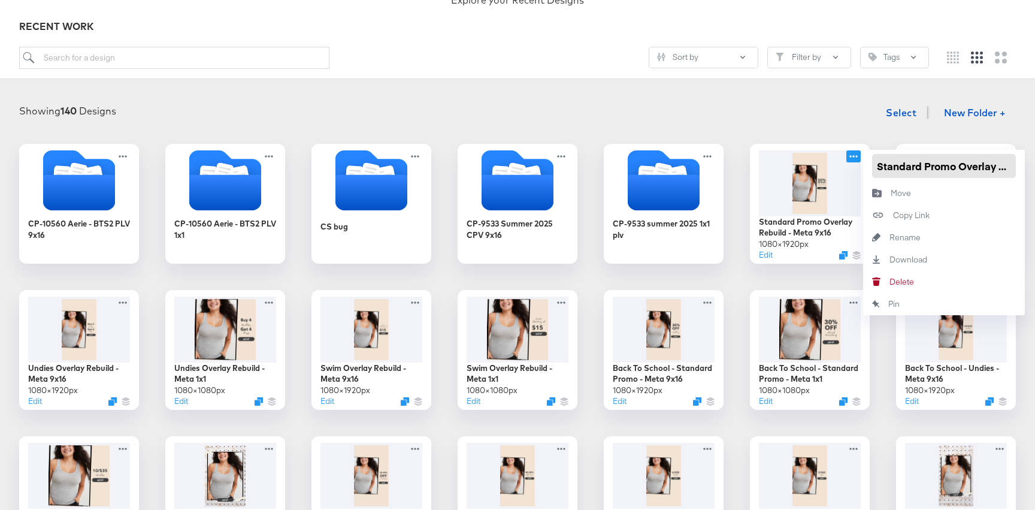
click at [888, 172] on input "Standard Promo Overlay Rebuild - Meta 9x16" at bounding box center [944, 166] width 144 height 24
click at [810, 98] on div "Showing 140 Designs Select New Folder + CP-10560 Aerie - BTS2 PLV 9x16 CP-10560…" at bounding box center [517, 402] width 1035 height 626
